Goal: Information Seeking & Learning: Check status

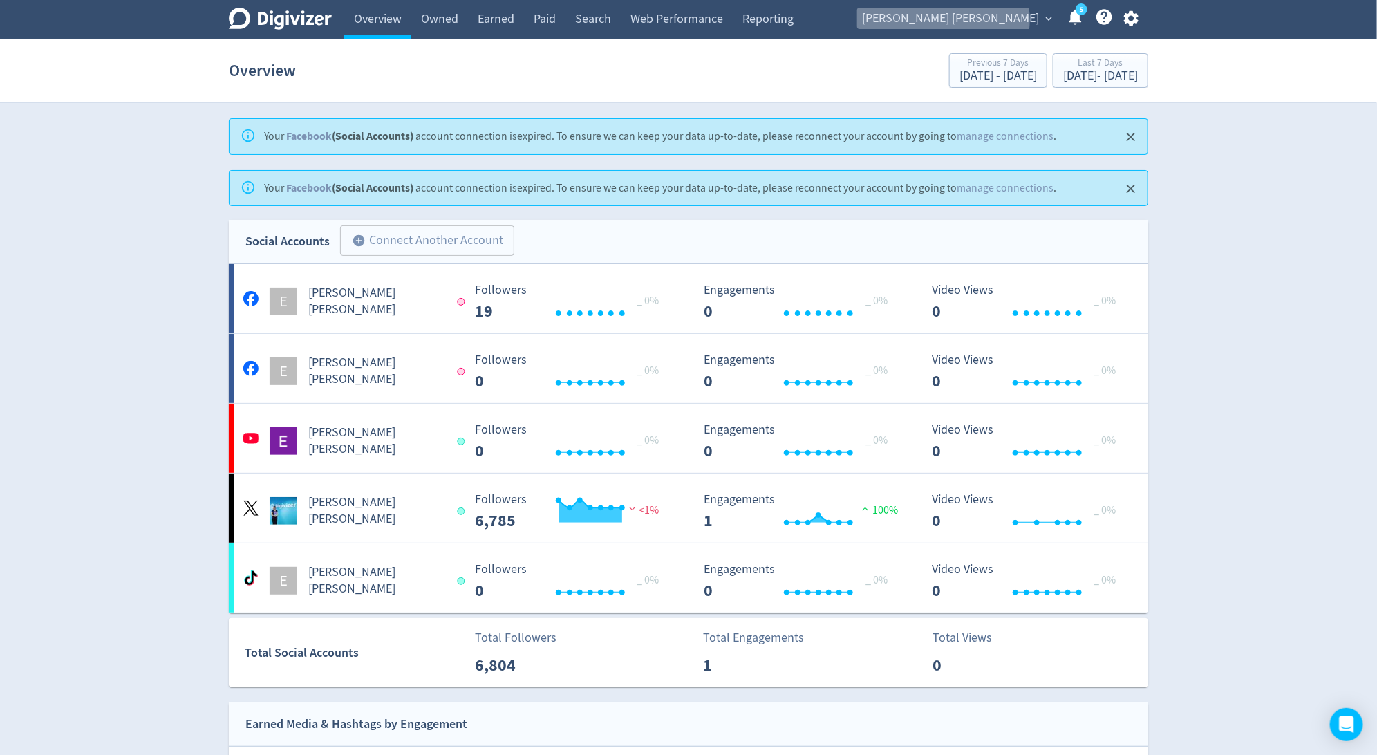
click at [1039, 20] on span "[PERSON_NAME] [PERSON_NAME]" at bounding box center [950, 19] width 177 height 22
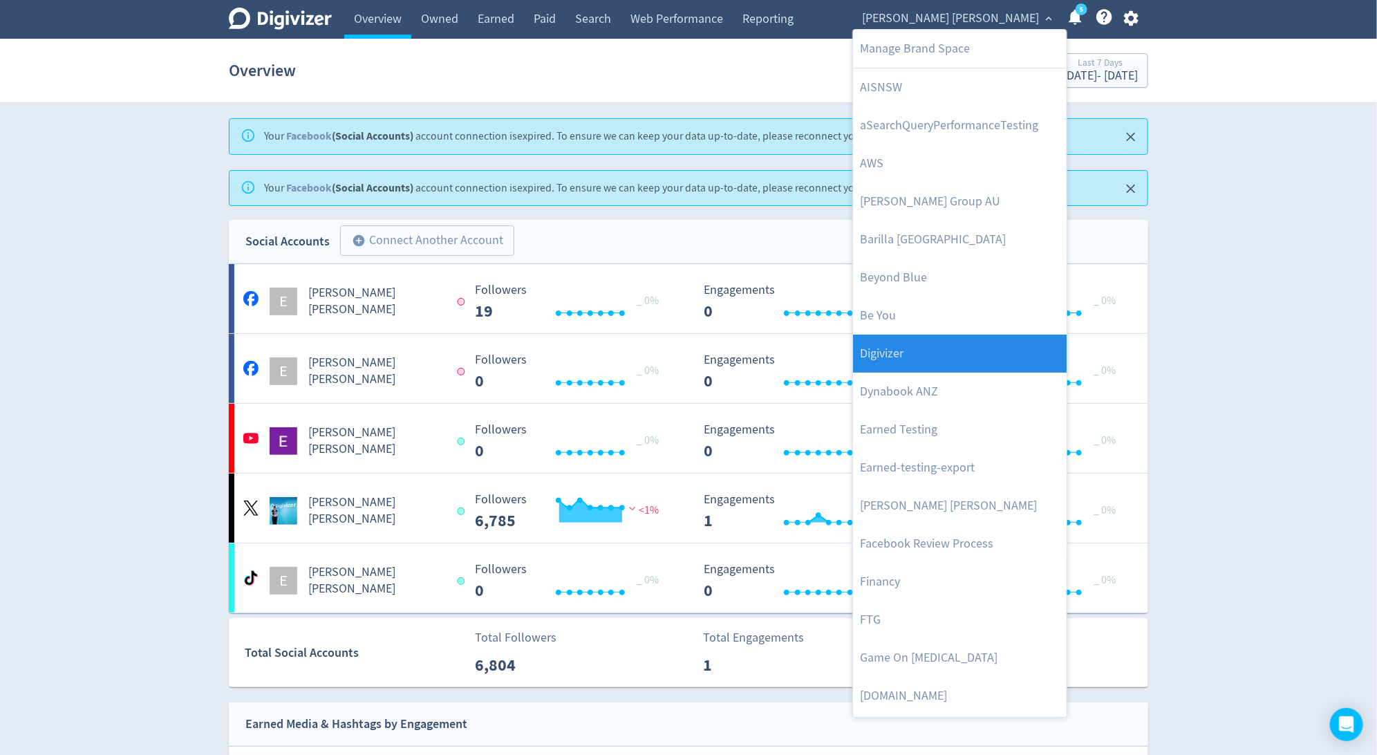
click at [983, 351] on link "Digivizer" at bounding box center [960, 354] width 214 height 38
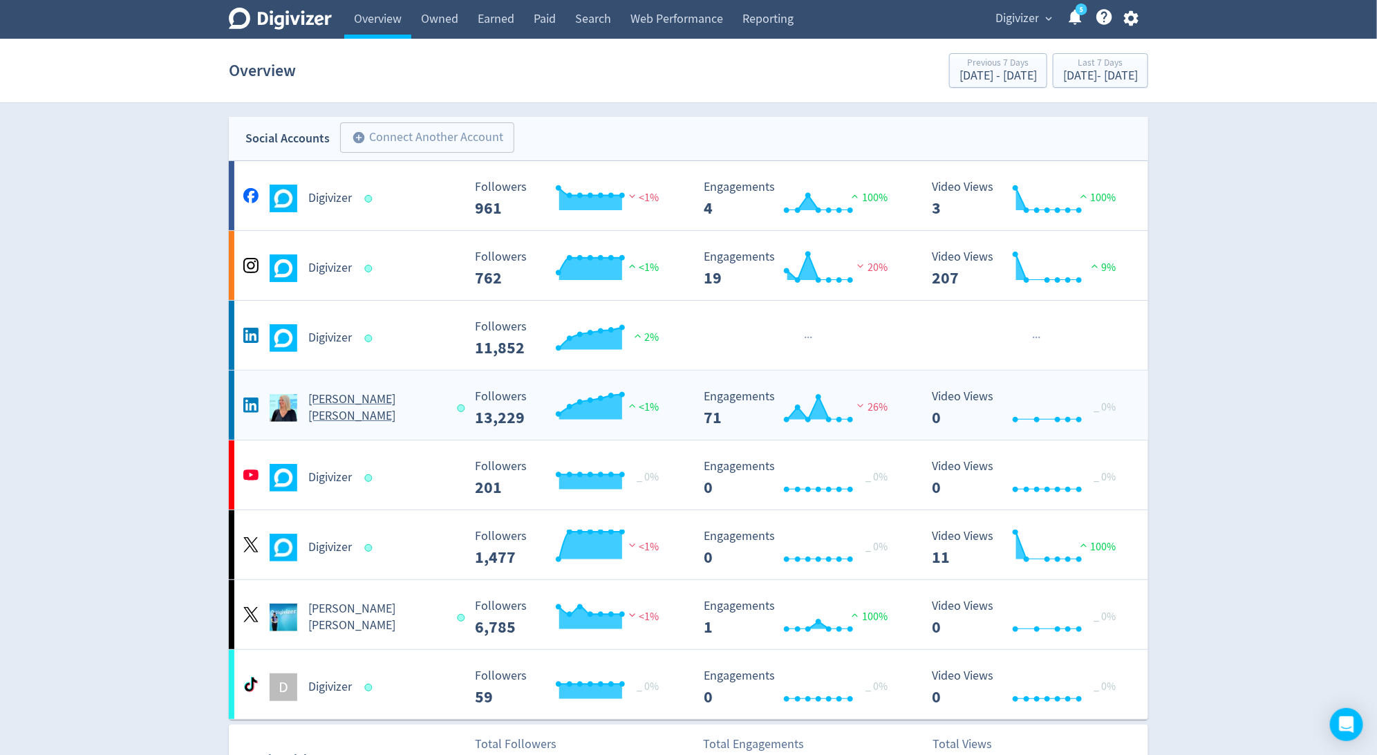
click at [380, 411] on h5 "[PERSON_NAME] [PERSON_NAME]" at bounding box center [376, 407] width 136 height 33
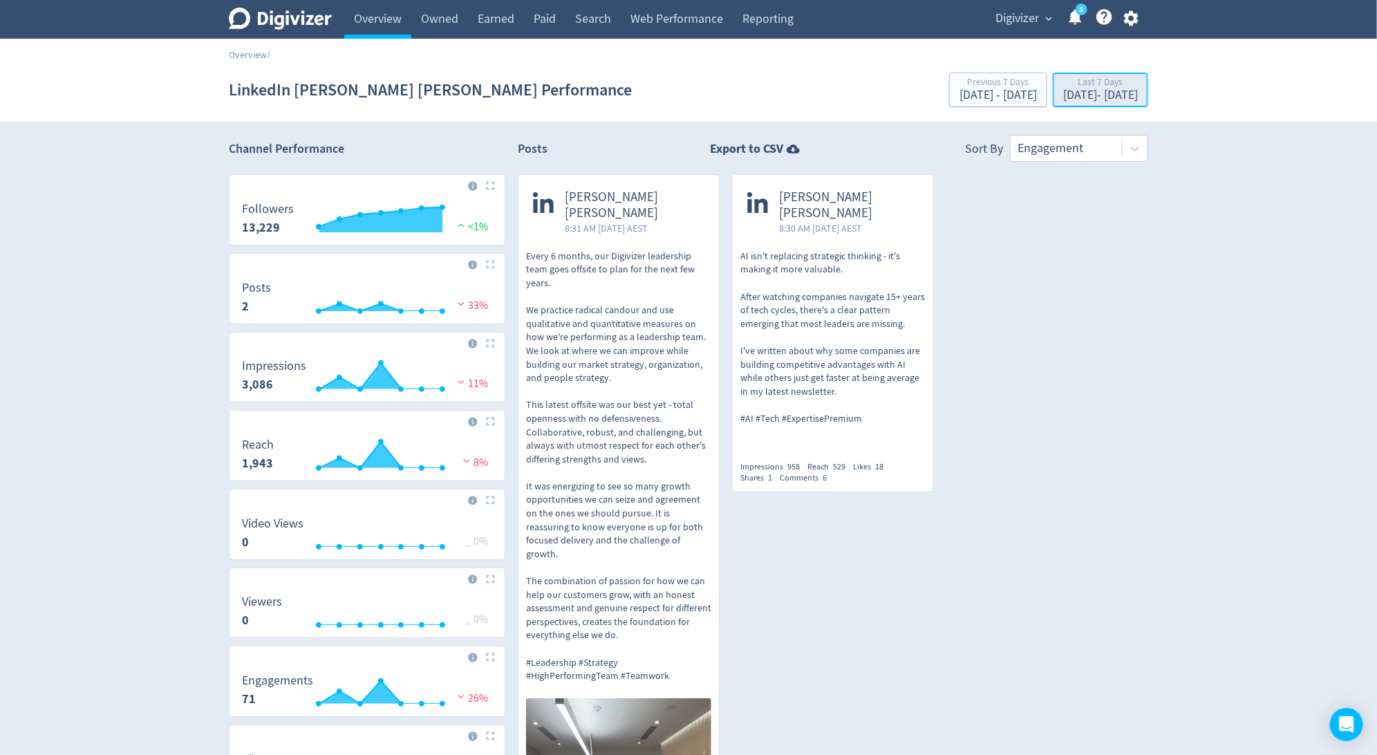
click at [1126, 92] on div "Sep 30, 2025 - Oct 6, 2025" at bounding box center [1100, 95] width 75 height 12
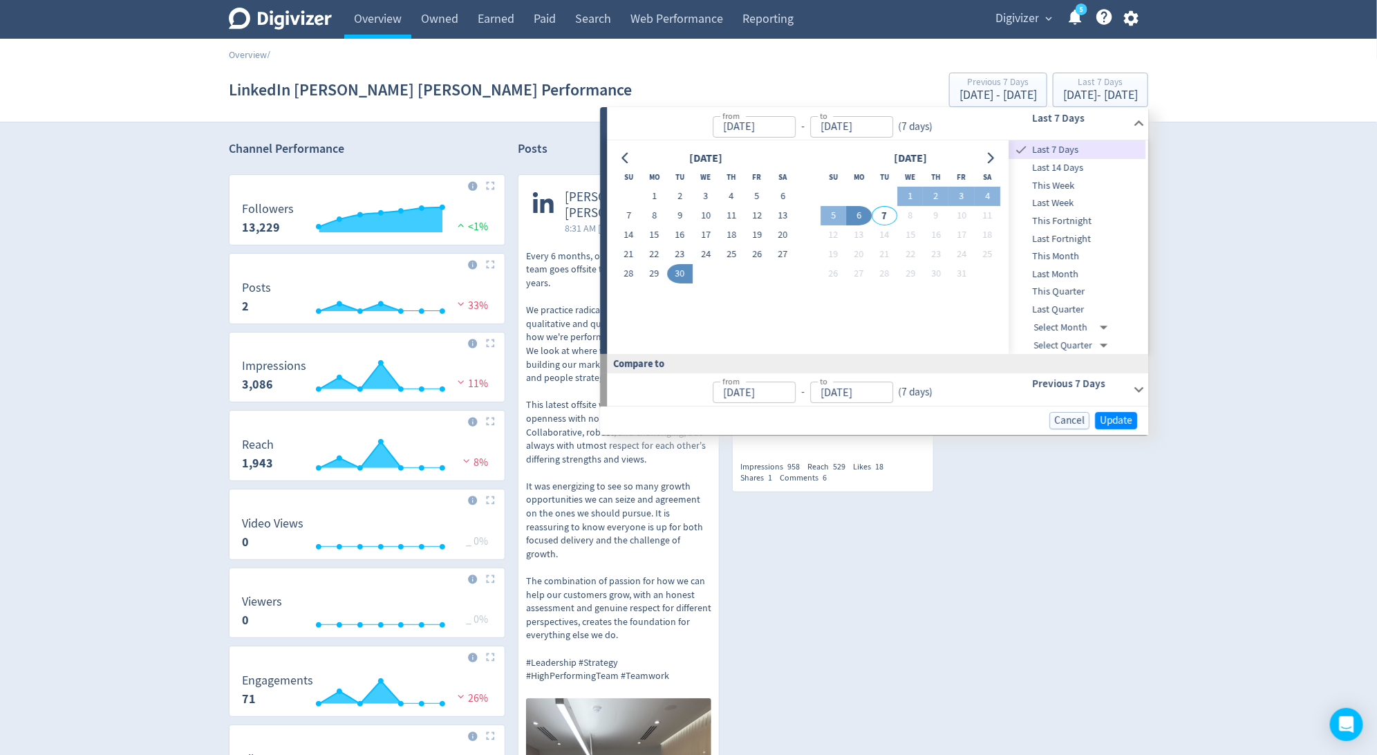
click at [1088, 277] on span "Last Month" at bounding box center [1078, 274] width 137 height 15
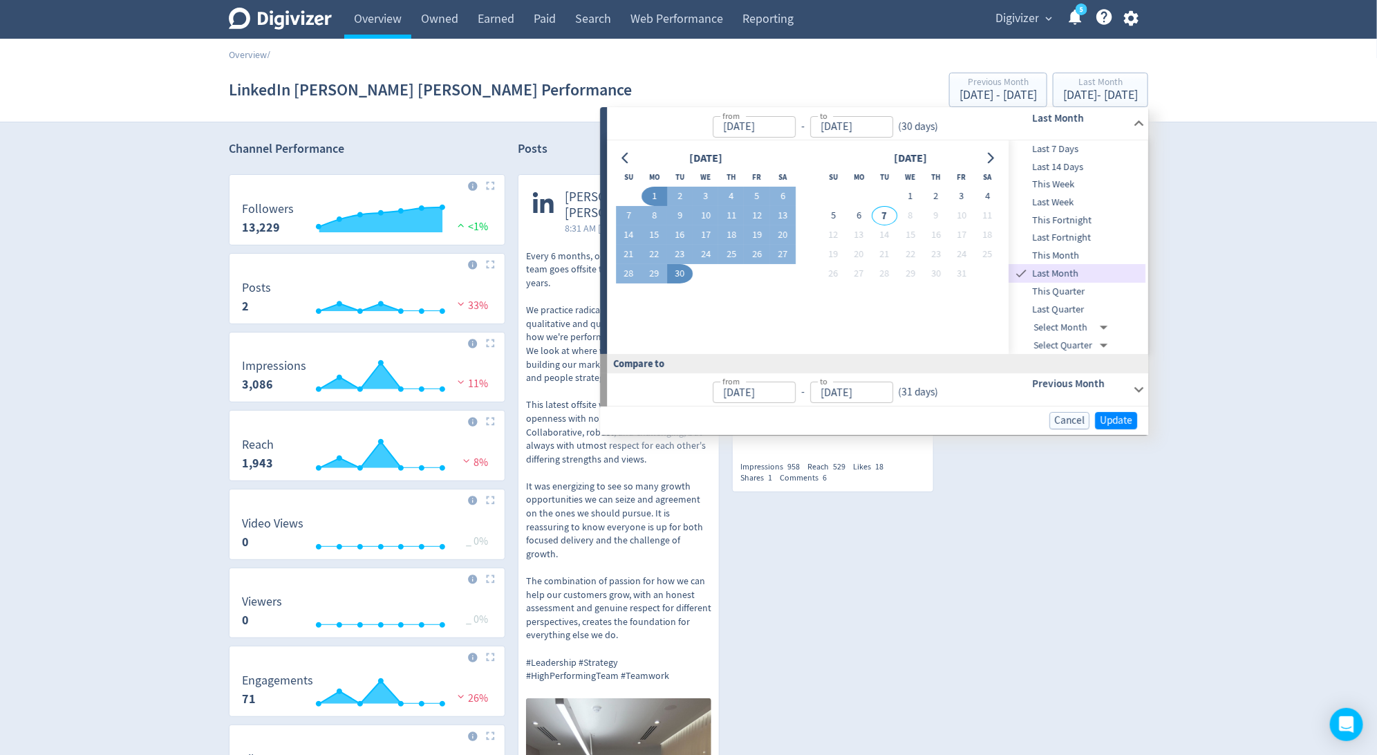
type input "[DATE]"
type input "Aug 01, 2025"
type input "[DATE]"
click at [1117, 418] on span "Update" at bounding box center [1116, 421] width 32 height 10
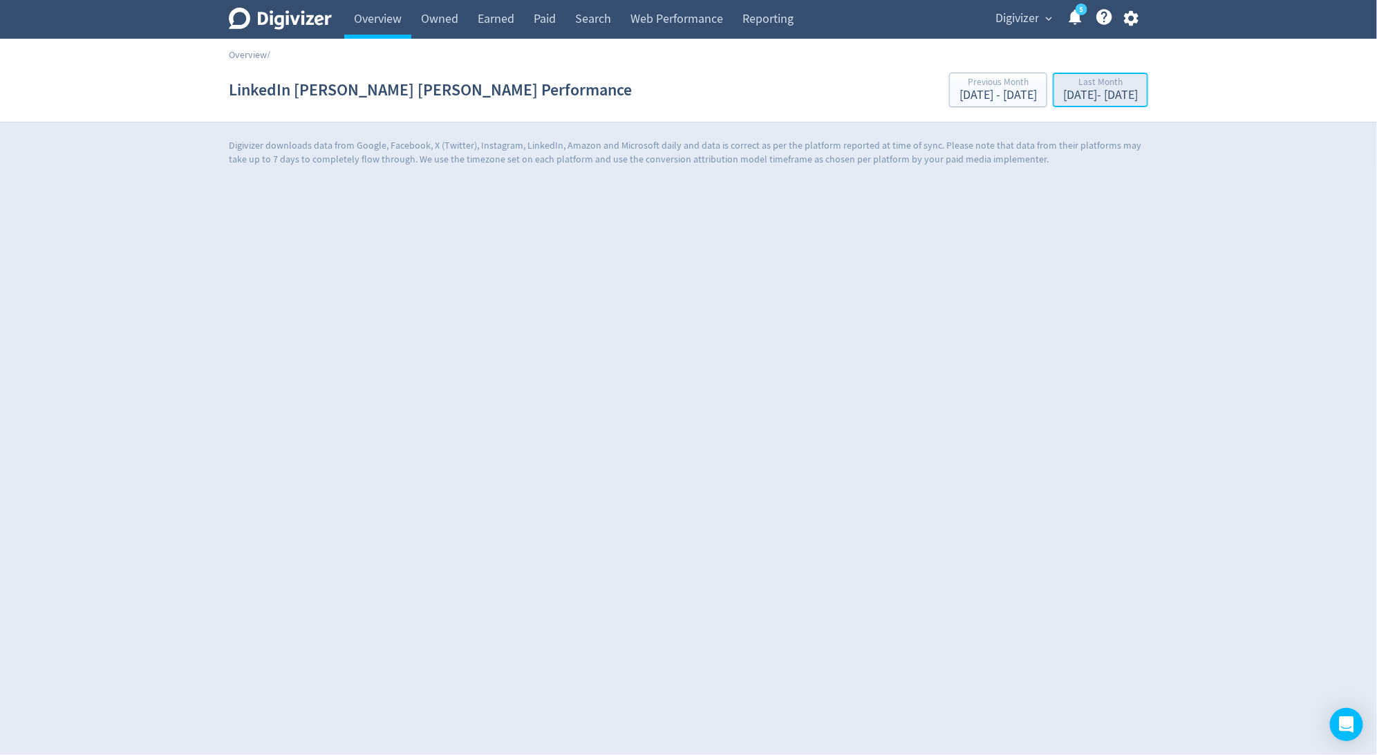
click at [1096, 97] on div "[DATE] - [DATE]" at bounding box center [1100, 95] width 75 height 12
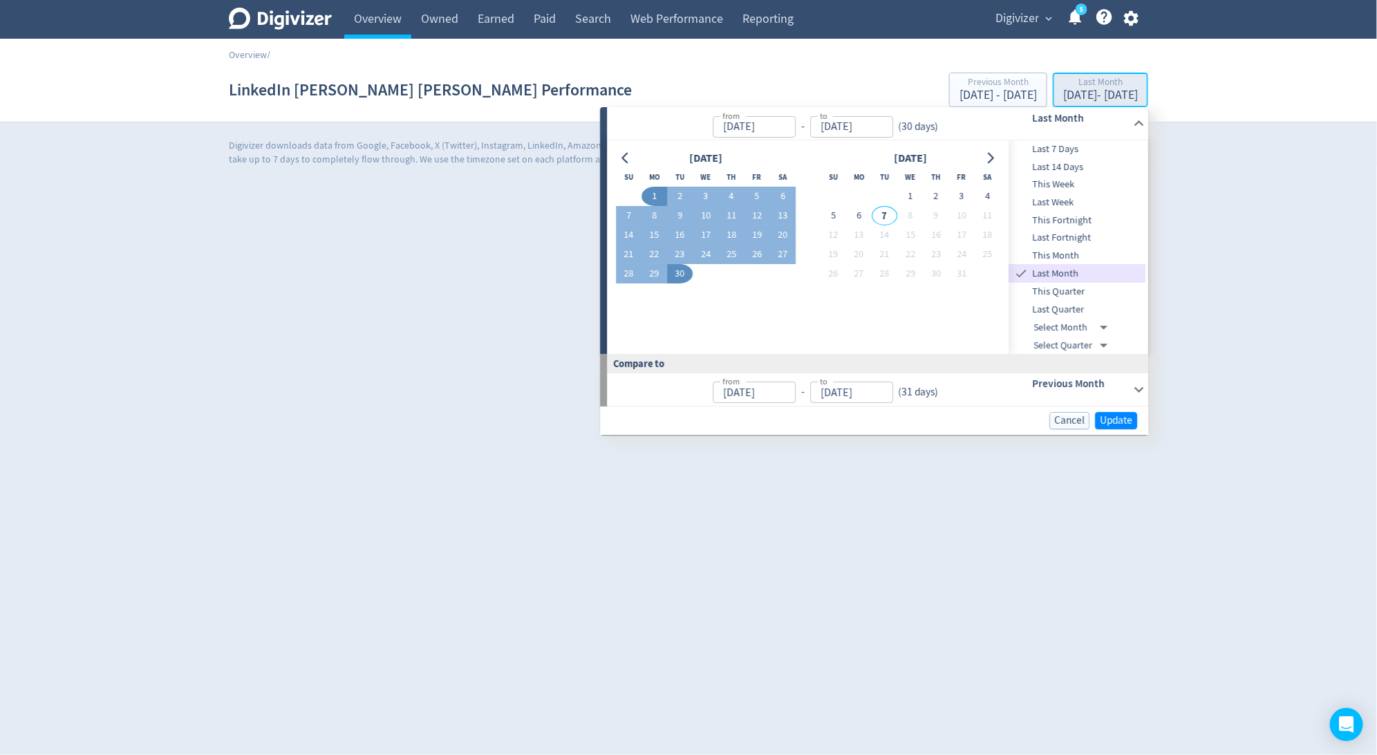
type input "[DATE]"
type input "Aug 01, 2025"
type input "[DATE]"
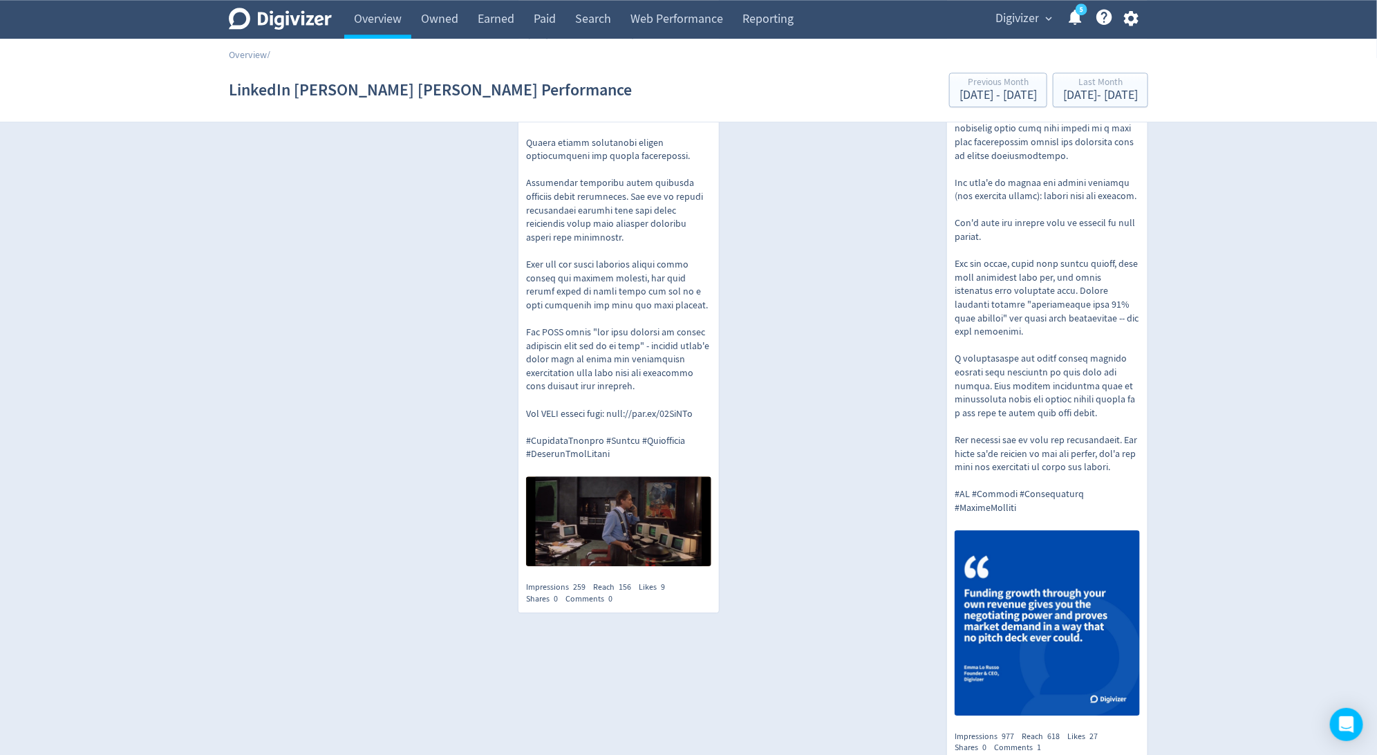
scroll to position [1969, 0]
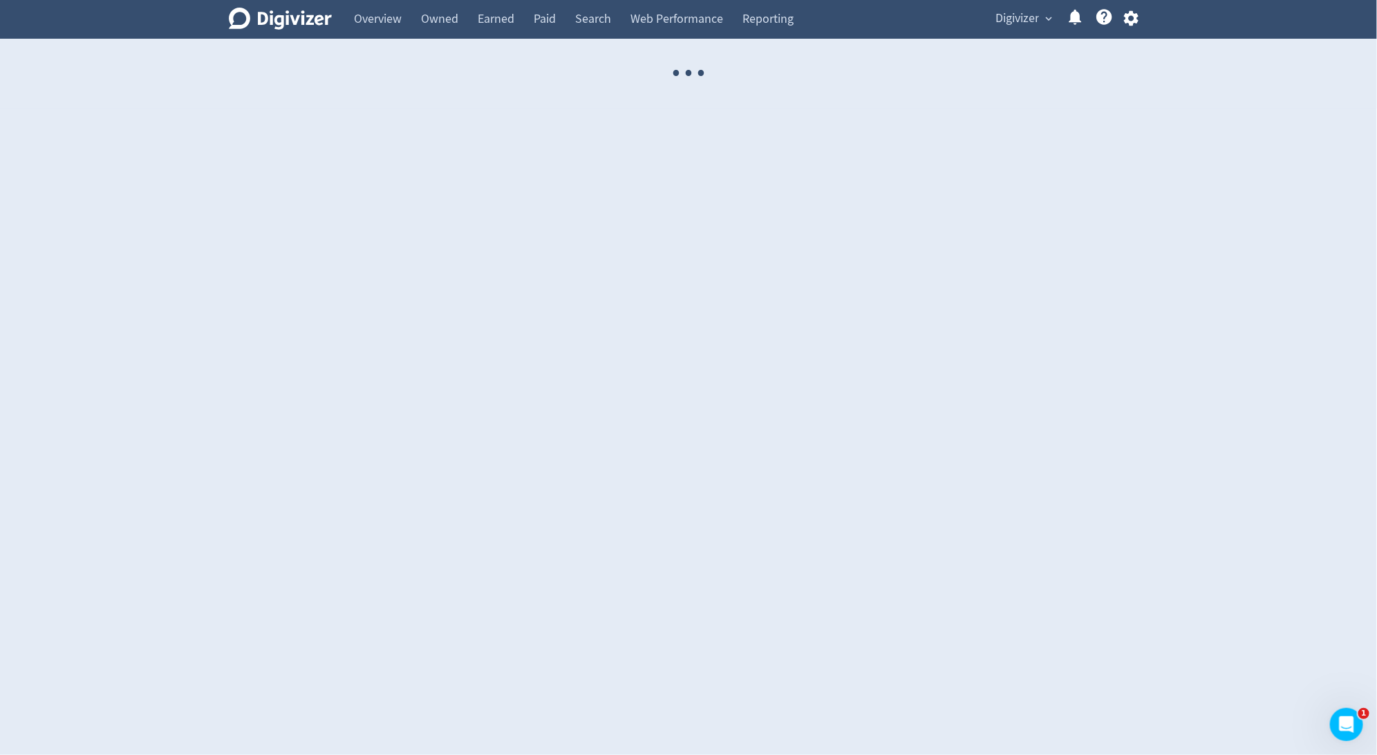
select select "USER"
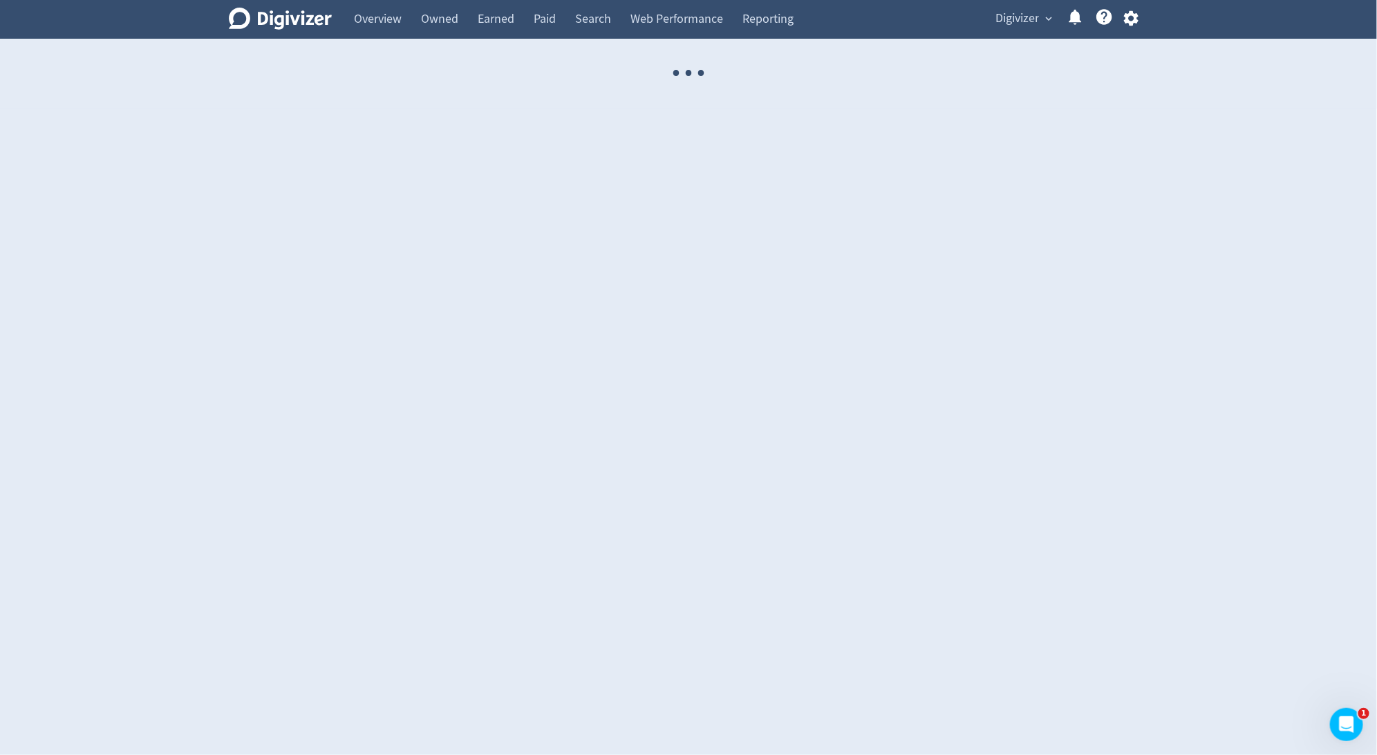
select select "USER"
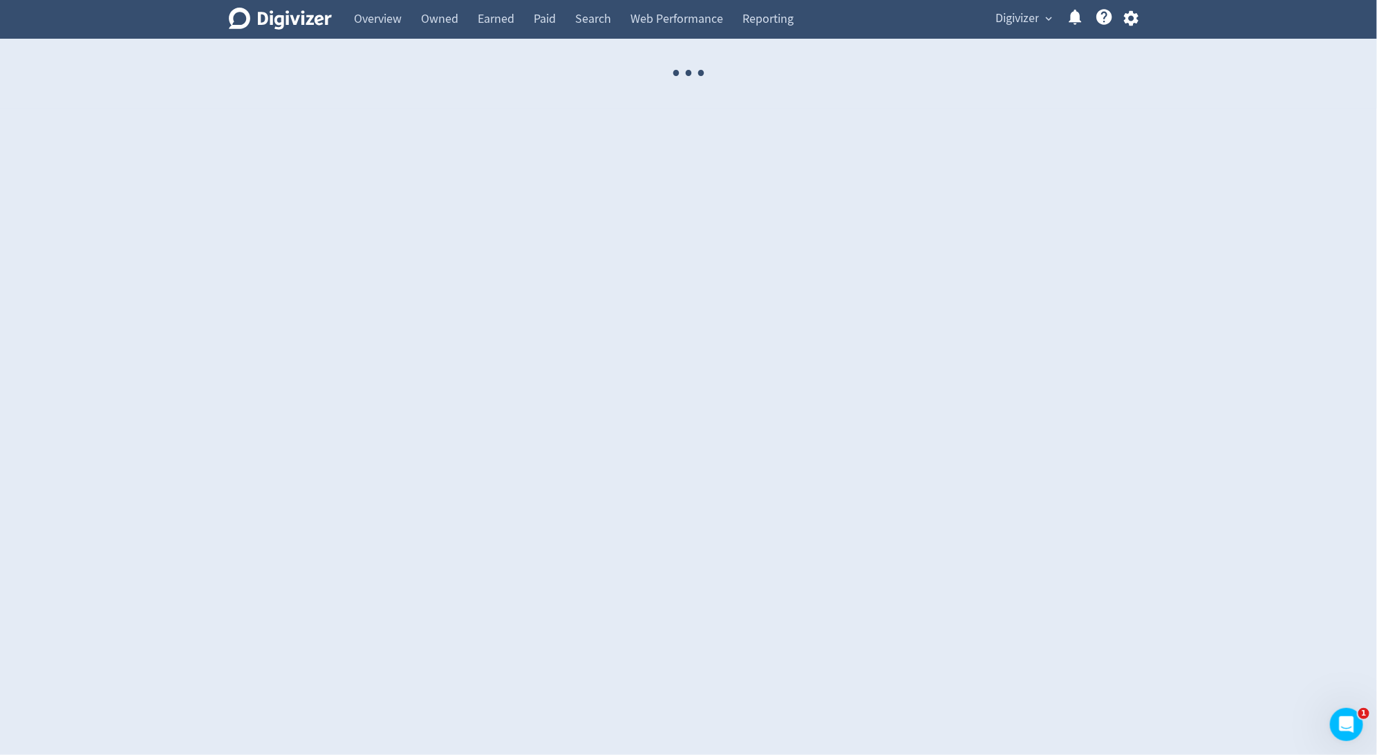
select select "USER"
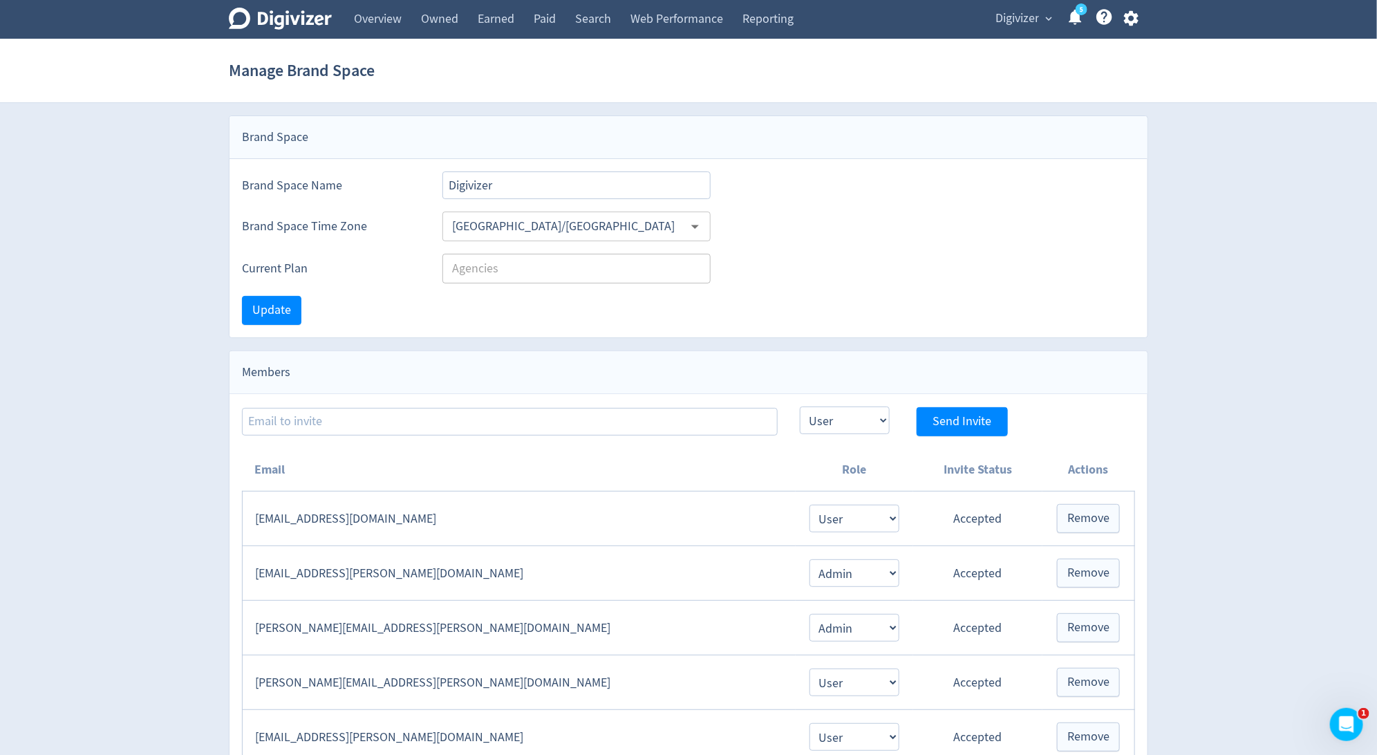
click at [1034, 15] on span "Digivizer" at bounding box center [1018, 19] width 44 height 22
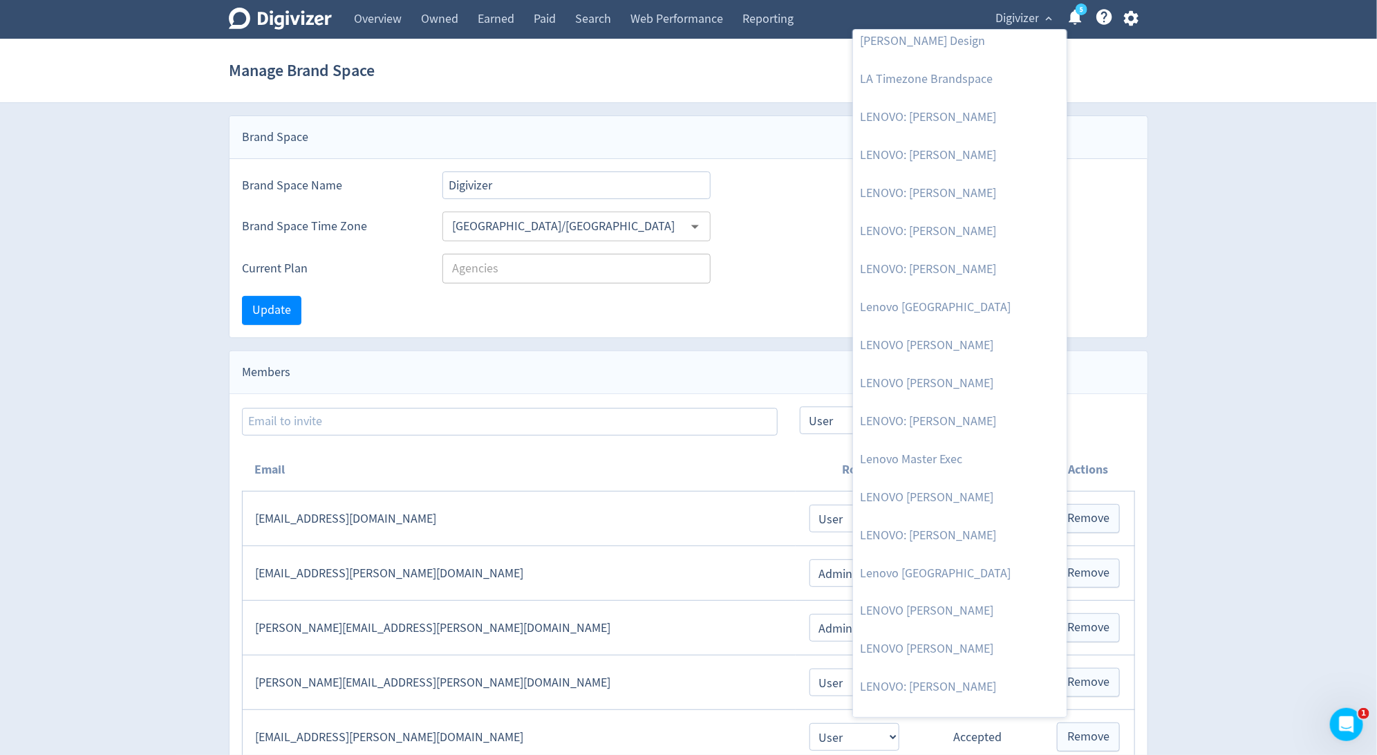
scroll to position [809, 0]
click at [974, 453] on link "Lenovo Master Exec" at bounding box center [960, 457] width 214 height 38
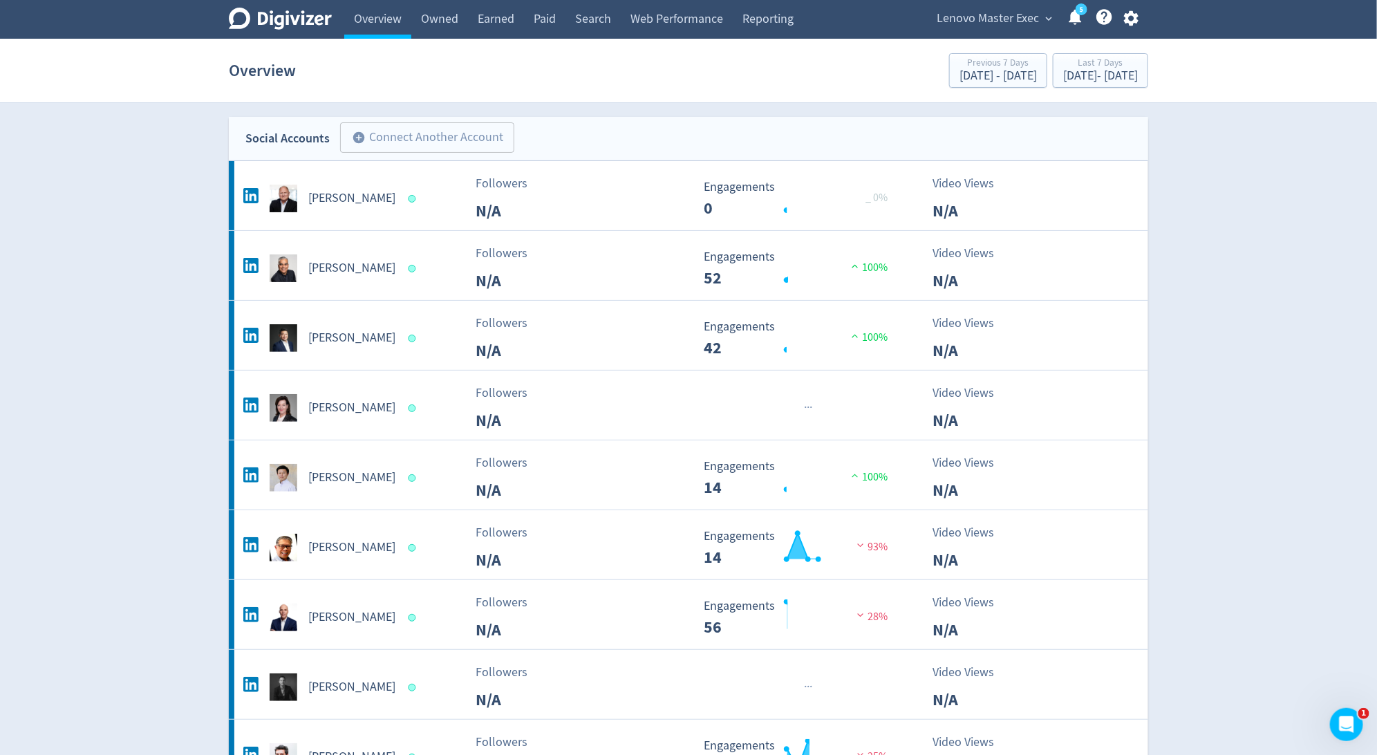
click at [1048, 26] on button "Lenovo Master Exec expand_more" at bounding box center [994, 19] width 124 height 22
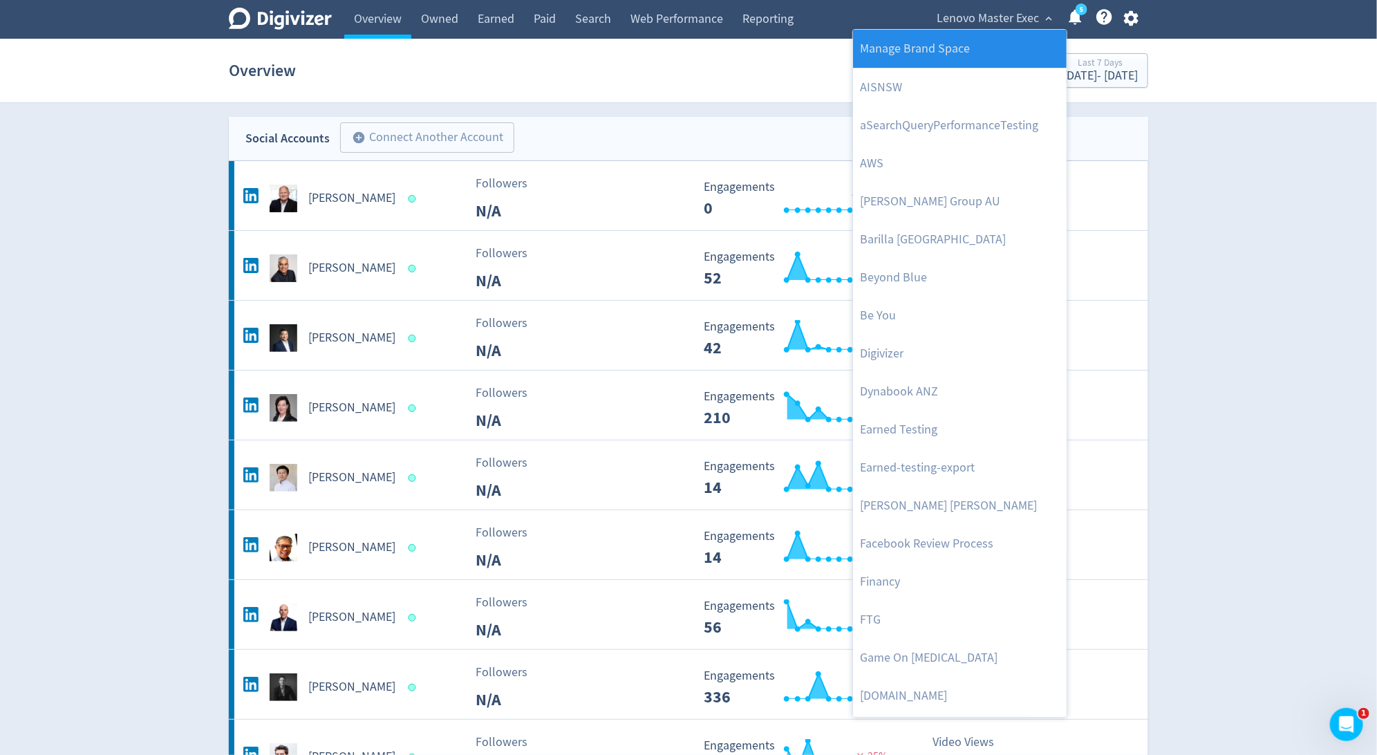
click at [1016, 54] on link "Manage Brand Space" at bounding box center [960, 49] width 214 height 38
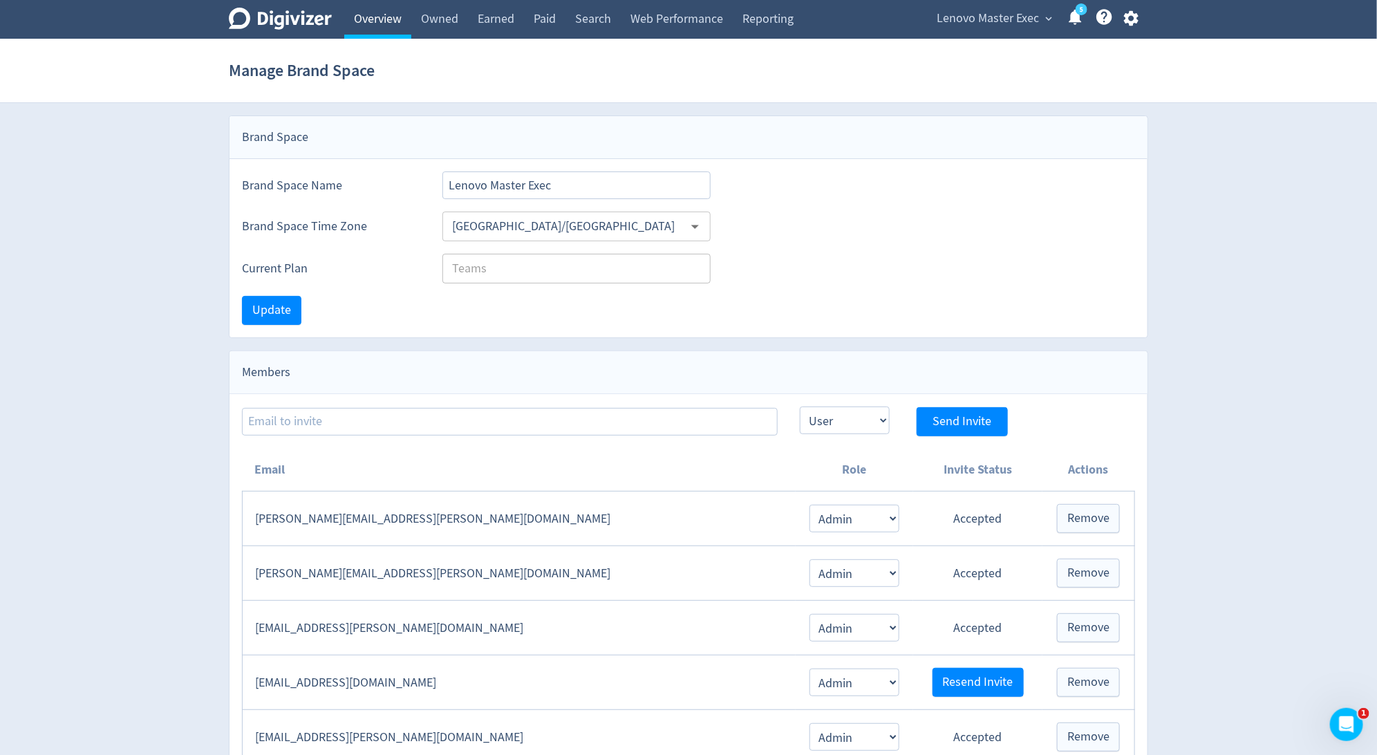
click at [380, 19] on link "Overview" at bounding box center [377, 19] width 67 height 39
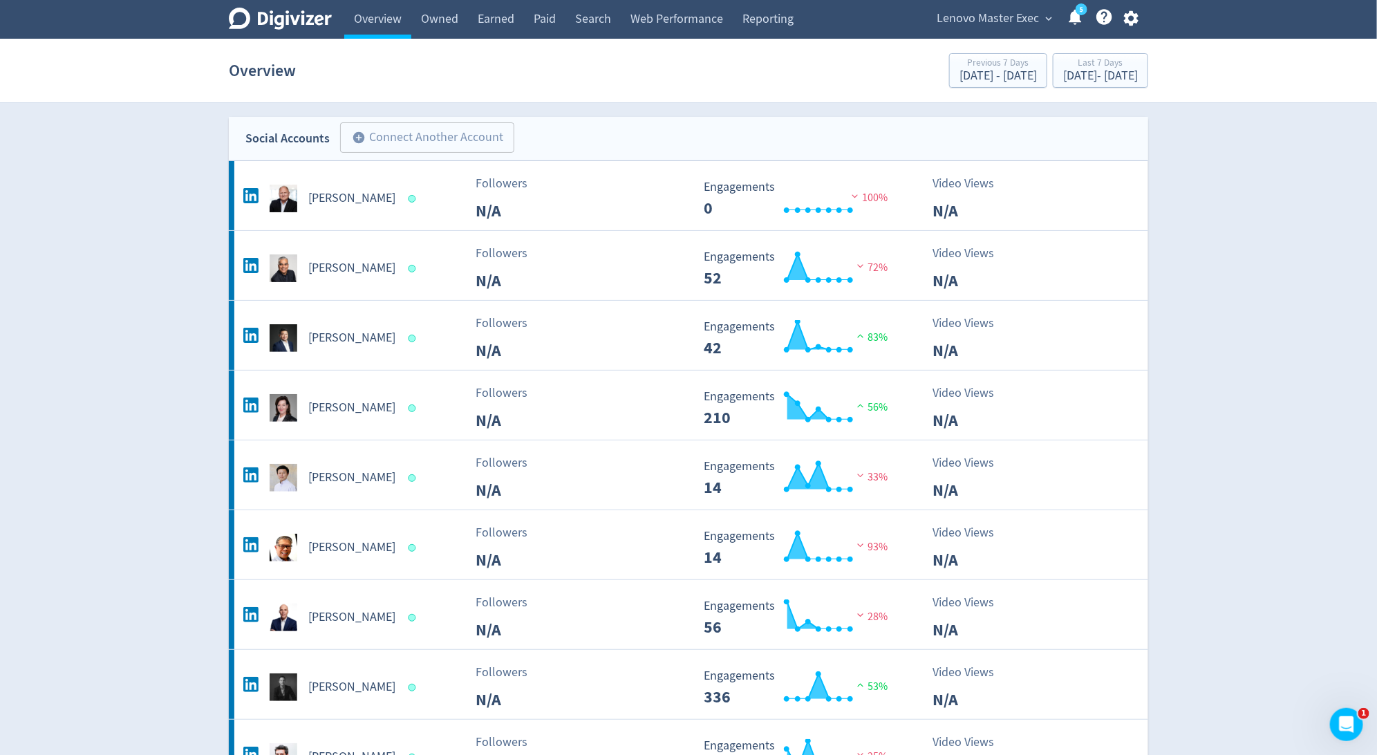
click at [992, 32] on div "Lenovo Master Exec expand_more 5 Help Center - Searchable support on using Digi…" at bounding box center [1035, 19] width 227 height 39
click at [992, 20] on span "Lenovo Master Exec" at bounding box center [988, 19] width 102 height 22
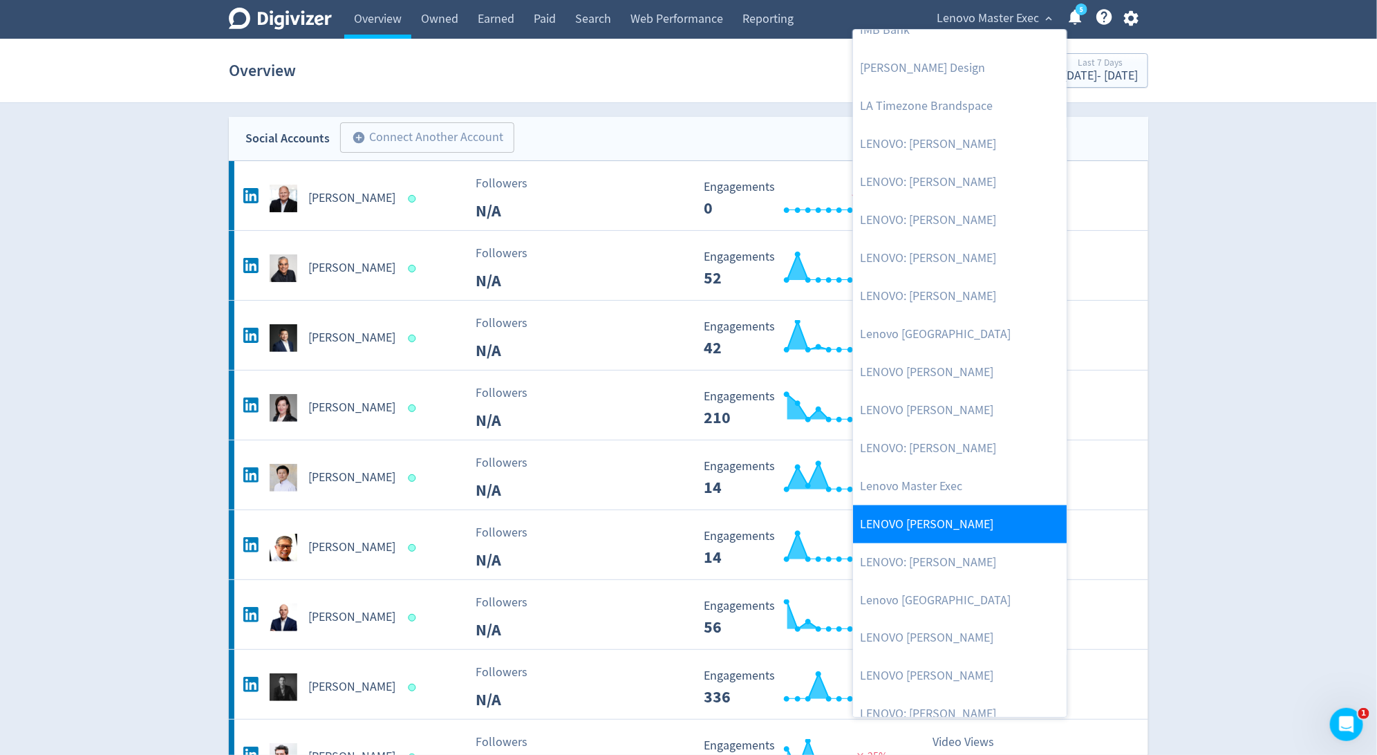
scroll to position [841, 0]
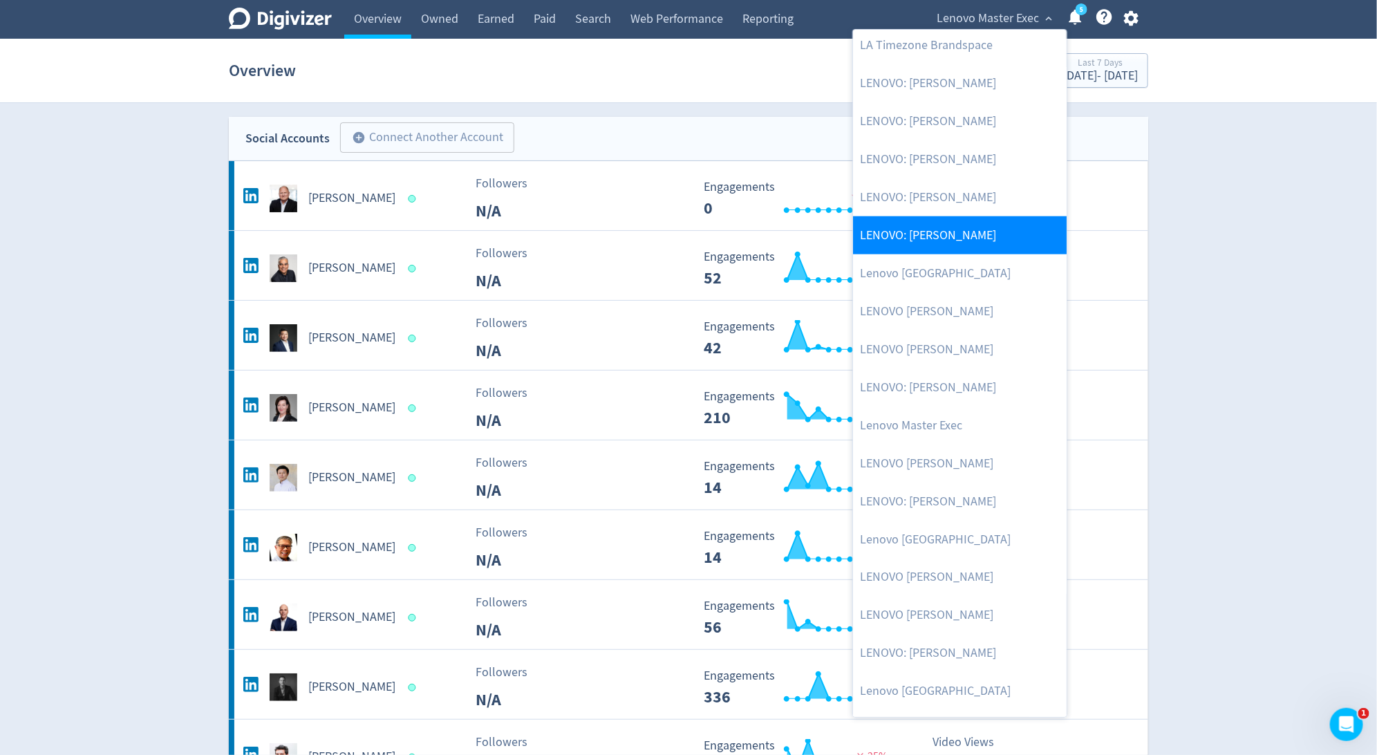
click at [937, 233] on link "LENOVO: [PERSON_NAME]" at bounding box center [960, 235] width 214 height 38
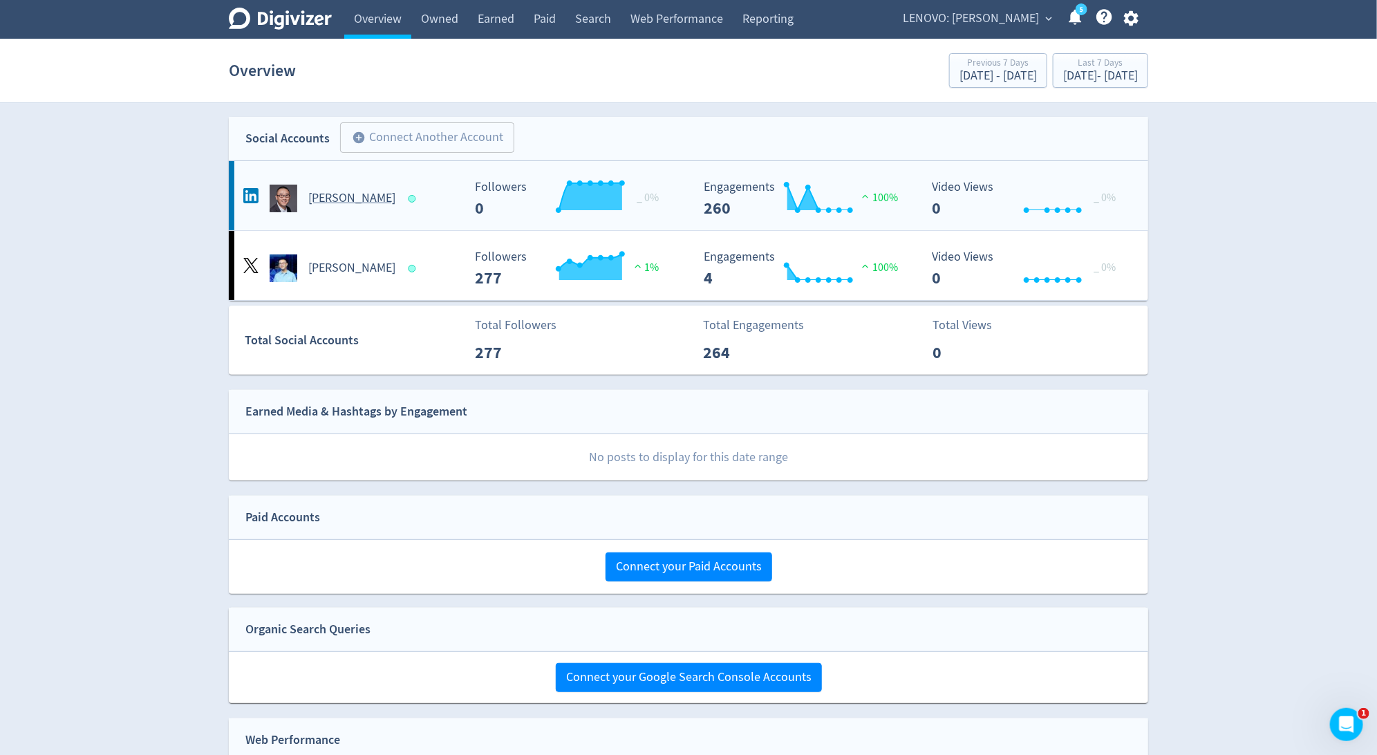
click at [353, 214] on Hai-platform2 "[PERSON_NAME] Created with Highcharts 10.3.3 _ 0% Followers 0 Created with High…" at bounding box center [689, 195] width 920 height 69
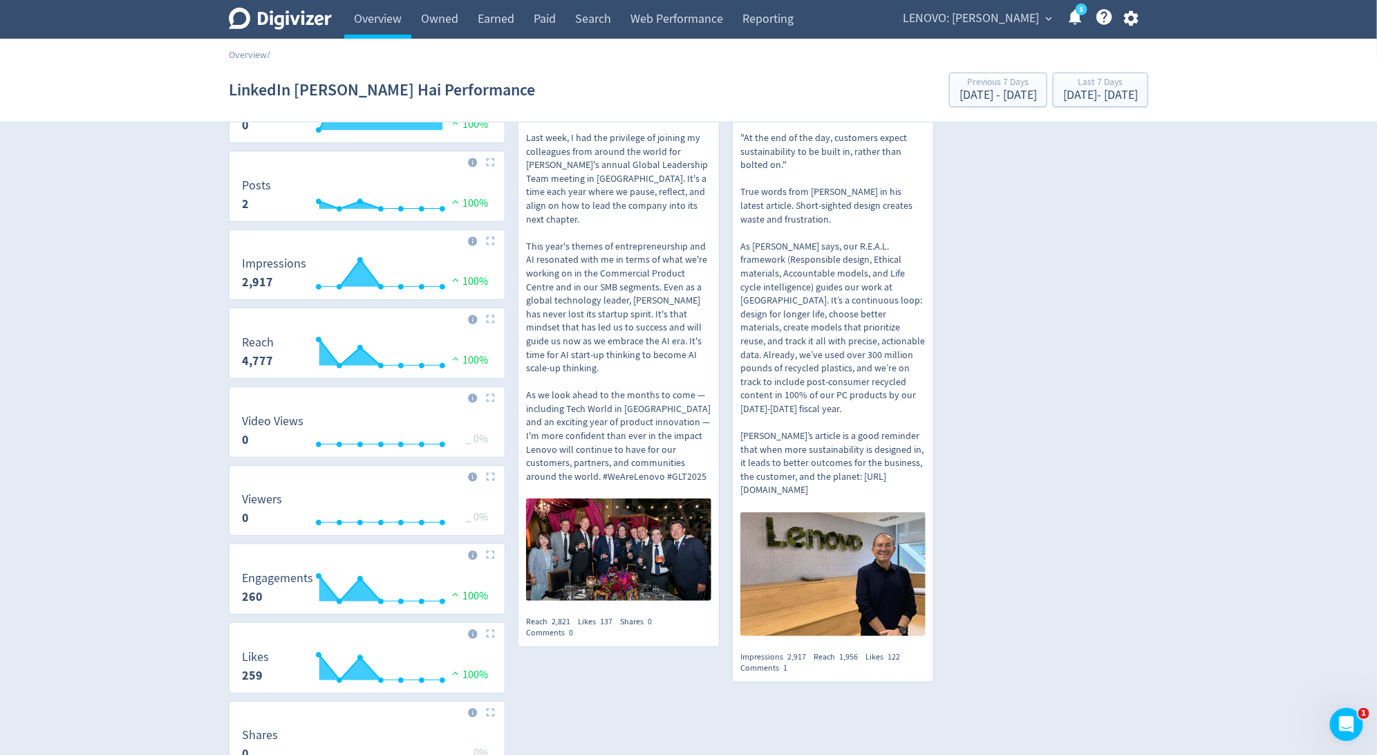
scroll to position [142, 0]
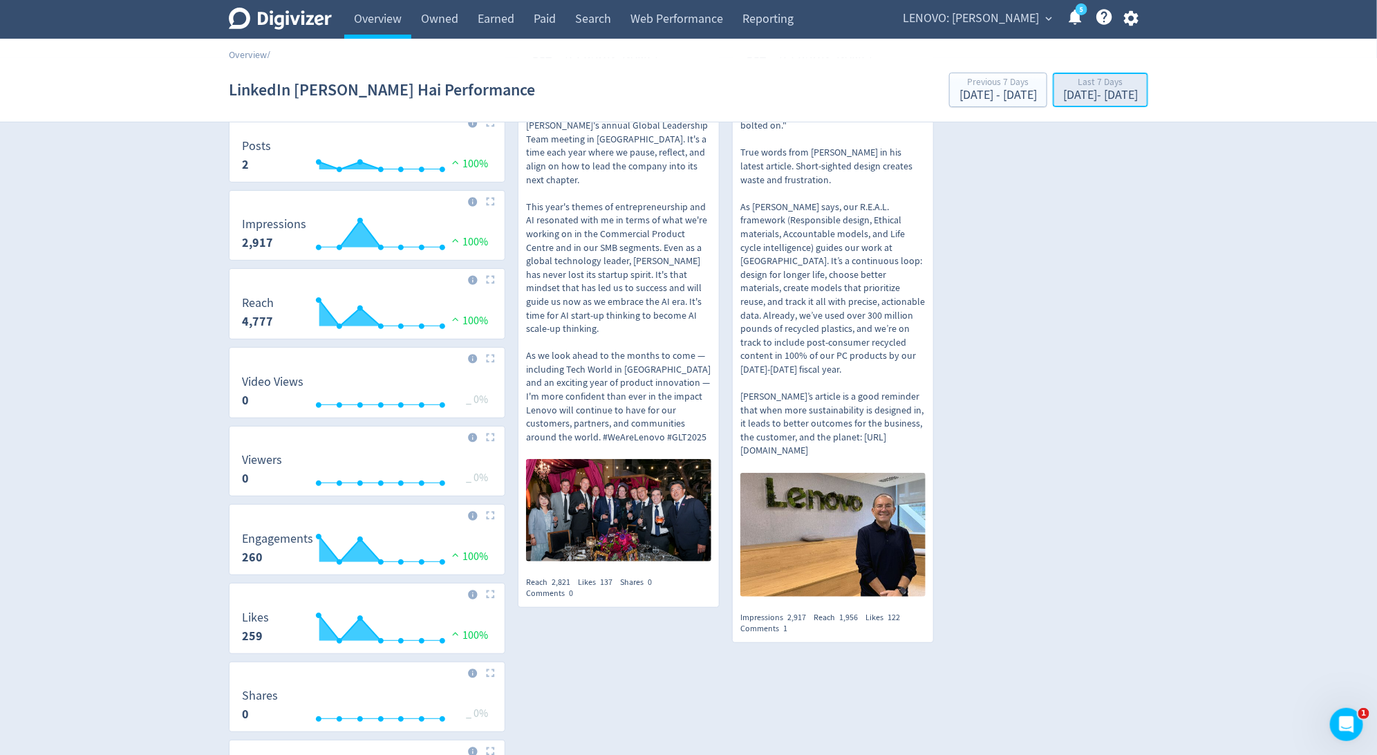
click at [1063, 104] on button "Last 7 Days [DATE] - [DATE]" at bounding box center [1100, 90] width 95 height 35
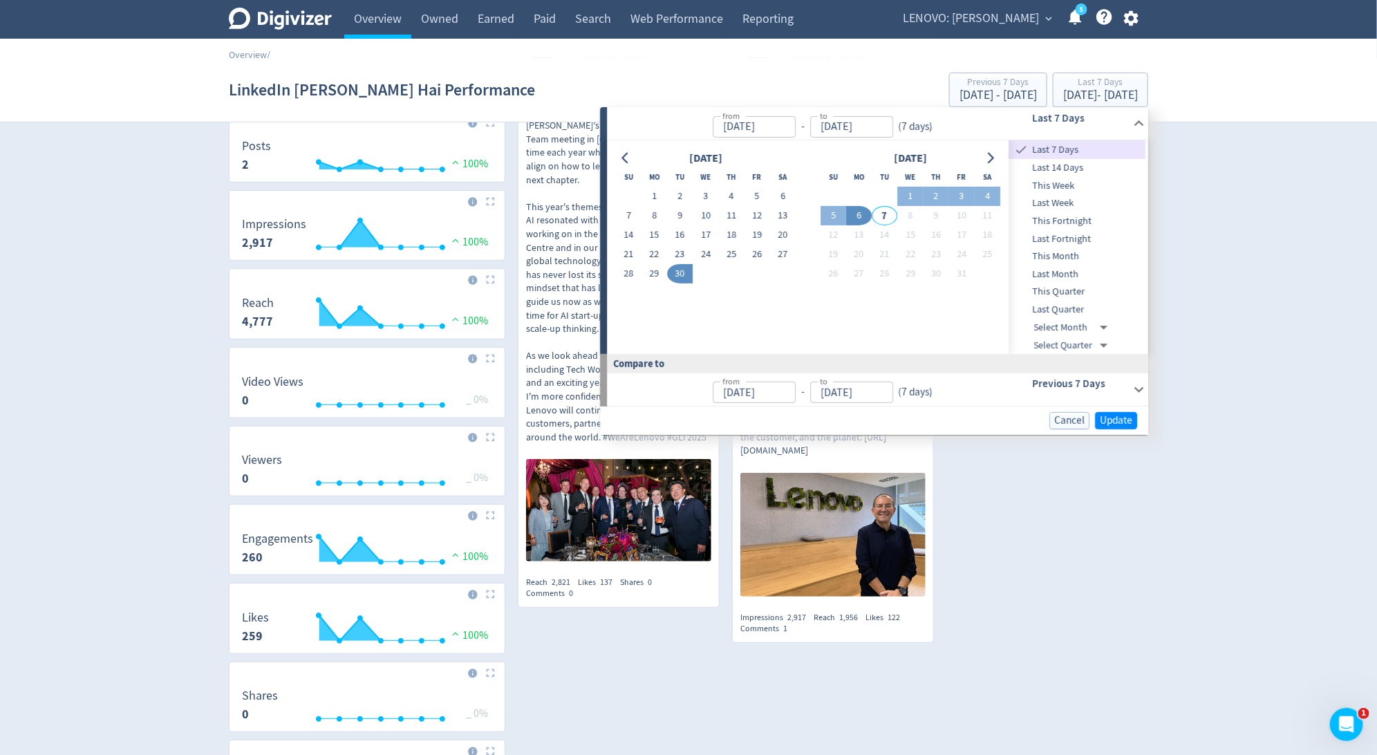
click at [1051, 312] on span "Last Quarter" at bounding box center [1078, 309] width 137 height 15
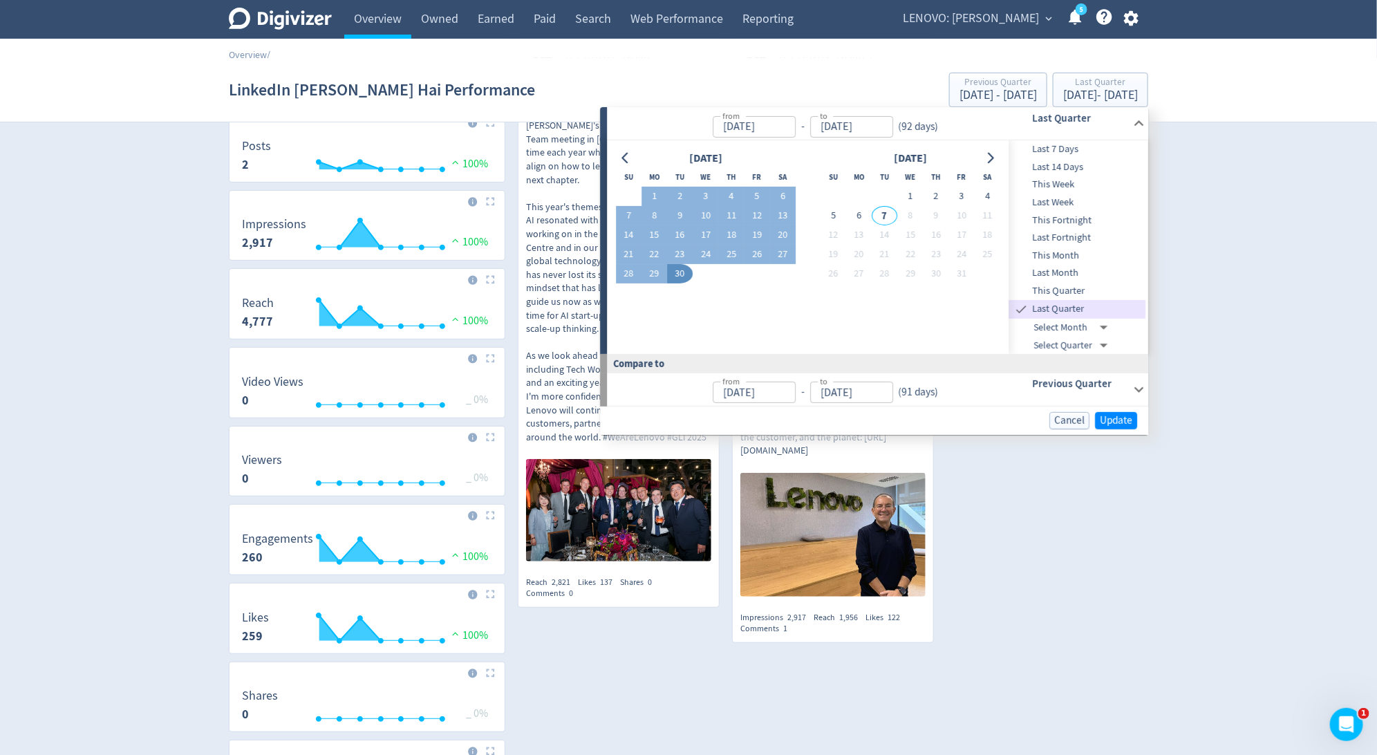
type input "[DATE]"
click at [1117, 419] on span "Update" at bounding box center [1116, 421] width 32 height 10
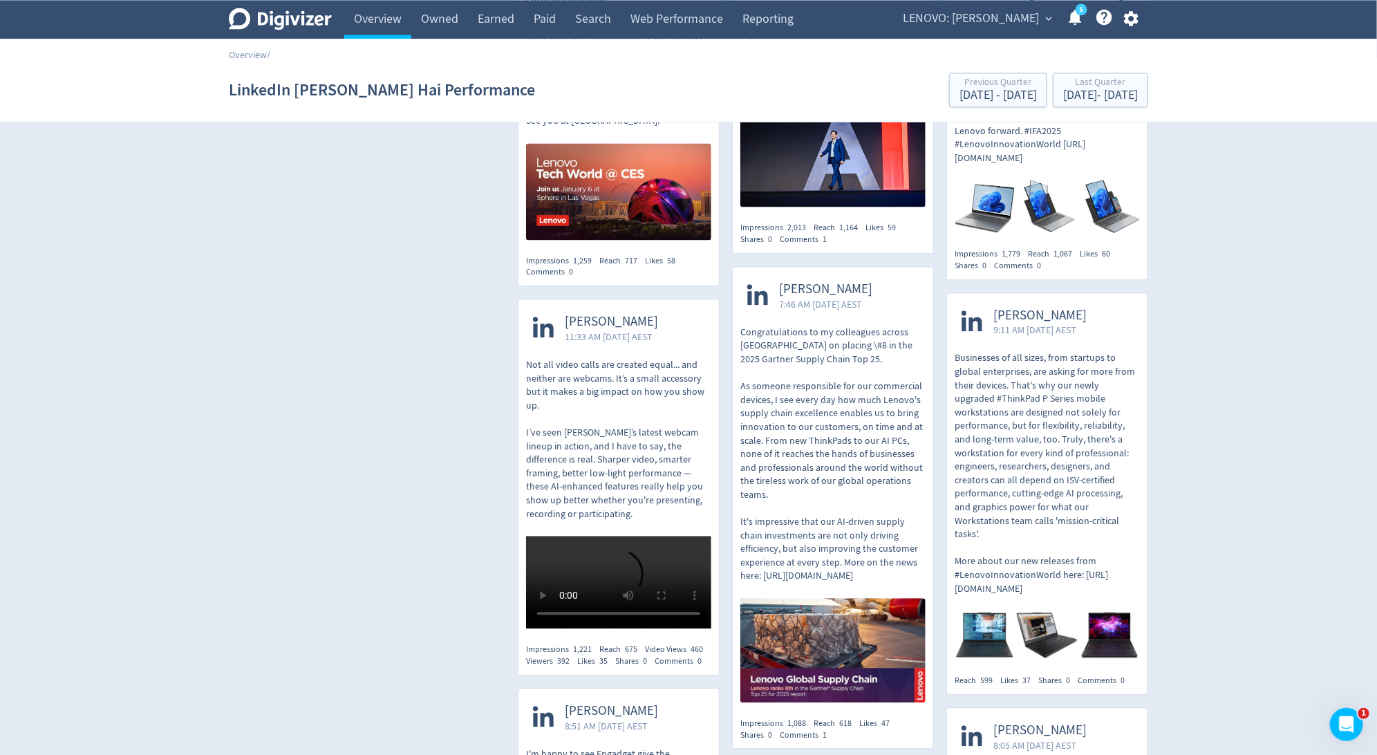
scroll to position [1471, 0]
click at [1082, 95] on div "[DATE] - [DATE]" at bounding box center [1100, 95] width 75 height 12
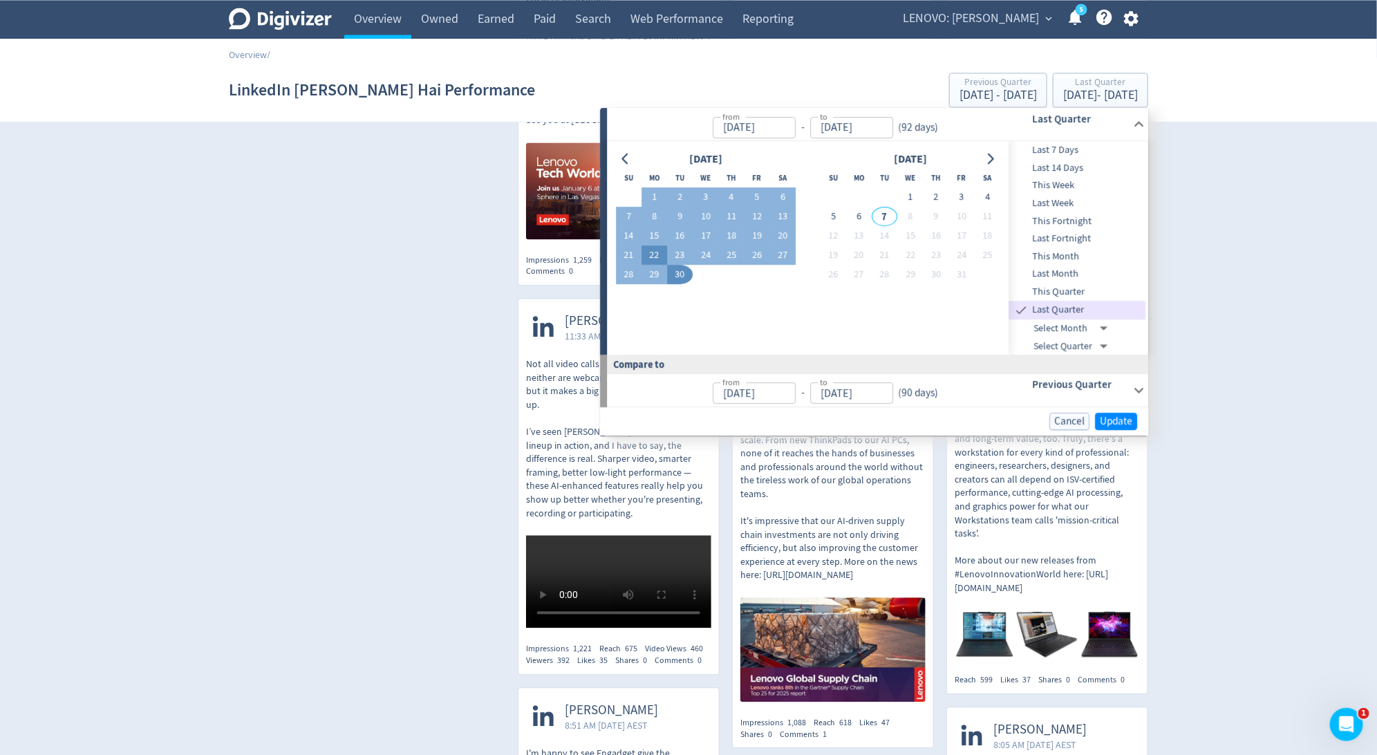
click at [655, 253] on button "22" at bounding box center [655, 254] width 26 height 19
type input "[DATE]"
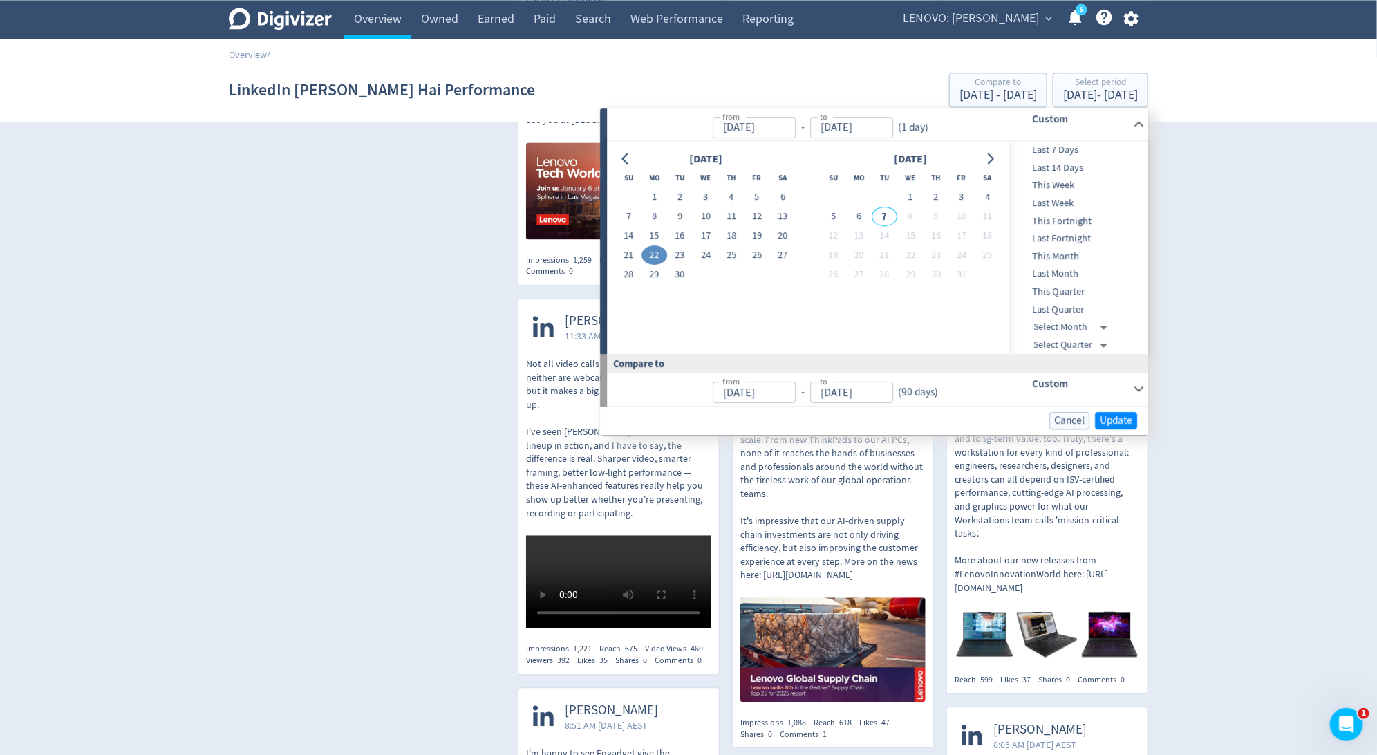
click at [655, 253] on button "22" at bounding box center [655, 254] width 26 height 19
type input "[DATE]"
click at [1103, 423] on span "Update" at bounding box center [1116, 420] width 32 height 10
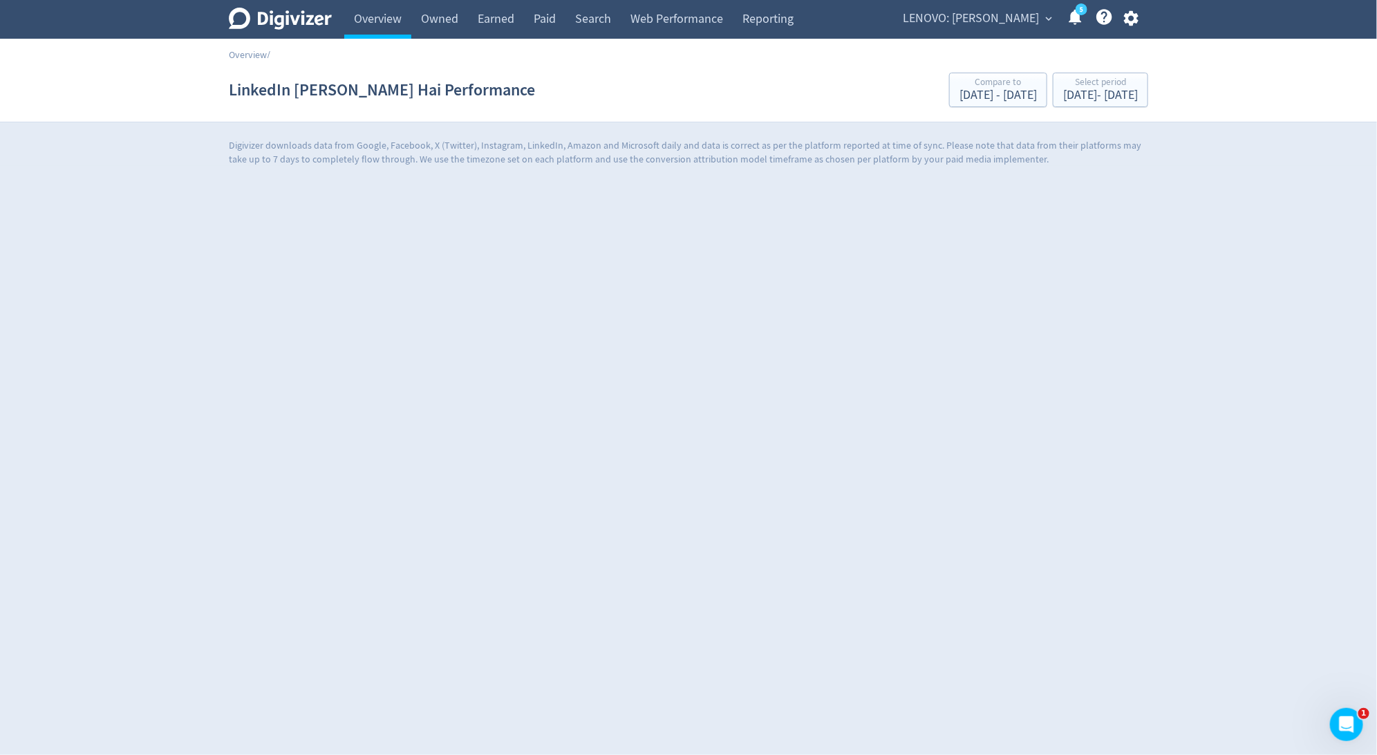
scroll to position [0, 0]
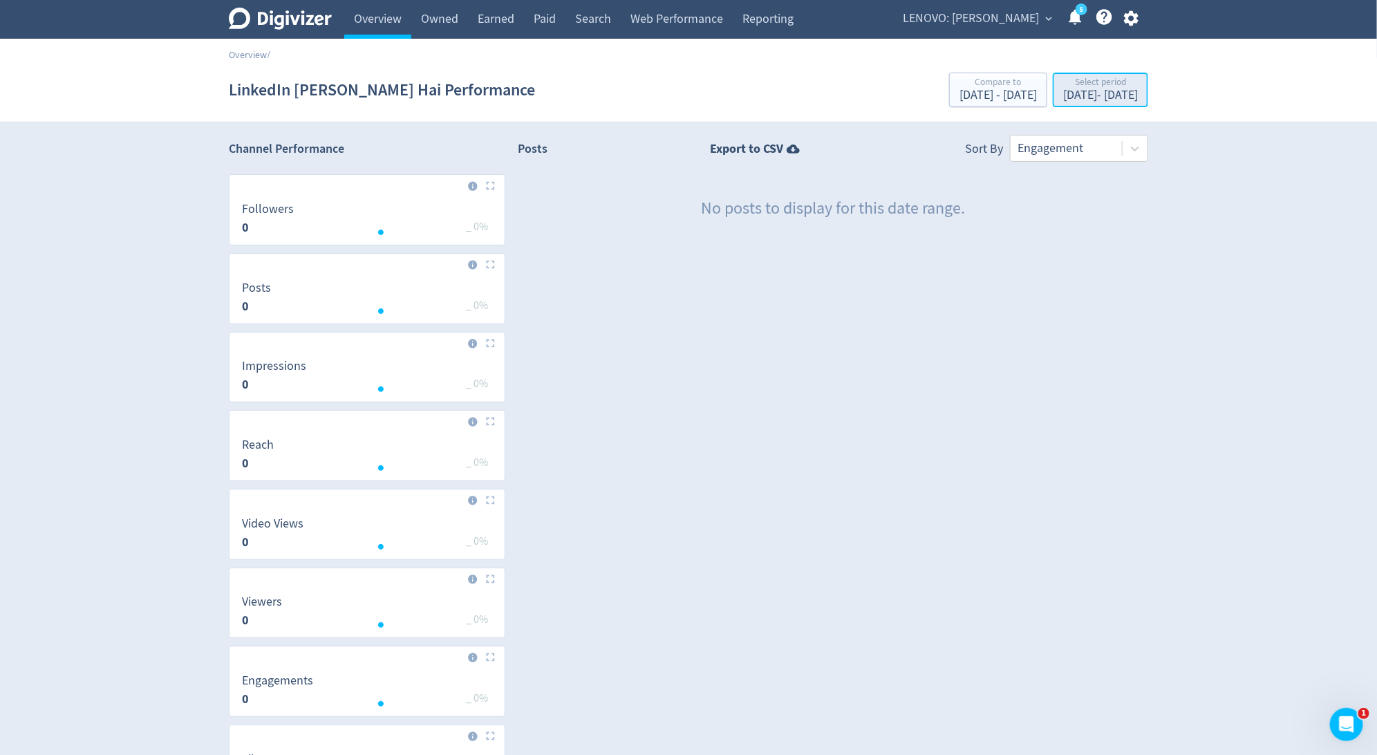
click at [1079, 93] on div "[DATE] - [DATE]" at bounding box center [1100, 95] width 75 height 12
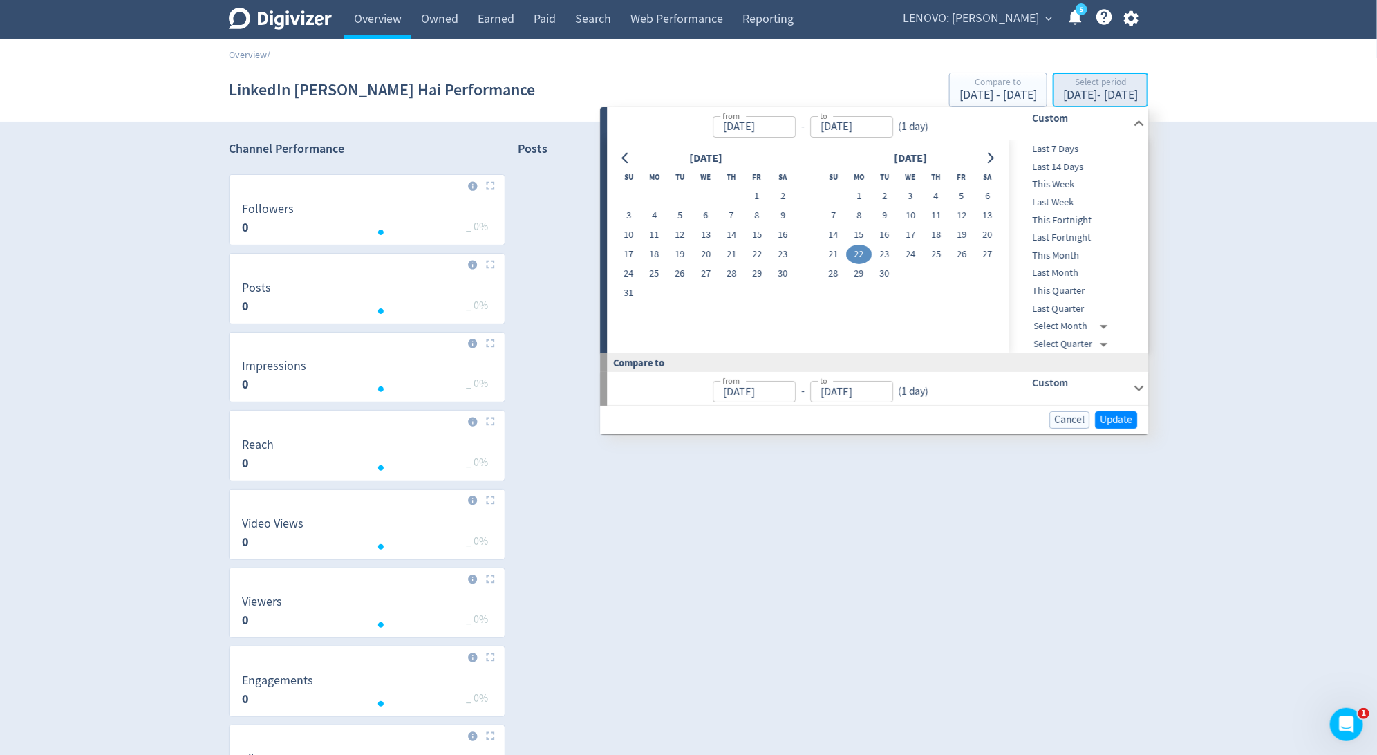
type input "[DATE]"
click at [833, 255] on button "21" at bounding box center [834, 254] width 26 height 19
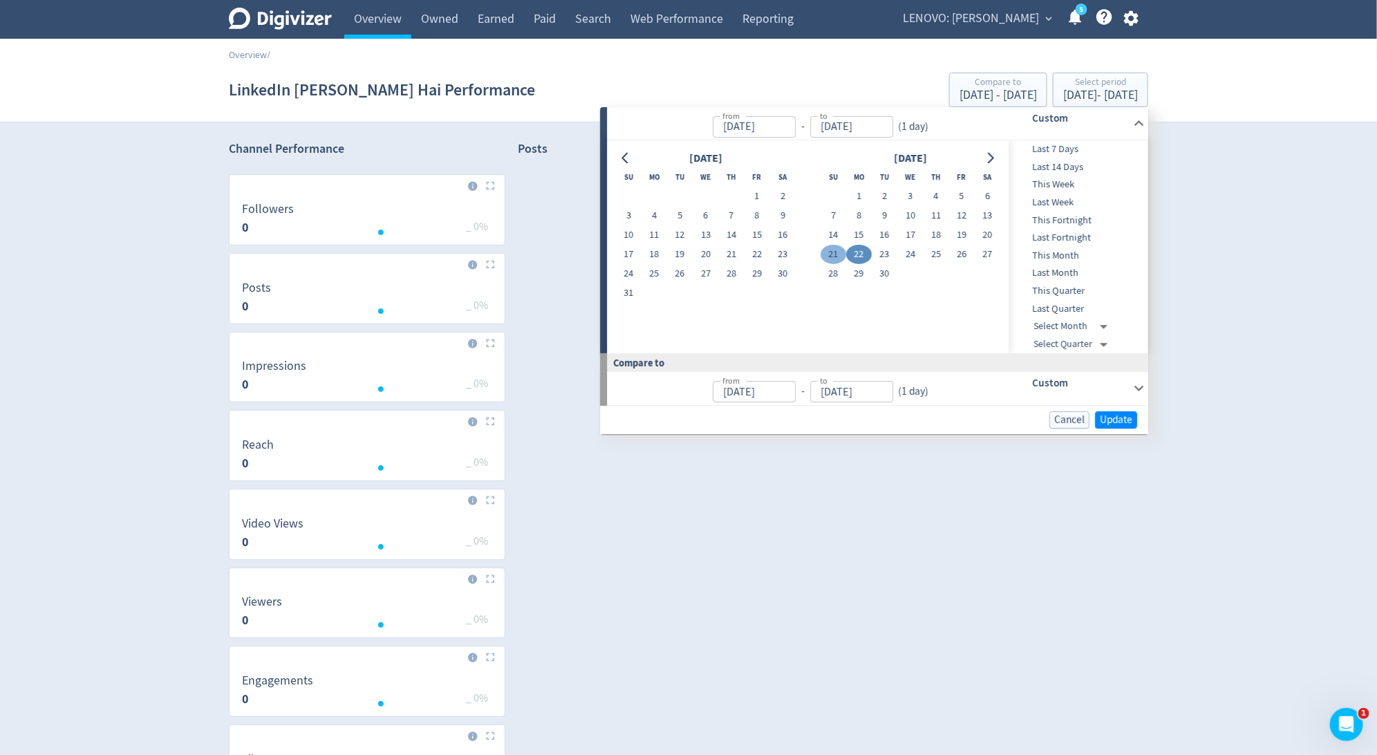
type input "[DATE]"
click at [886, 252] on button "23" at bounding box center [885, 254] width 26 height 19
type input "[DATE]"
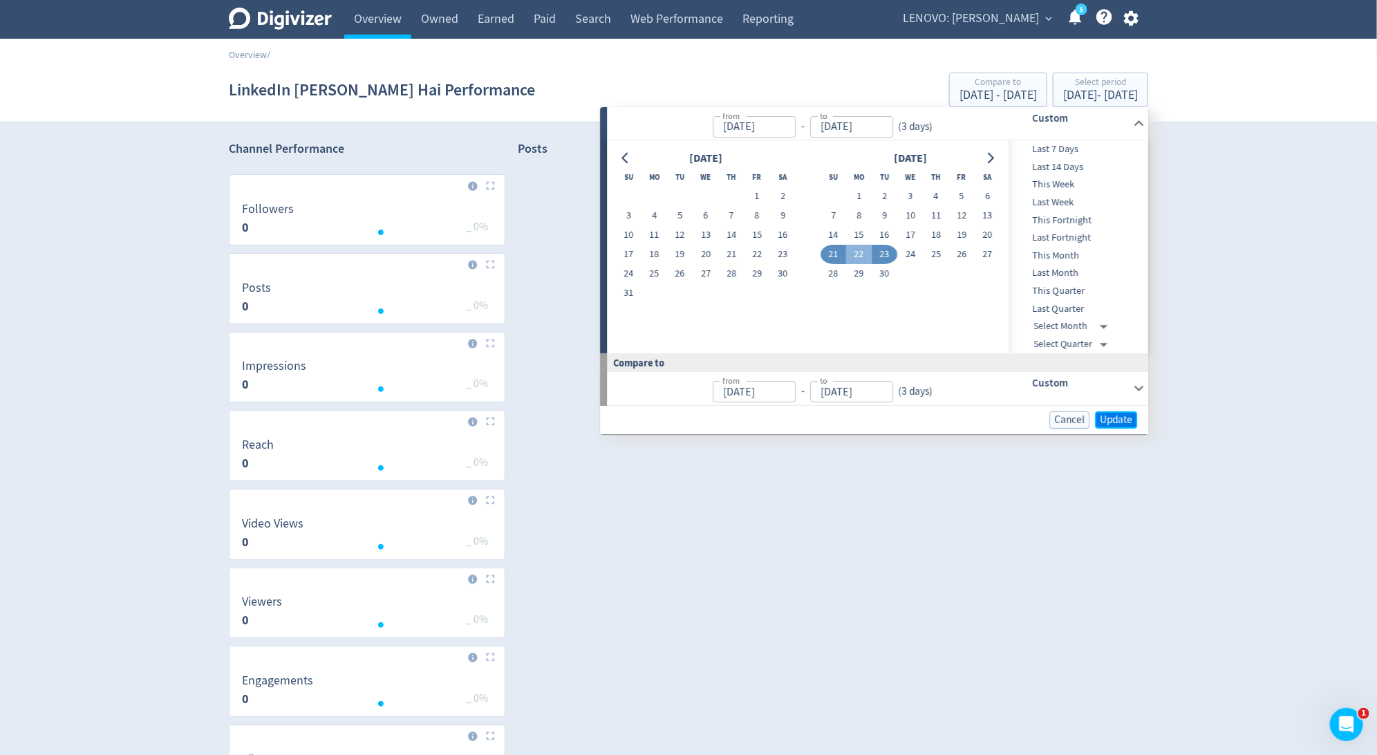
click at [1120, 416] on span "Update" at bounding box center [1116, 420] width 32 height 10
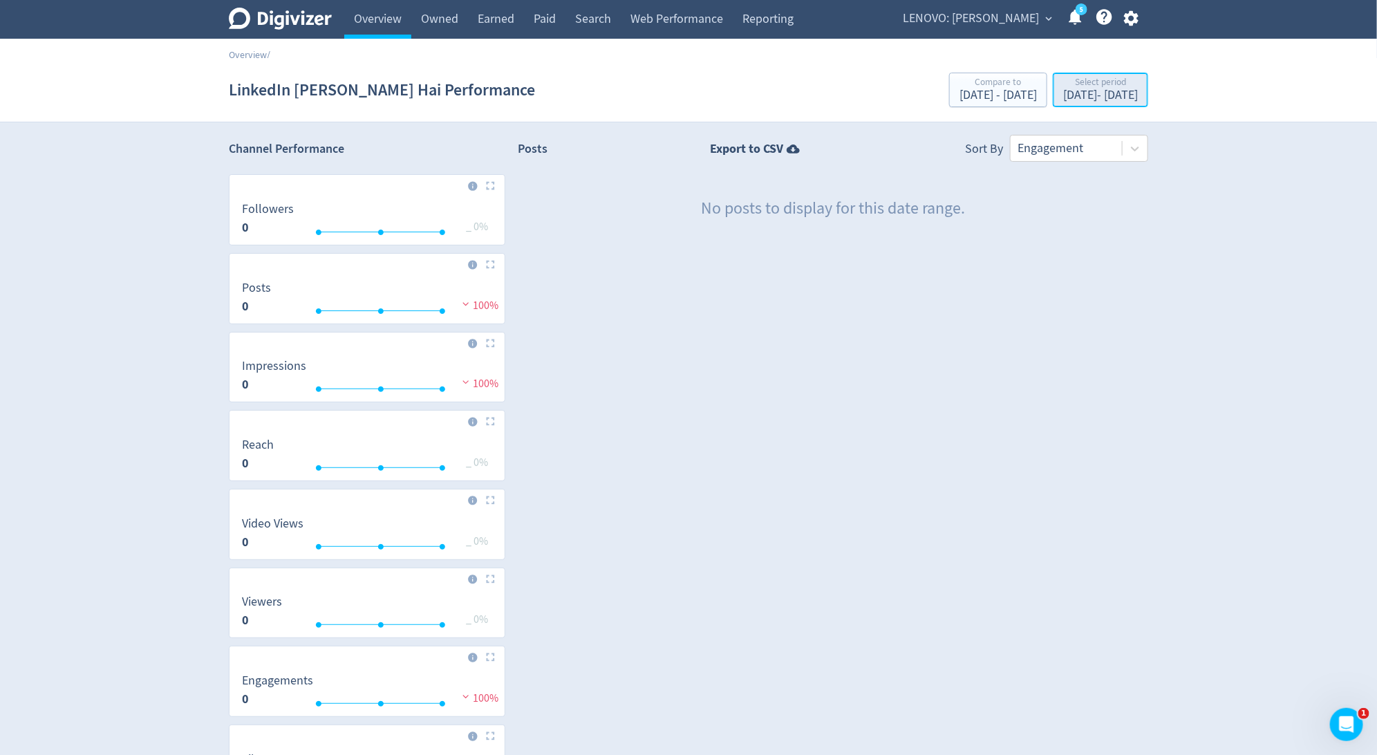
click at [1115, 88] on div "Select period" at bounding box center [1100, 83] width 75 height 12
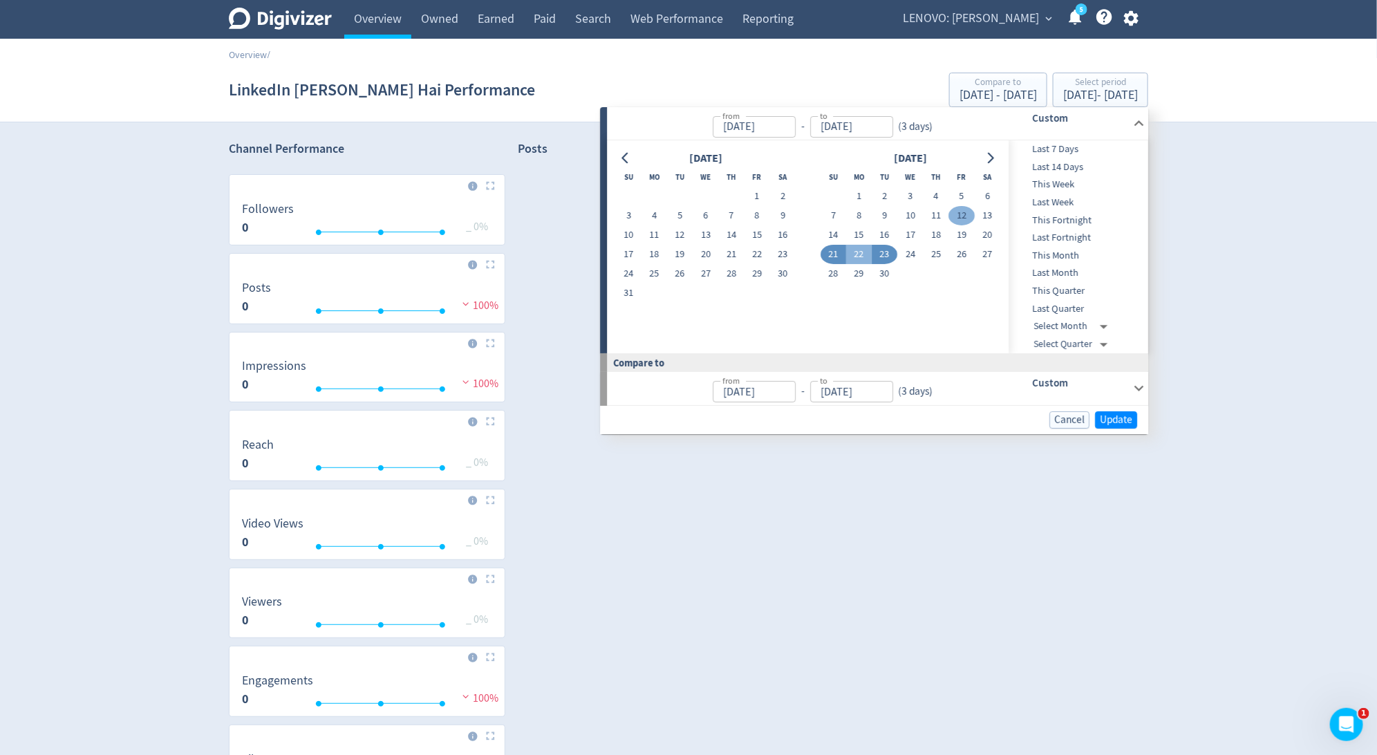
click at [961, 215] on button "12" at bounding box center [962, 215] width 26 height 19
type input "[DATE]"
click at [961, 215] on button "12" at bounding box center [962, 215] width 26 height 19
type input "[DATE]"
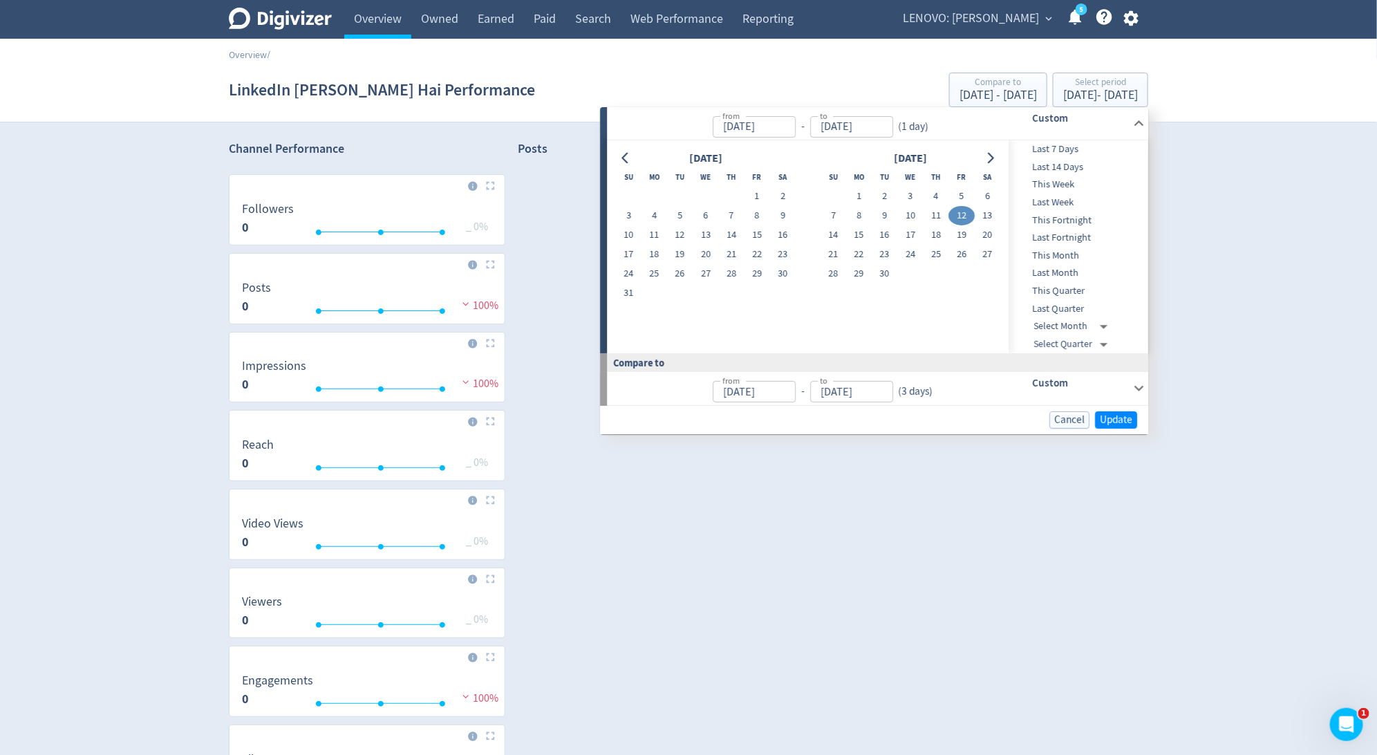
type input "[DATE]"
click at [1108, 416] on span "Update" at bounding box center [1116, 420] width 32 height 10
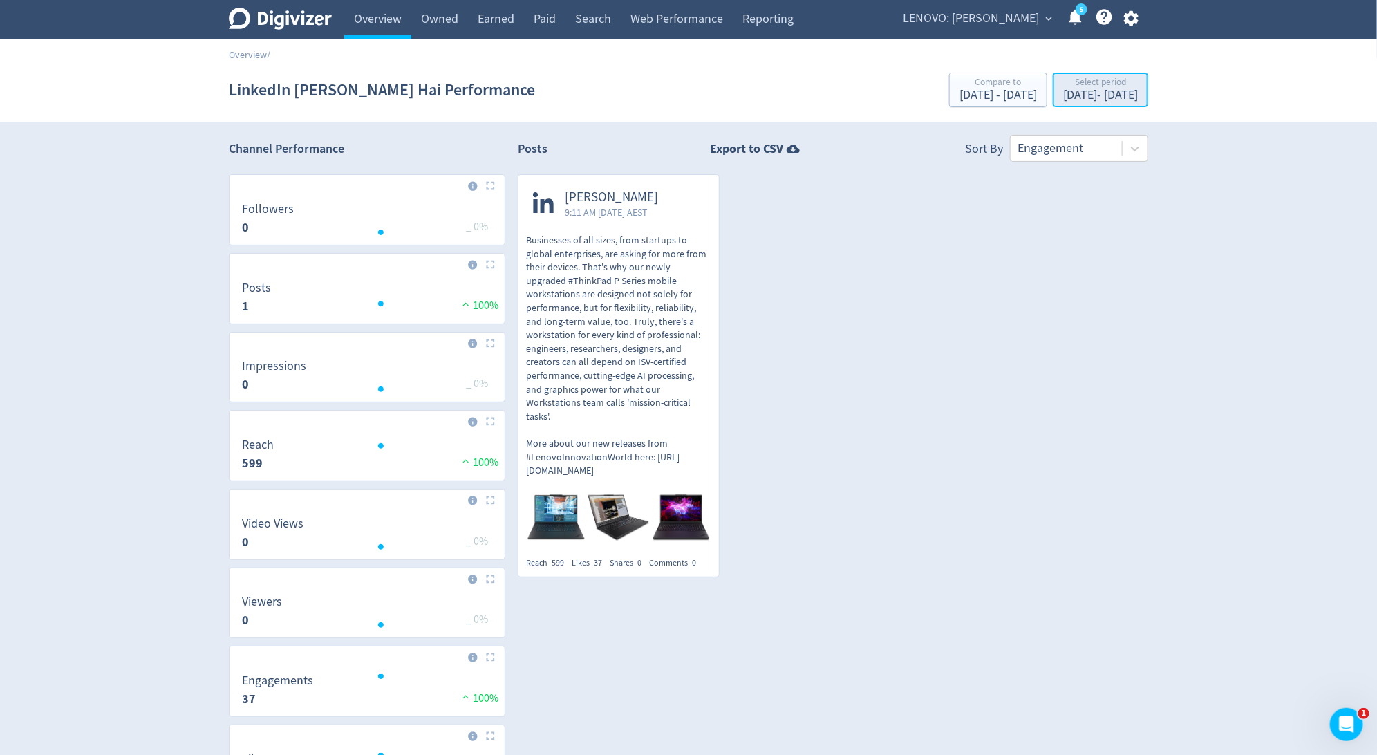
click at [1110, 93] on div "[DATE] - [DATE]" at bounding box center [1100, 95] width 75 height 12
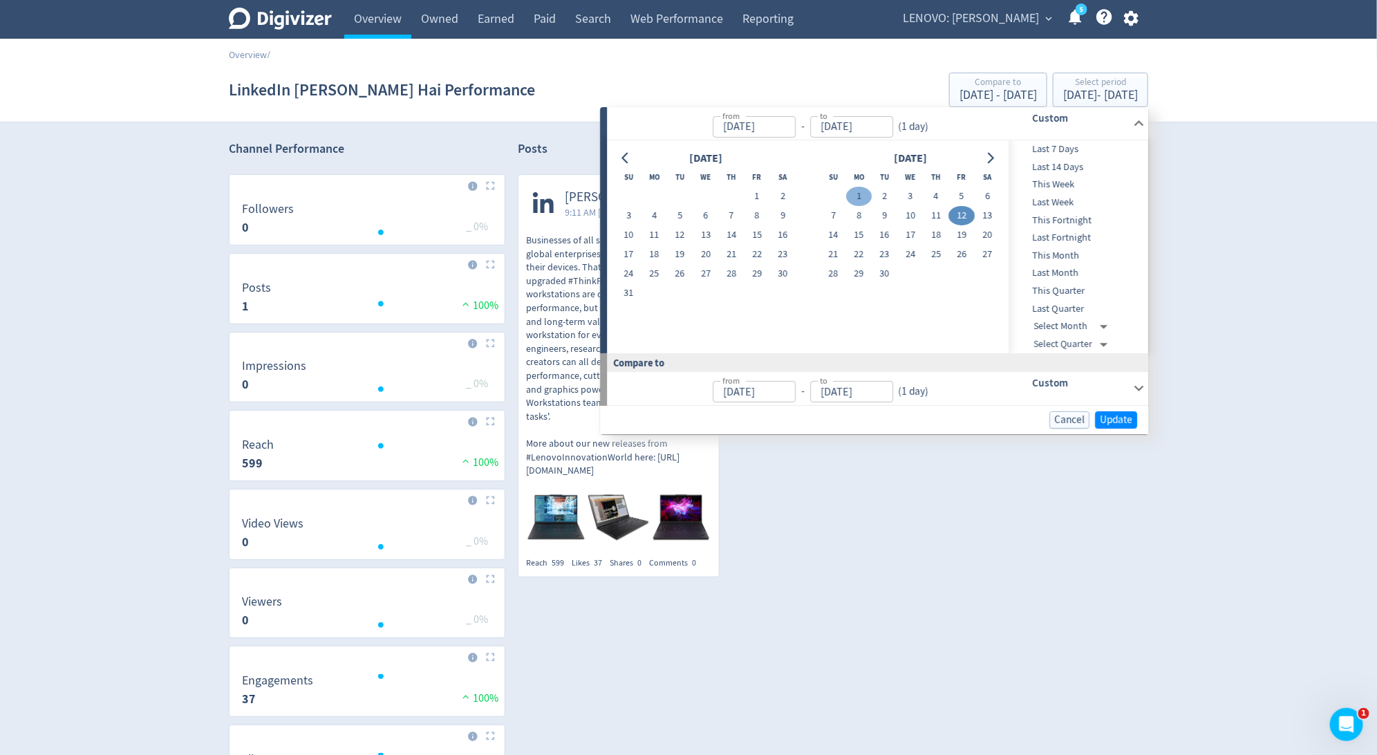
click at [864, 194] on button "1" at bounding box center [859, 196] width 26 height 19
type input "[DATE]"
click at [886, 271] on button "30" at bounding box center [885, 273] width 26 height 19
type input "[DATE]"
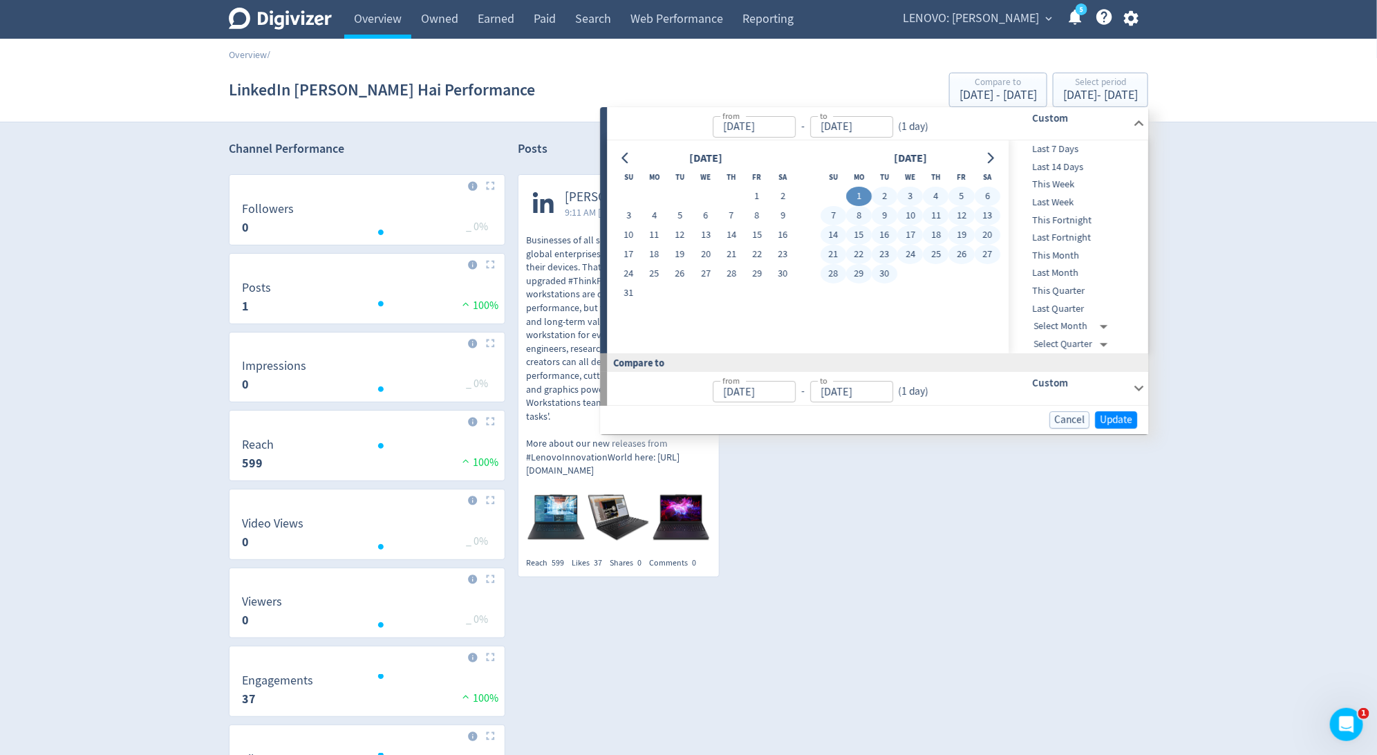
type input "[DATE]"
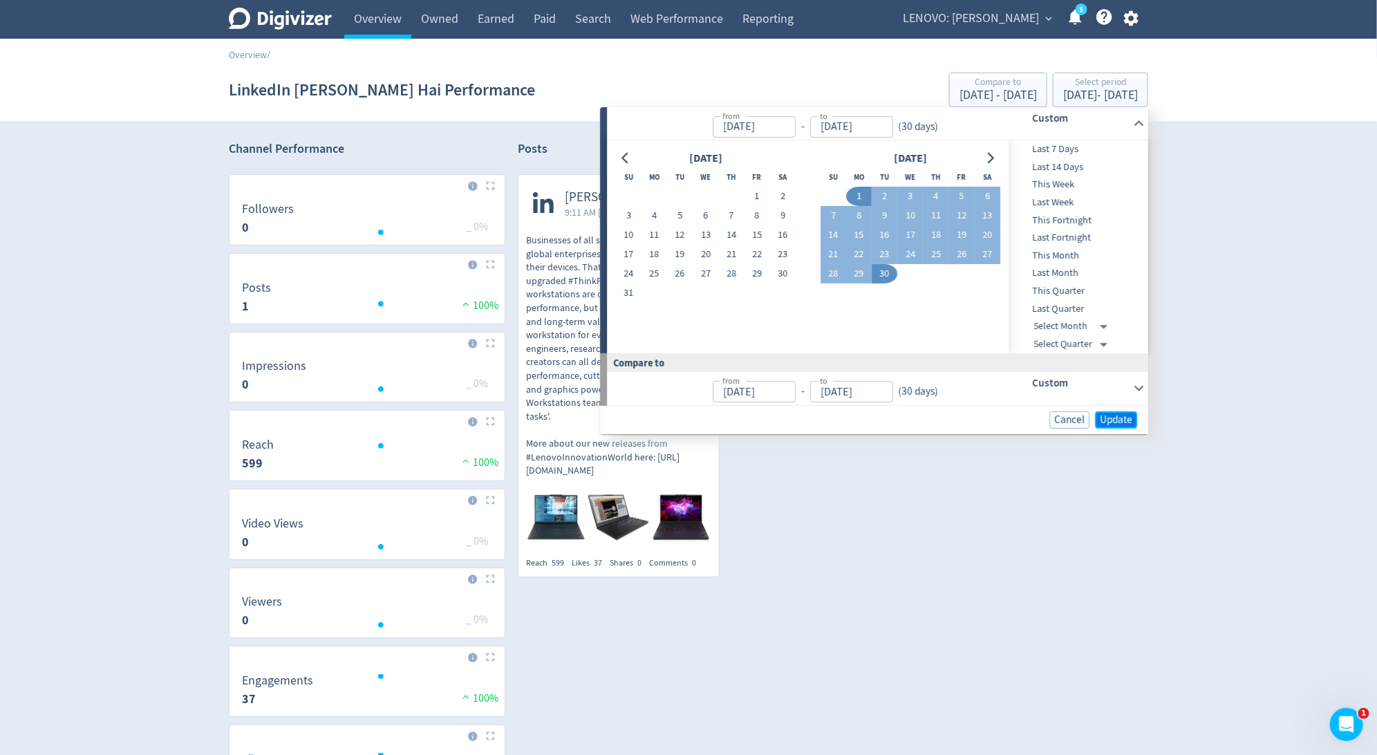
click at [1111, 416] on span "Update" at bounding box center [1116, 420] width 32 height 10
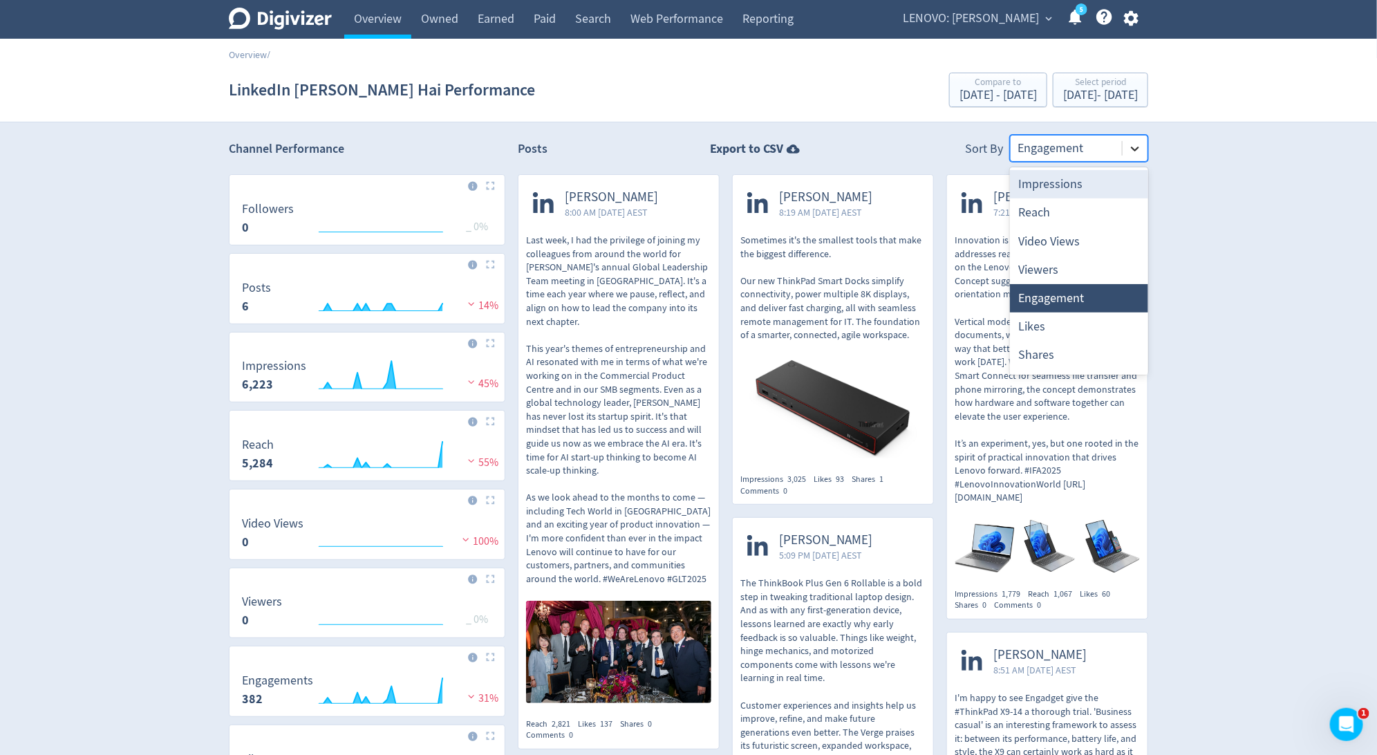
click at [1140, 142] on icon at bounding box center [1135, 149] width 14 height 14
click at [1069, 189] on div "Impressions" at bounding box center [1079, 184] width 138 height 28
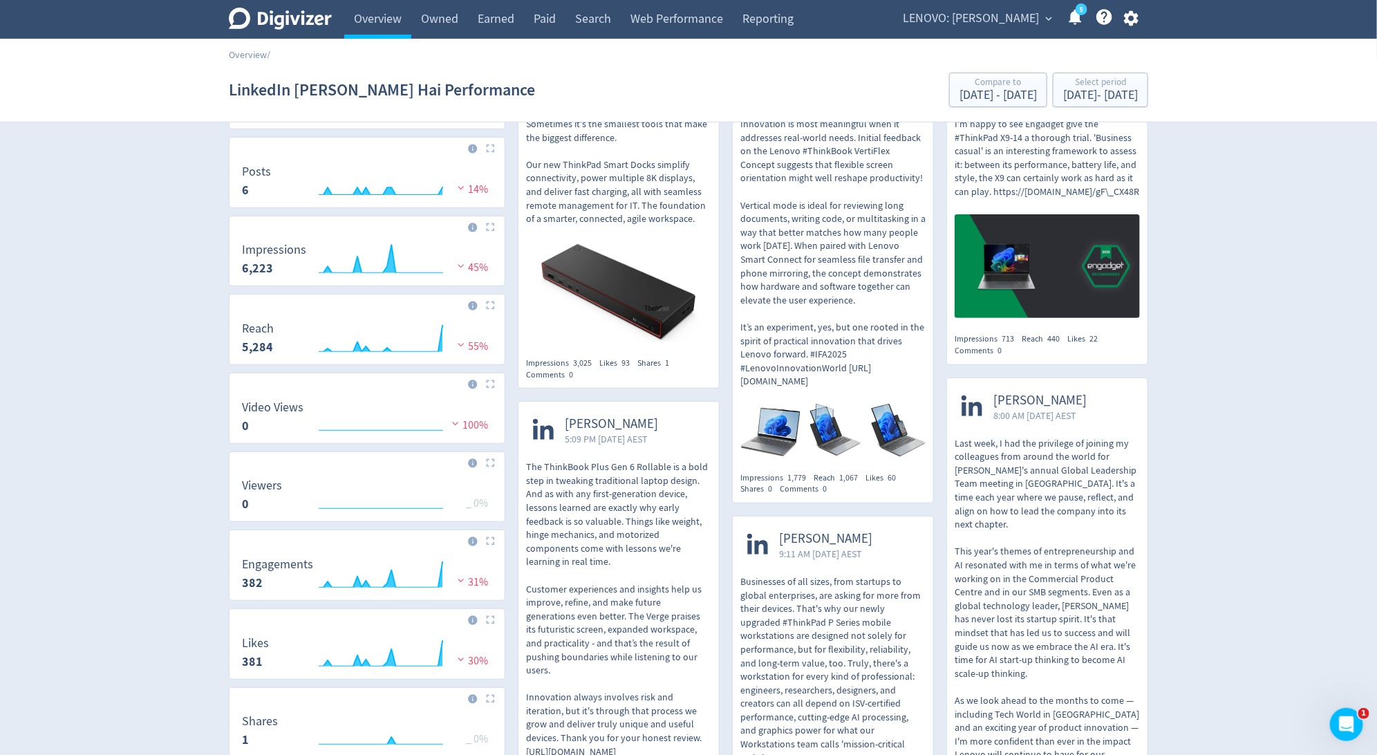
scroll to position [427, 0]
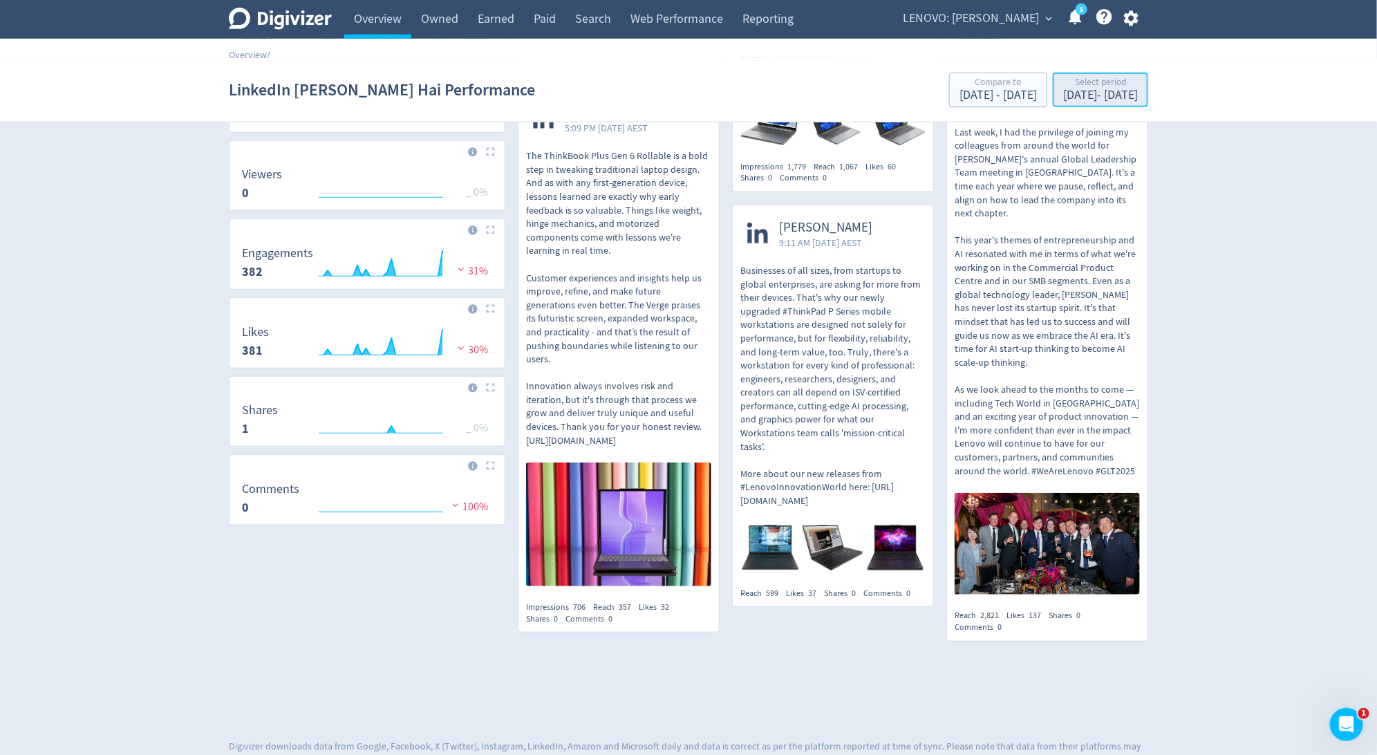
click at [1063, 99] on div "[DATE] - [DATE]" at bounding box center [1100, 95] width 75 height 12
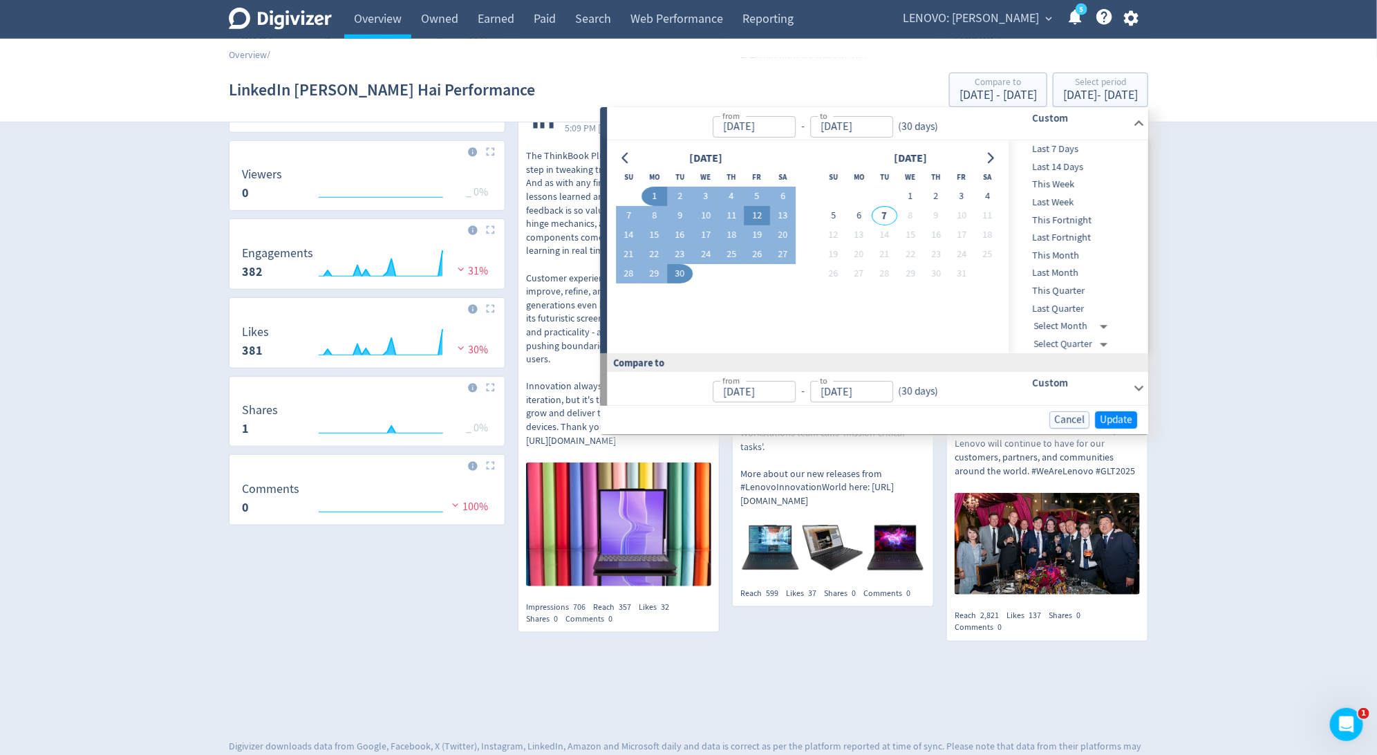
click at [756, 219] on button "12" at bounding box center [758, 216] width 26 height 19
type input "[DATE]"
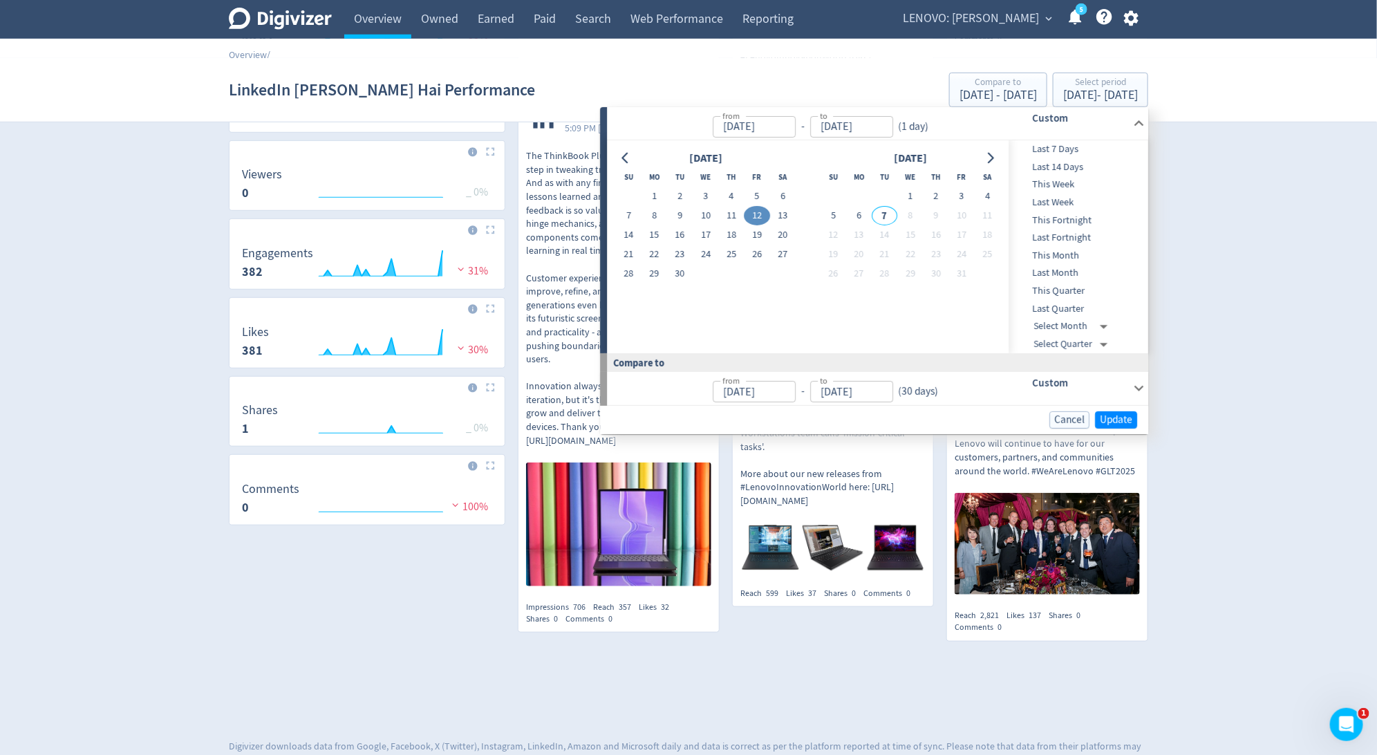
click at [756, 219] on button "12" at bounding box center [758, 216] width 26 height 19
type input "[DATE]"
click at [1124, 421] on span "Update" at bounding box center [1116, 420] width 32 height 10
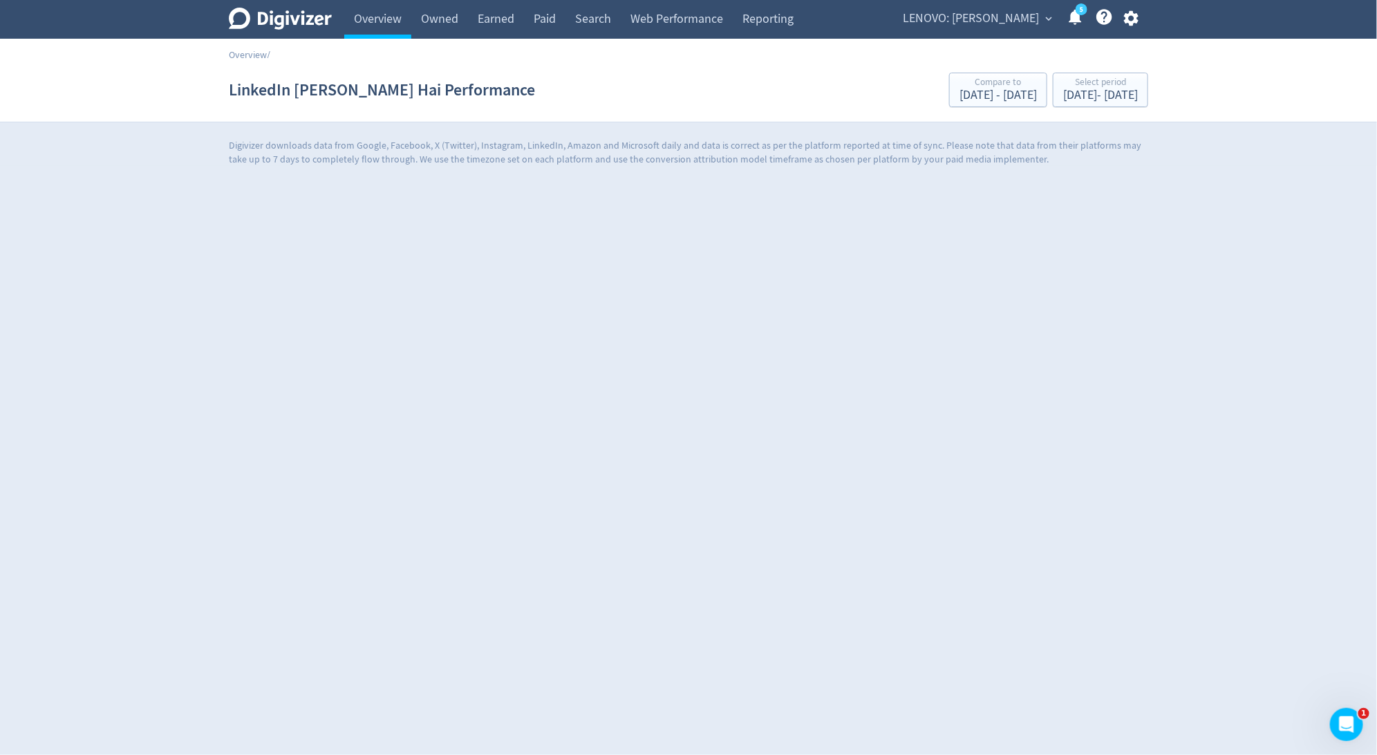
scroll to position [0, 0]
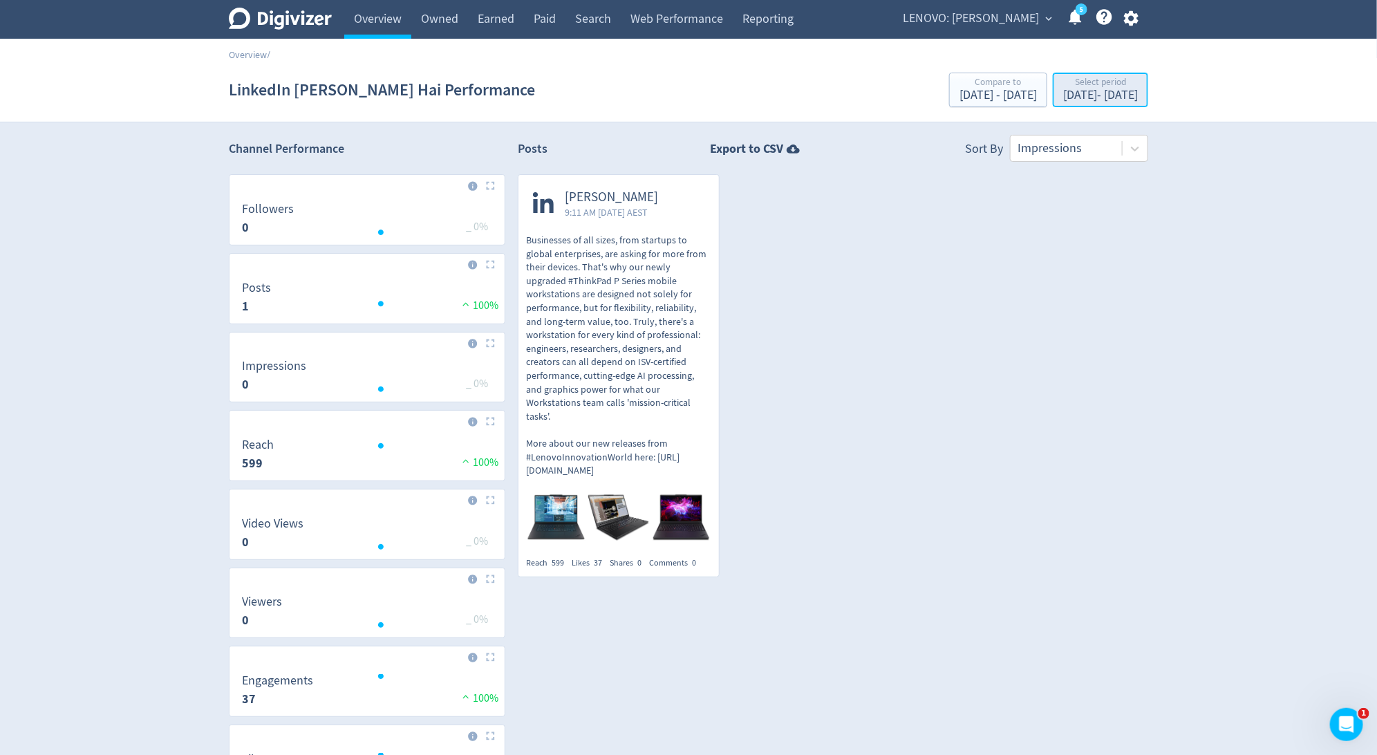
click at [1099, 84] on div "Select period" at bounding box center [1100, 83] width 75 height 12
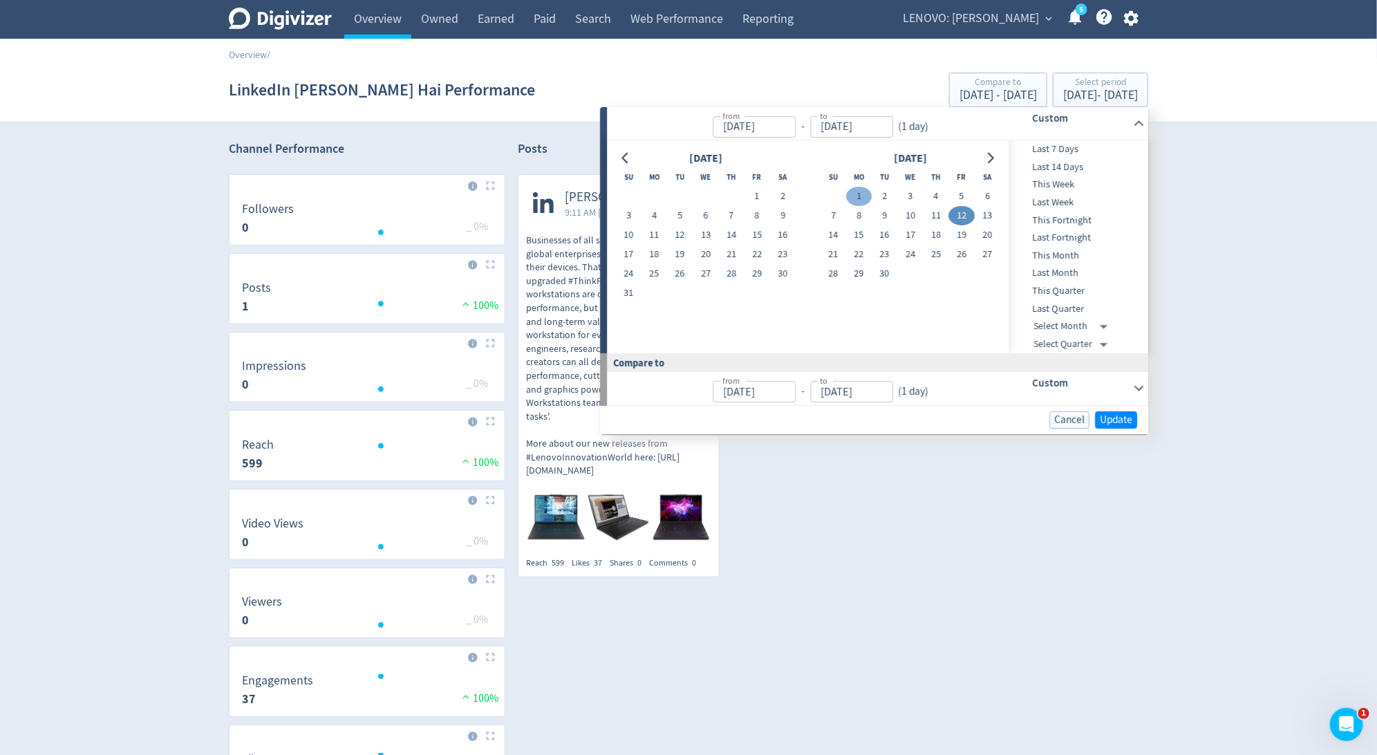
click at [867, 196] on button "1" at bounding box center [859, 196] width 26 height 19
type input "[DATE]"
click at [885, 257] on button "23" at bounding box center [885, 254] width 26 height 19
type input "[DATE]"
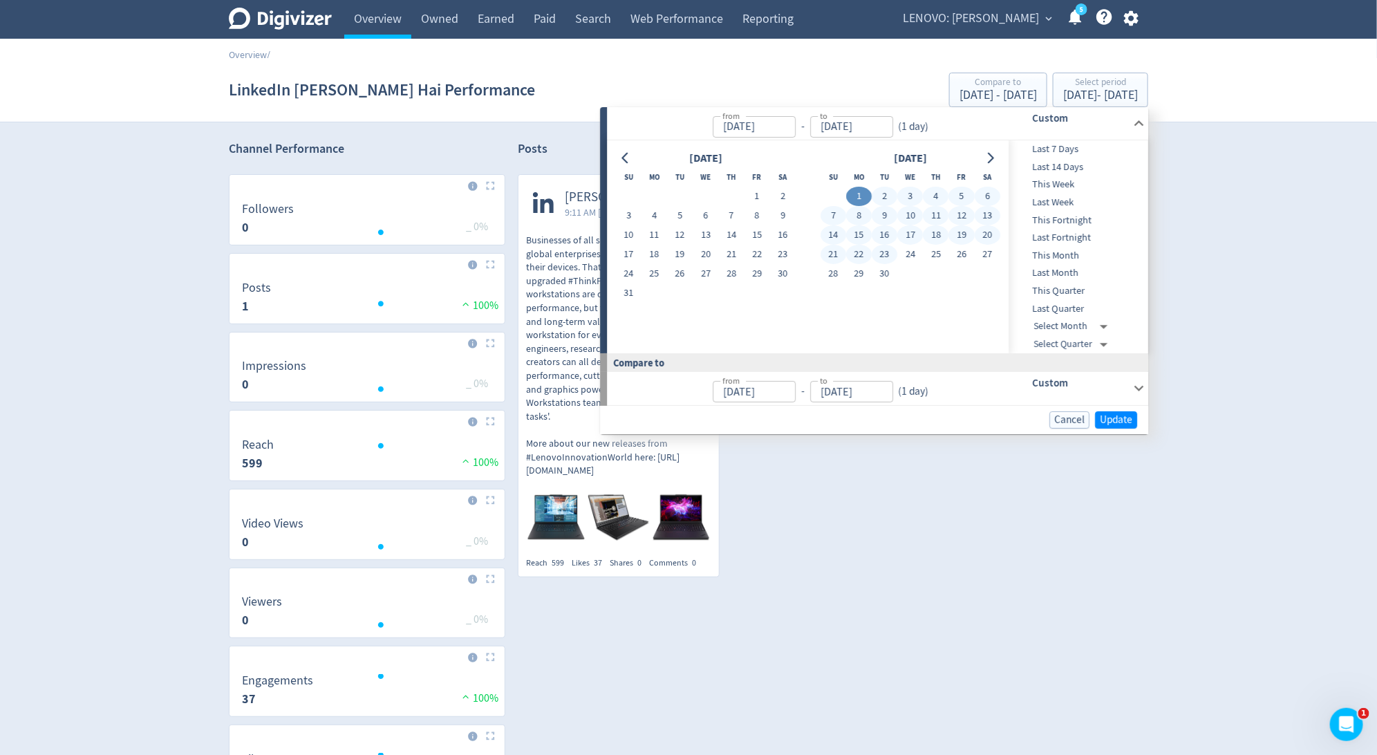
type input "[DATE]"
click at [886, 265] on button "30" at bounding box center [885, 273] width 26 height 19
type input "[DATE]"
click at [860, 193] on button "1" at bounding box center [859, 196] width 26 height 19
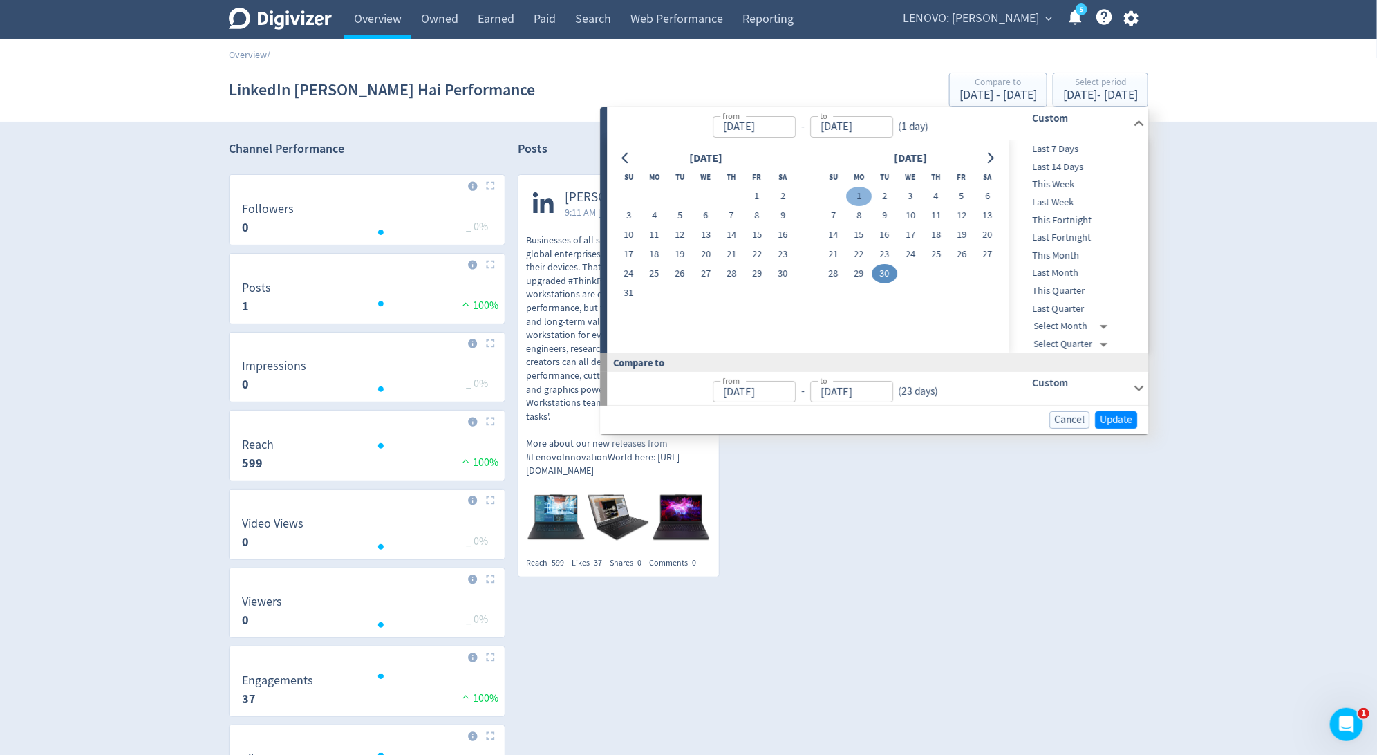
type input "[DATE]"
click at [888, 272] on button "30" at bounding box center [885, 273] width 26 height 19
type input "[DATE]"
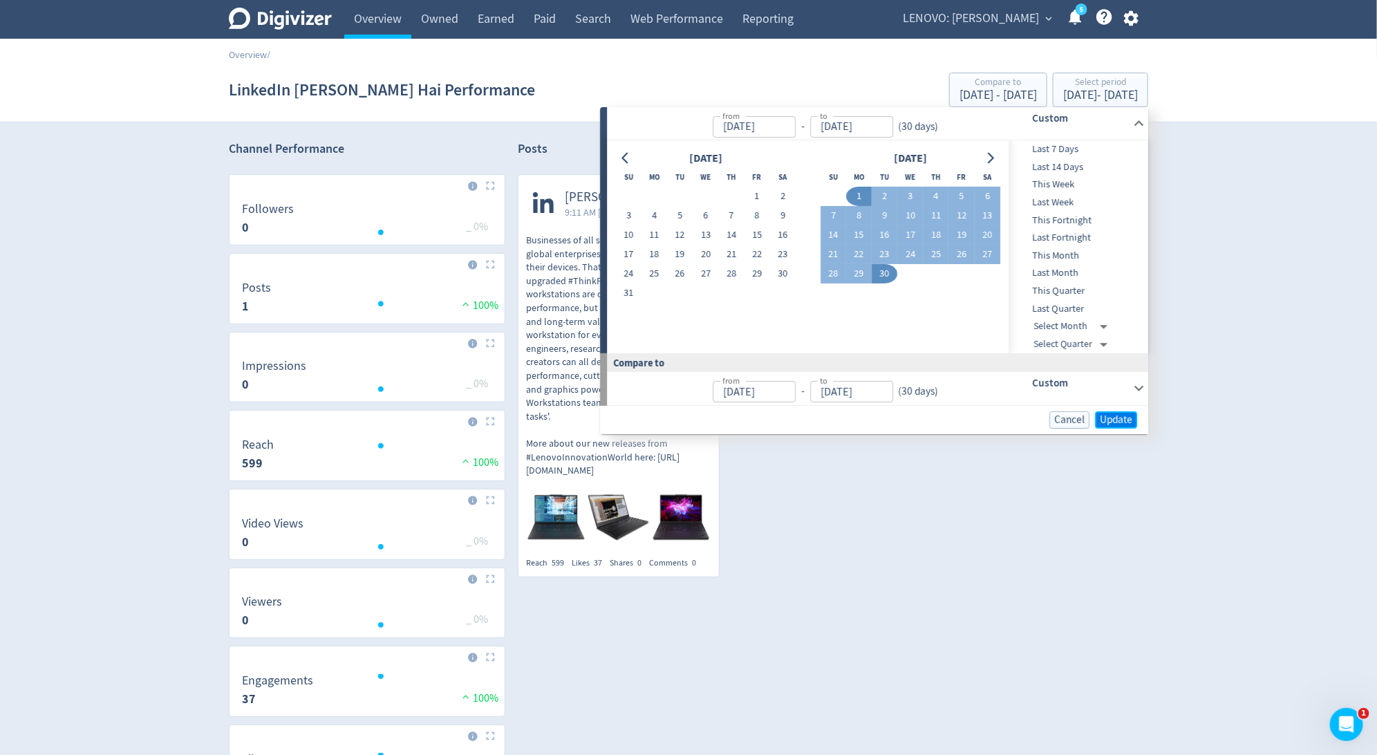
click at [1117, 419] on span "Update" at bounding box center [1116, 420] width 32 height 10
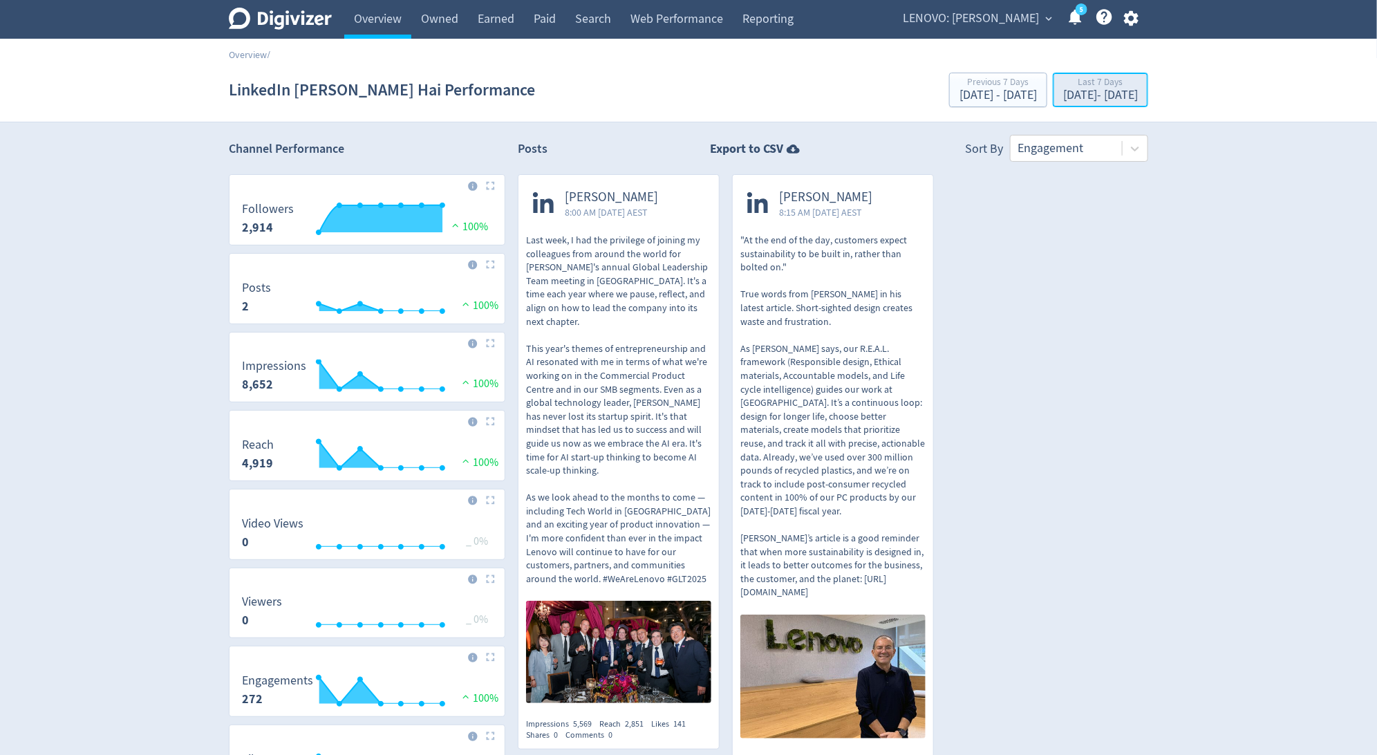
click at [1104, 91] on div "Sep 30, 2025 - Oct 6, 2025" at bounding box center [1100, 95] width 75 height 12
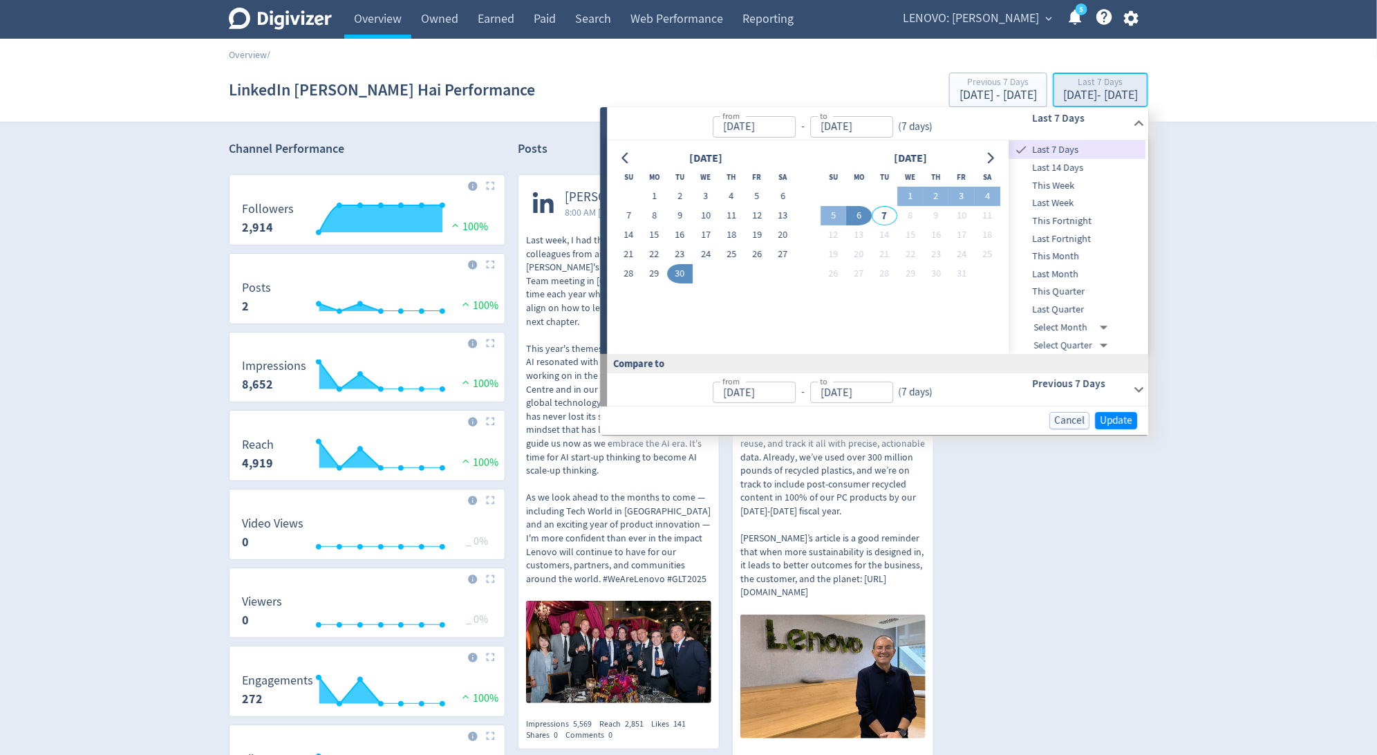
type input "[DATE]"
click at [633, 230] on button "14" at bounding box center [629, 234] width 26 height 19
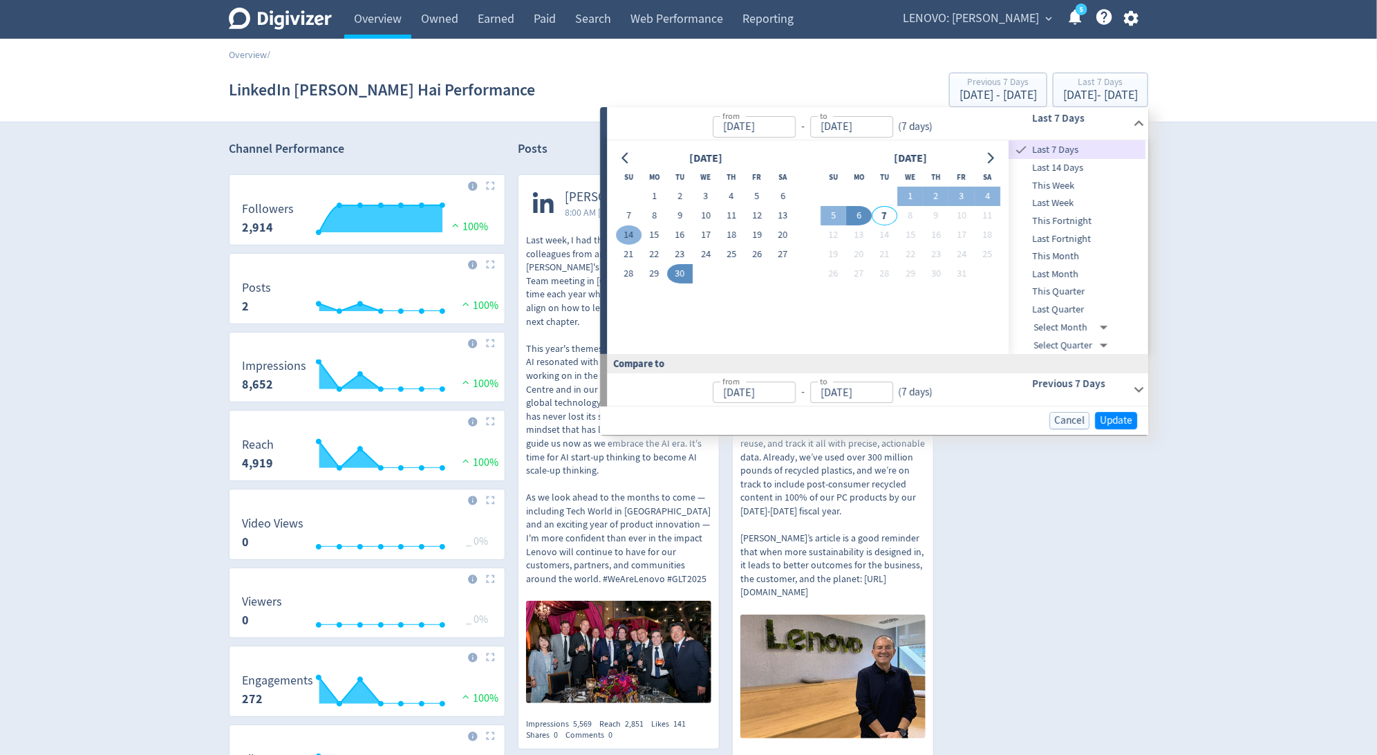
type input "Sep 14, 2025"
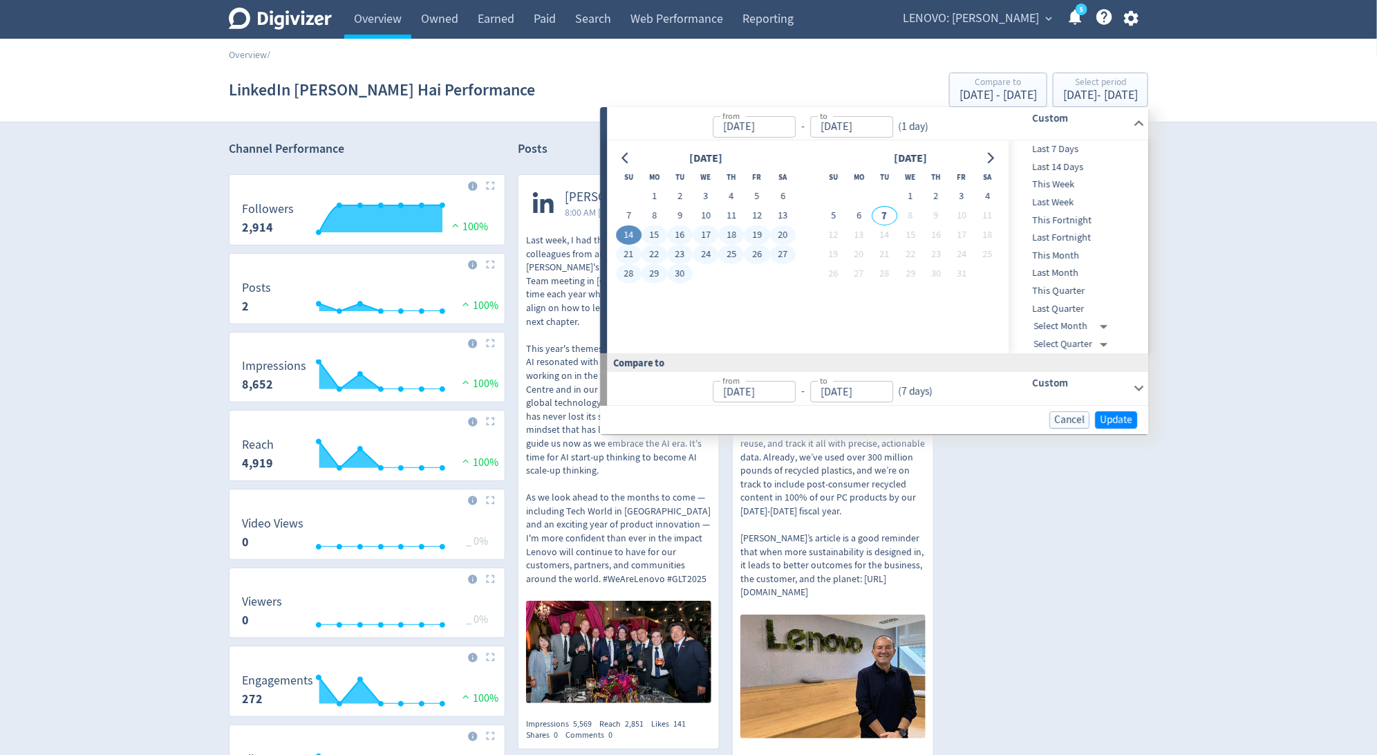
click at [678, 275] on button "30" at bounding box center [680, 273] width 26 height 19
type input "[DATE]"
type input "Aug 28, 2025"
type input "Sep 13, 2025"
click at [1115, 415] on span "Update" at bounding box center [1116, 420] width 32 height 10
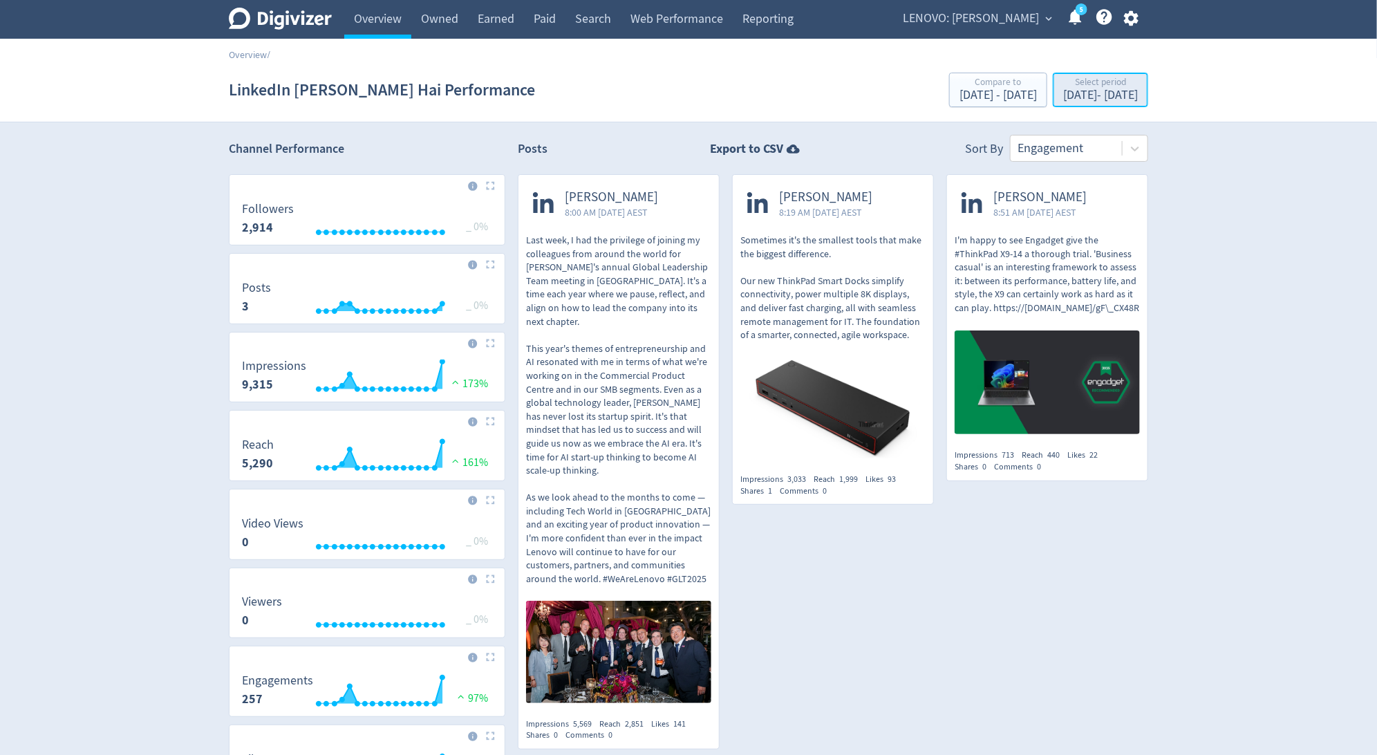
click at [1117, 84] on div "Select period" at bounding box center [1100, 83] width 75 height 12
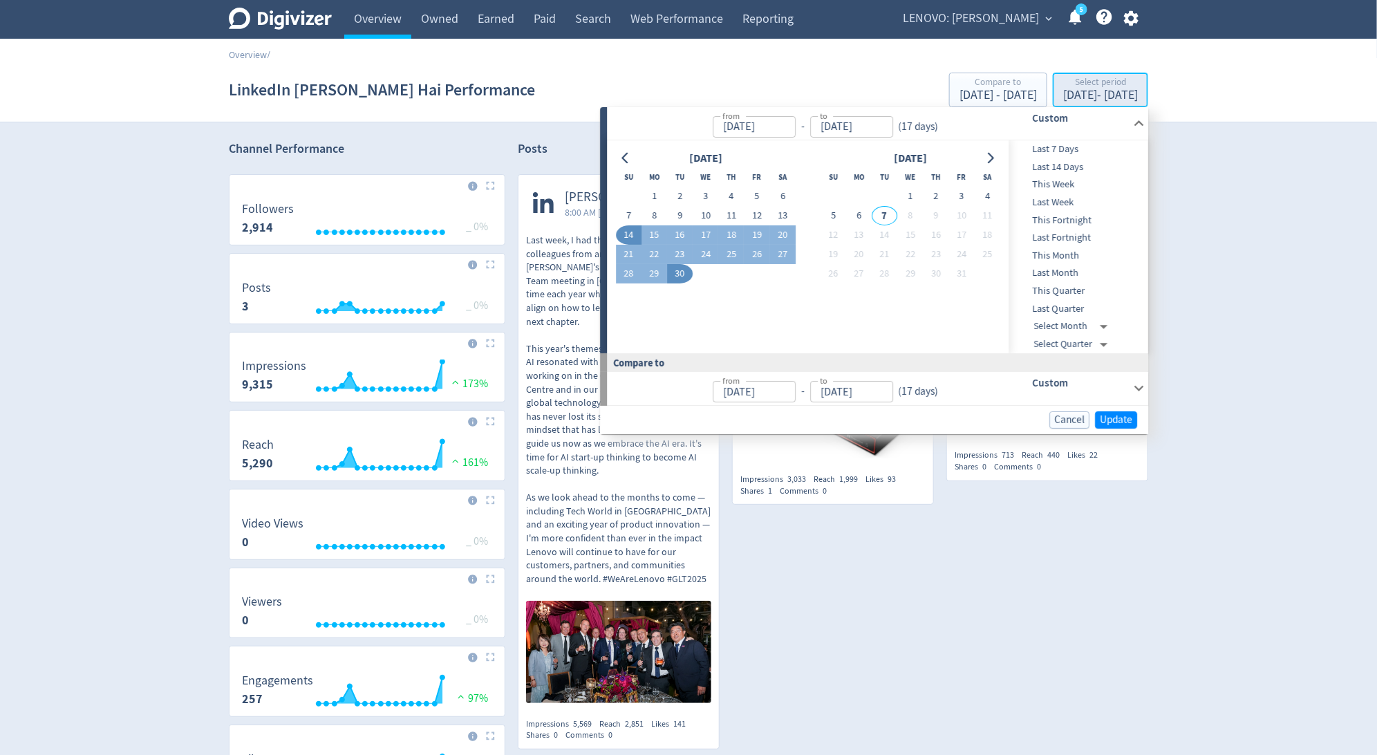
type input "Sep 14, 2025"
type input "[DATE]"
type input "Aug 28, 2025"
type input "Sep 13, 2025"
click at [651, 197] on button "1" at bounding box center [655, 196] width 26 height 19
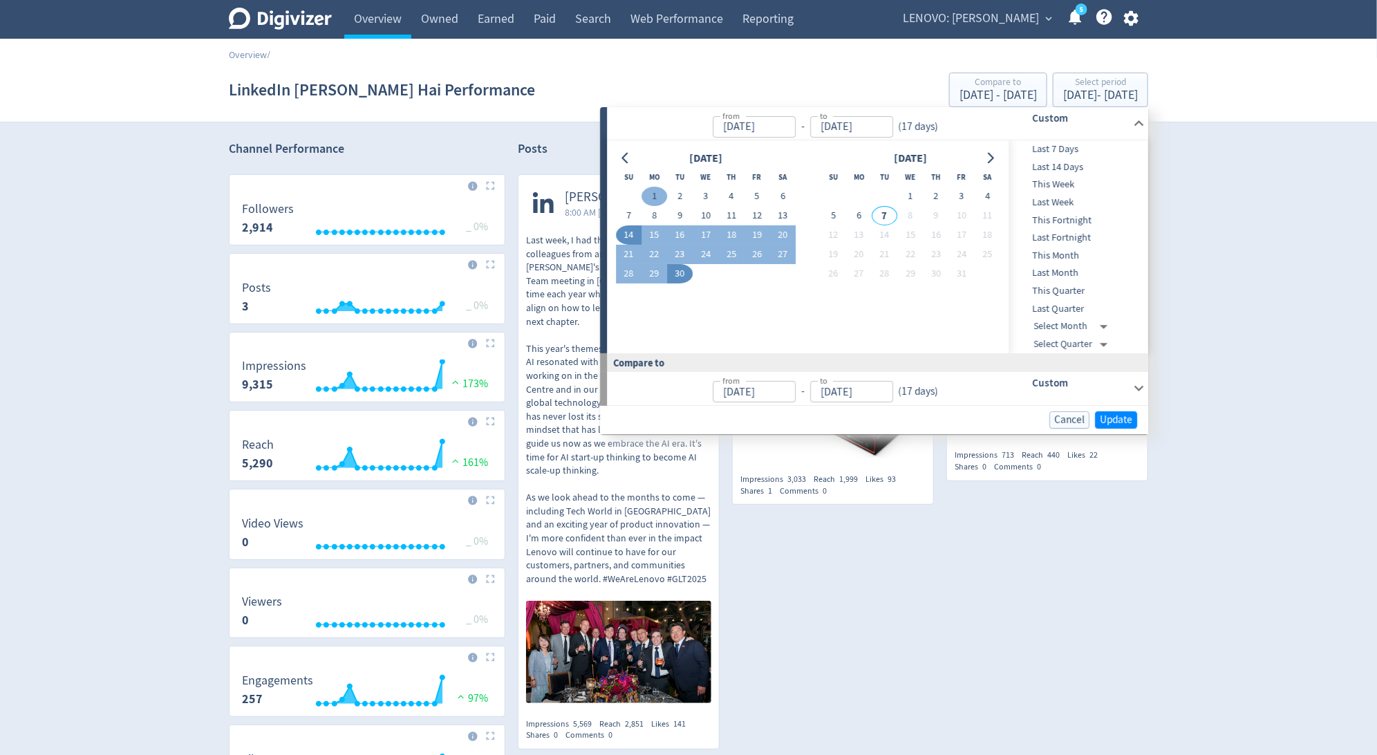
type input "[DATE]"
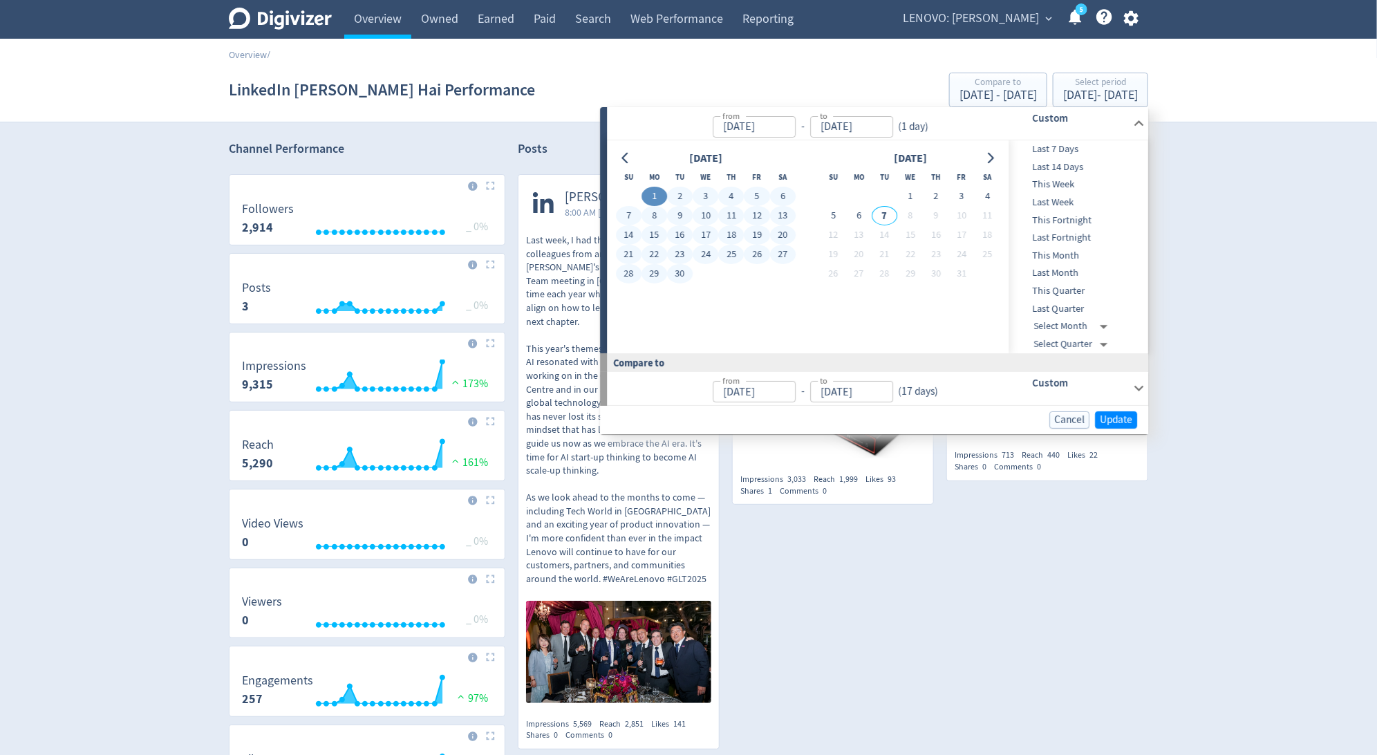
click at [681, 268] on button "30" at bounding box center [680, 273] width 26 height 19
type input "[DATE]"
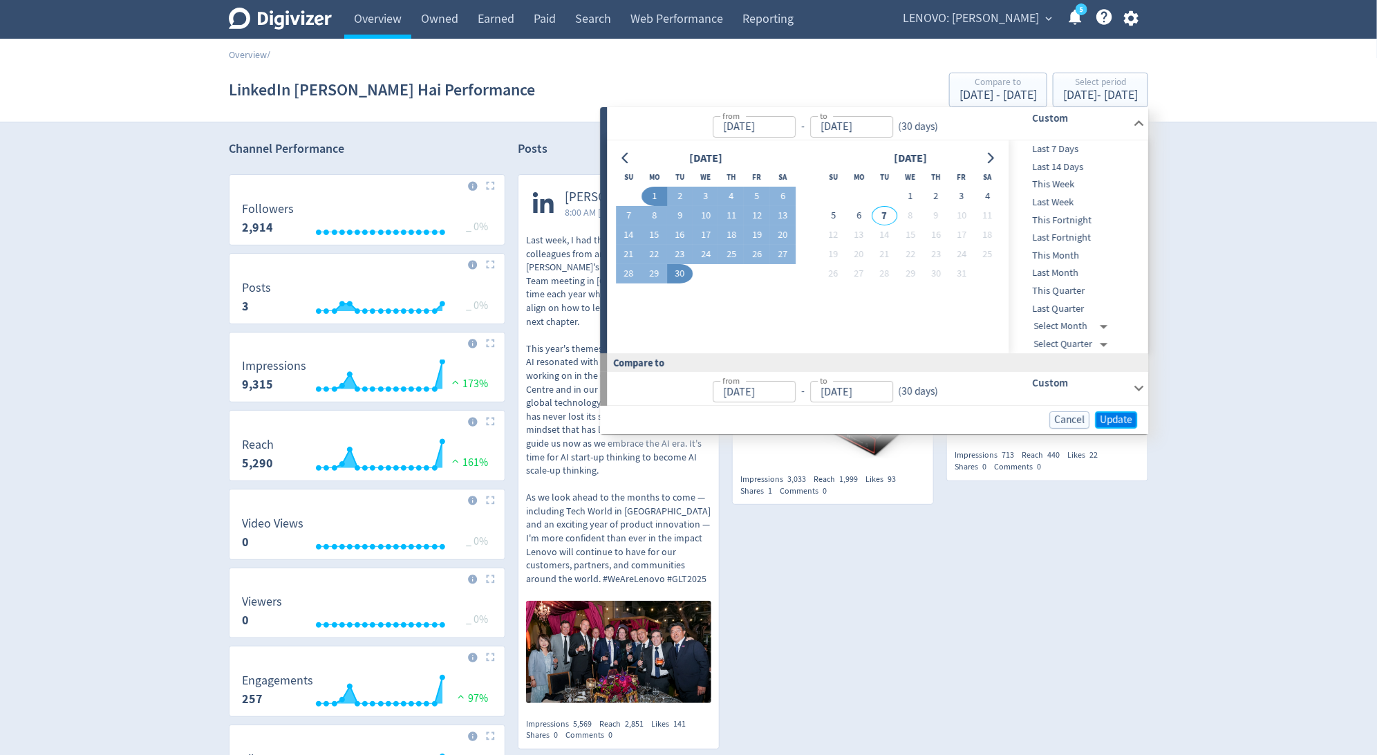
click at [1114, 421] on span "Update" at bounding box center [1116, 420] width 32 height 10
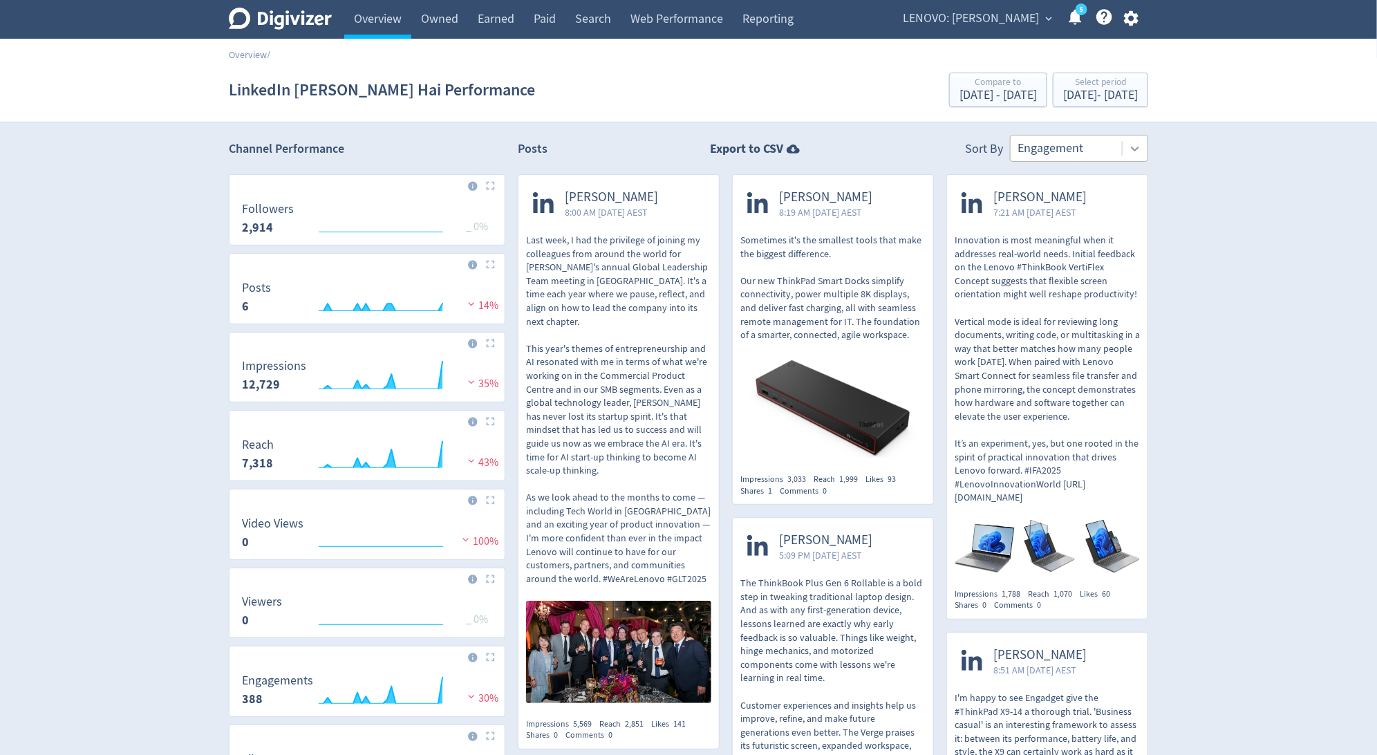
click at [1133, 147] on icon at bounding box center [1135, 149] width 8 height 5
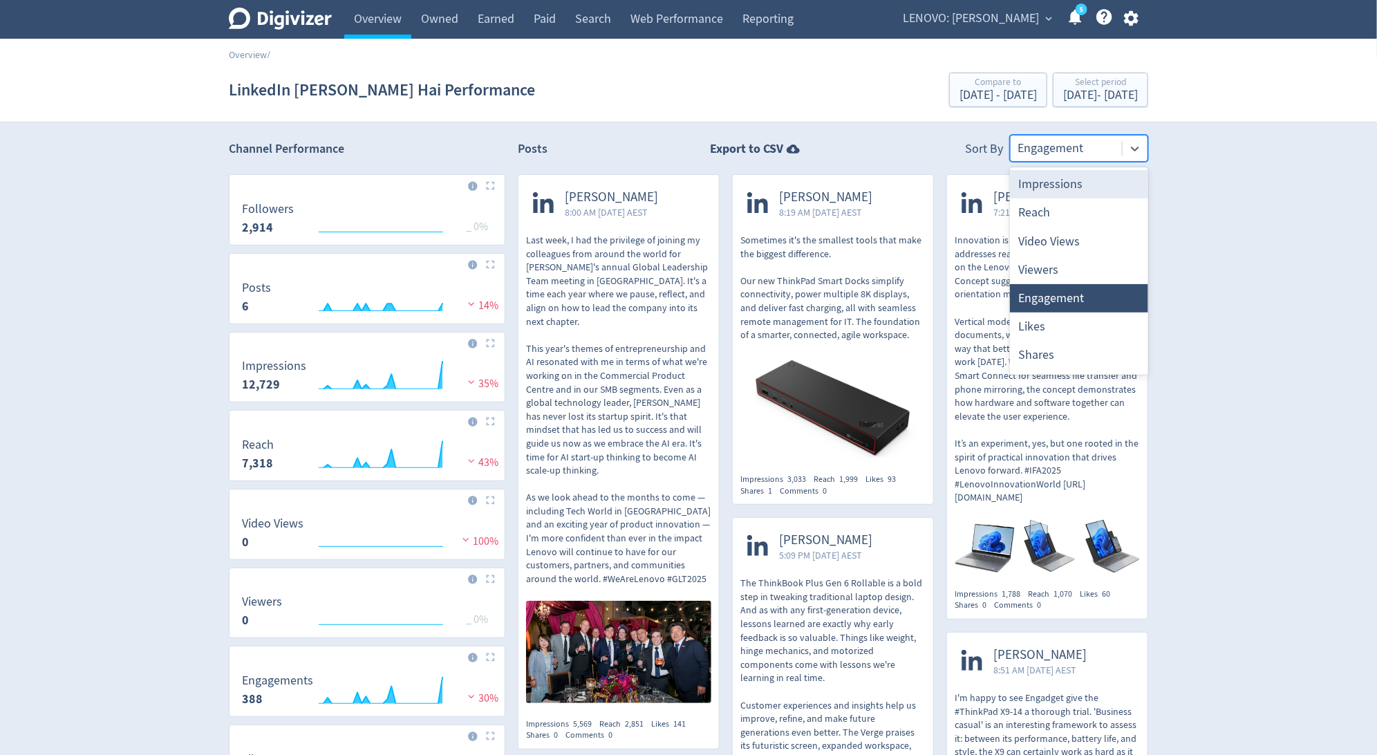
click at [1085, 189] on div "Impressions" at bounding box center [1079, 184] width 138 height 28
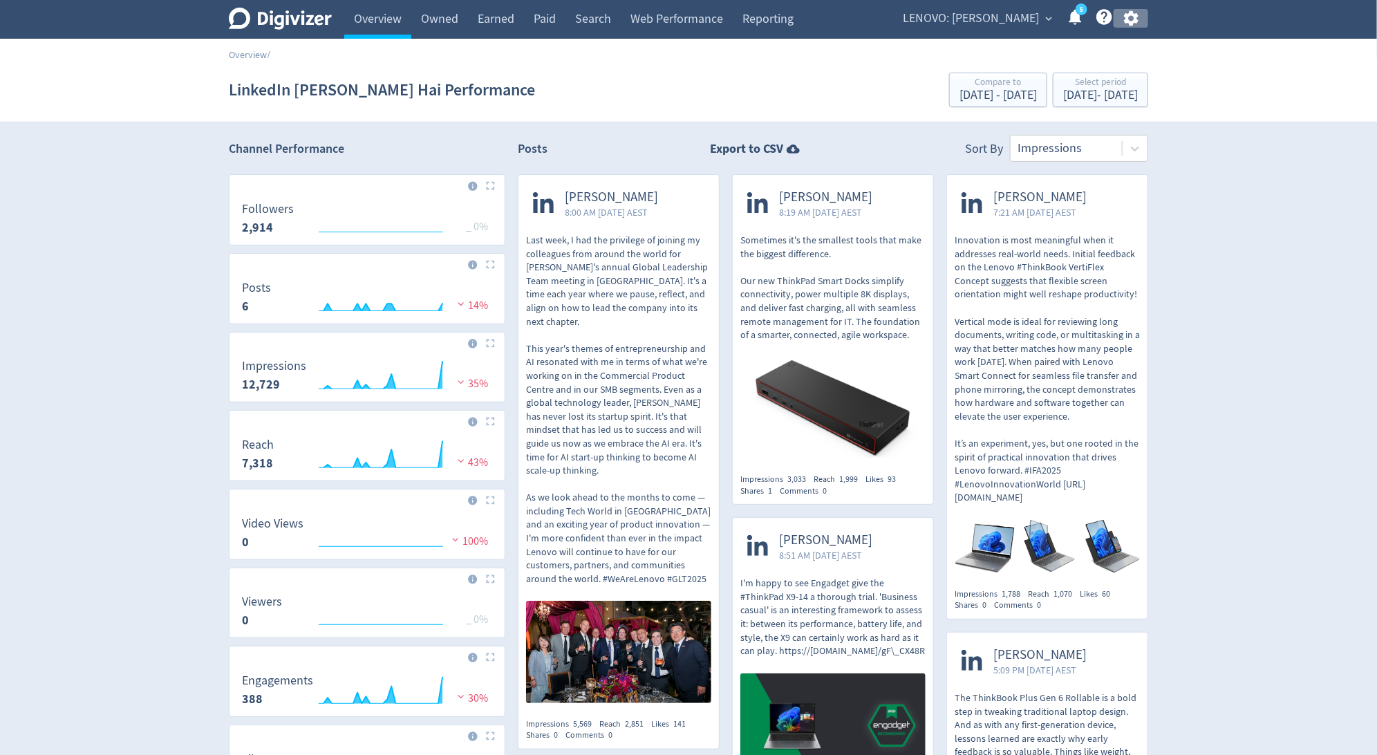
click at [1130, 12] on icon "button" at bounding box center [1131, 18] width 15 height 15
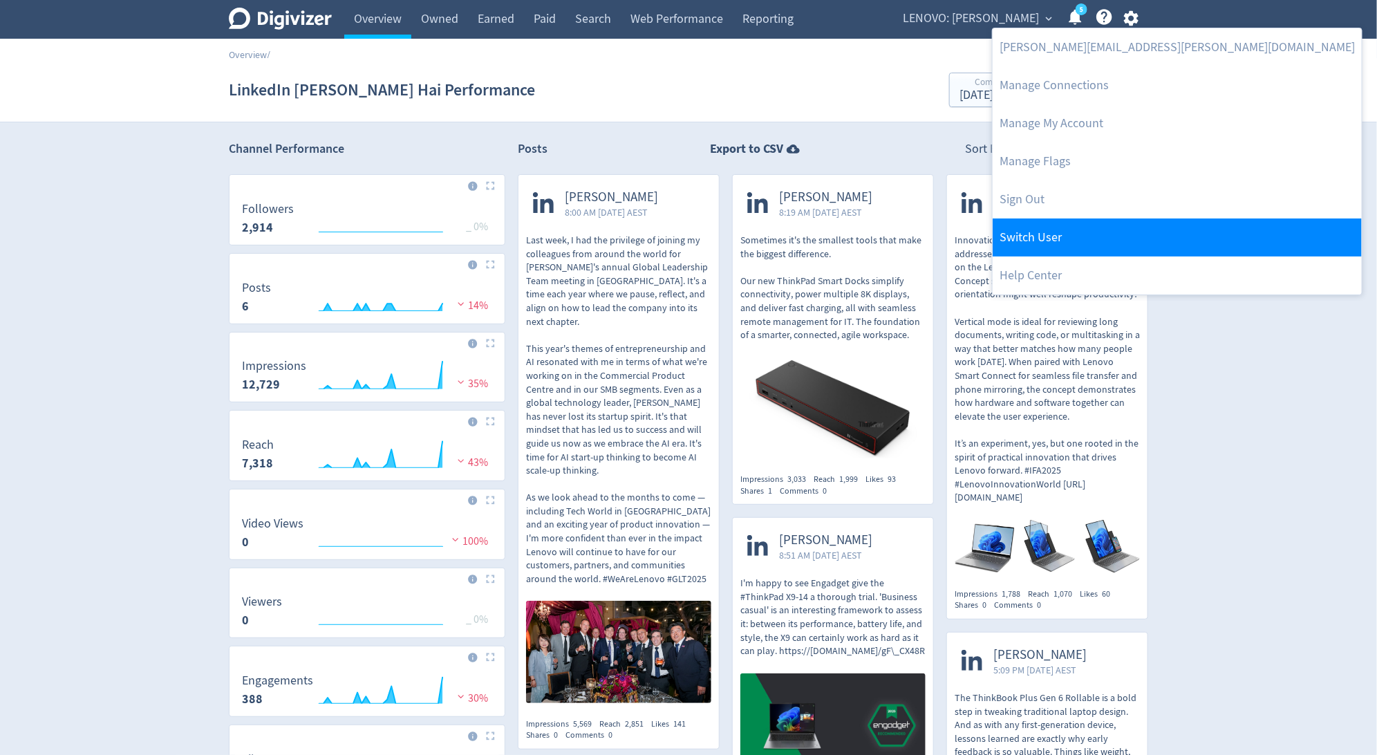
click at [1072, 230] on link "Switch User" at bounding box center [1177, 237] width 369 height 38
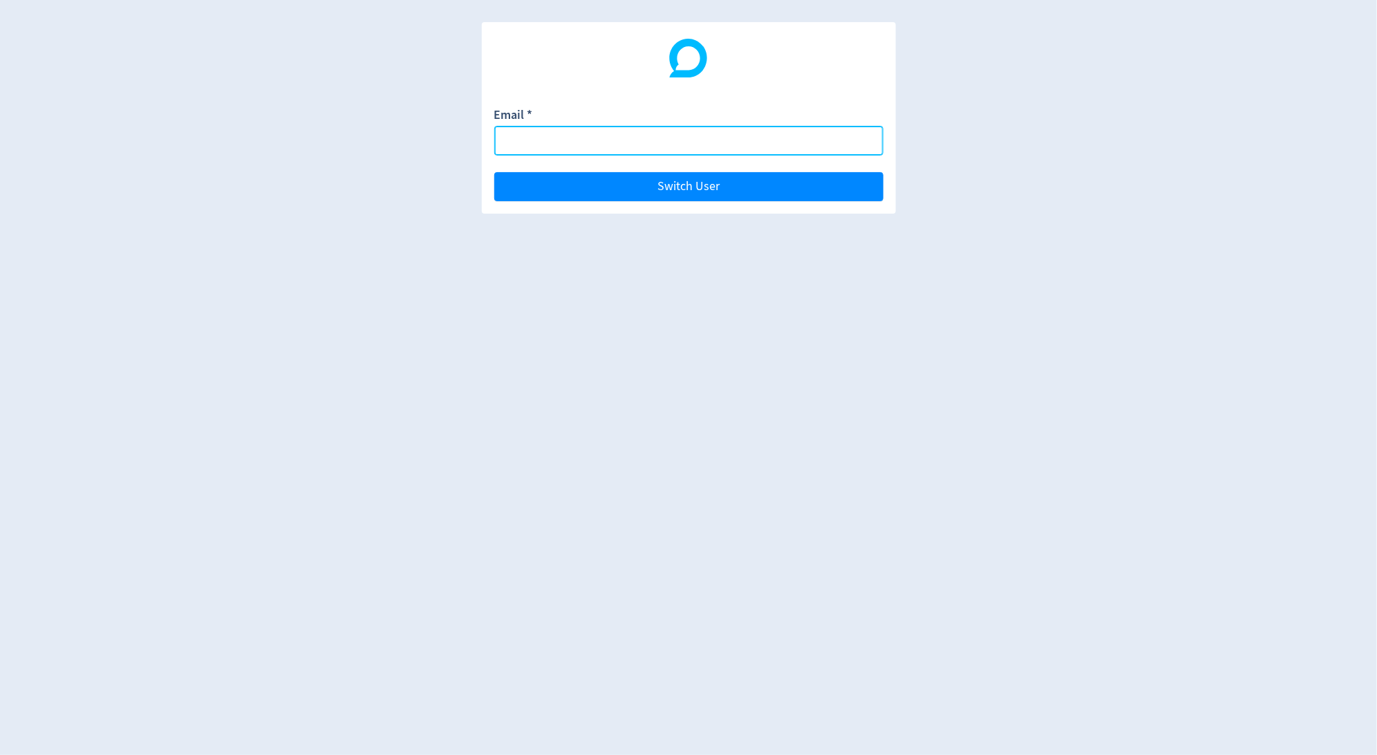
click at [852, 143] on input "Email *" at bounding box center [688, 141] width 389 height 30
paste input "yuhai@lenovo.com"
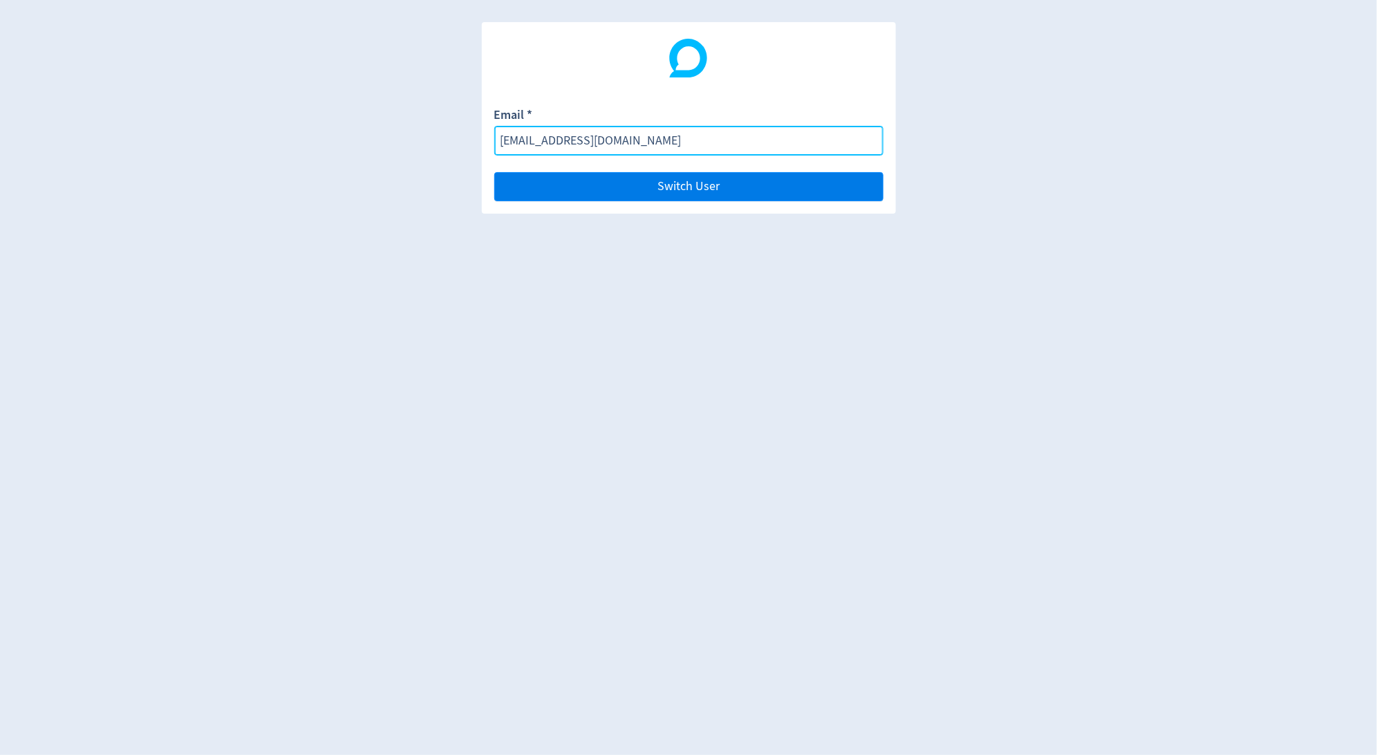
type input "yuhai@lenovo.com"
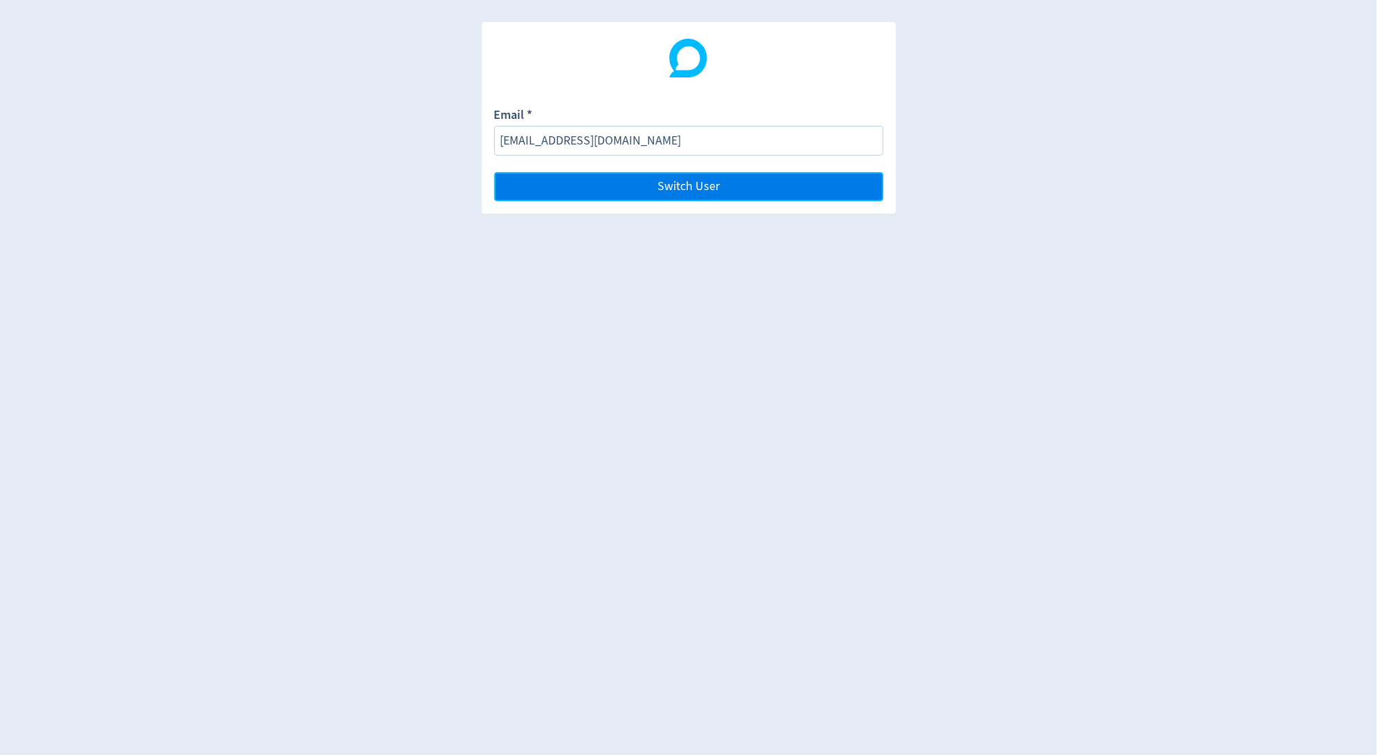
click at [848, 185] on button "Switch User" at bounding box center [688, 186] width 389 height 29
